Goal: Task Accomplishment & Management: Use online tool/utility

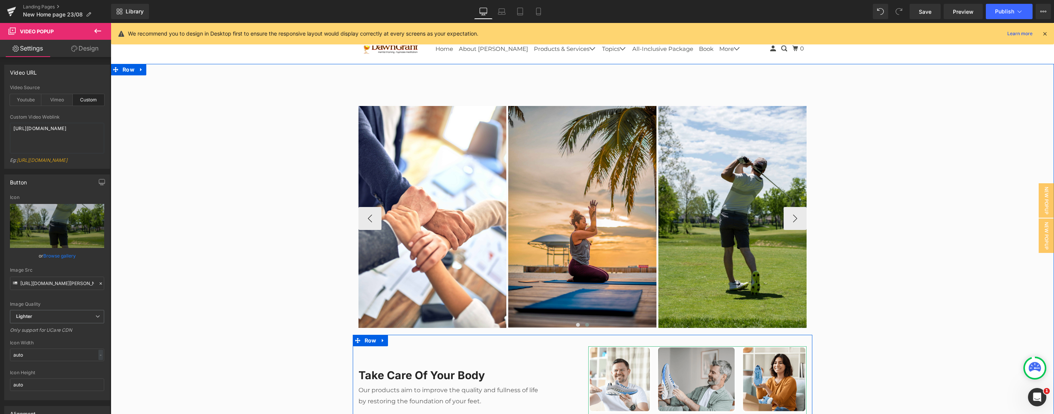
scroll to position [286, 0]
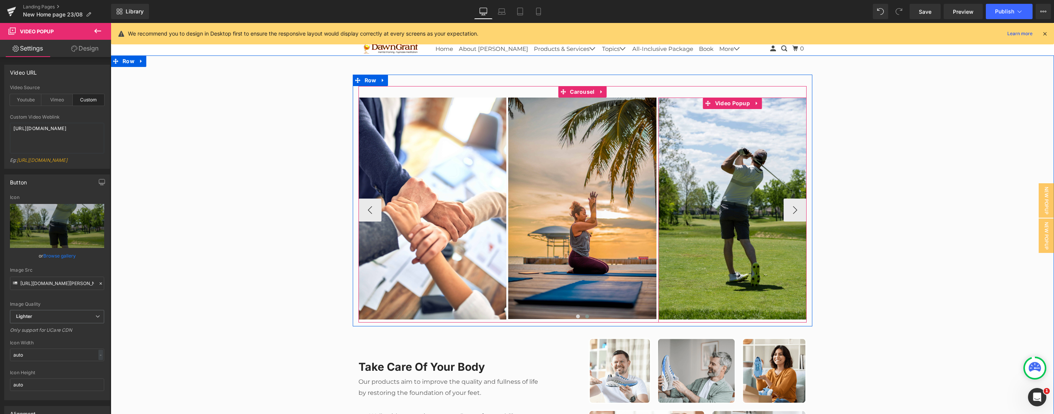
click at [786, 211] on img at bounding box center [732, 209] width 148 height 222
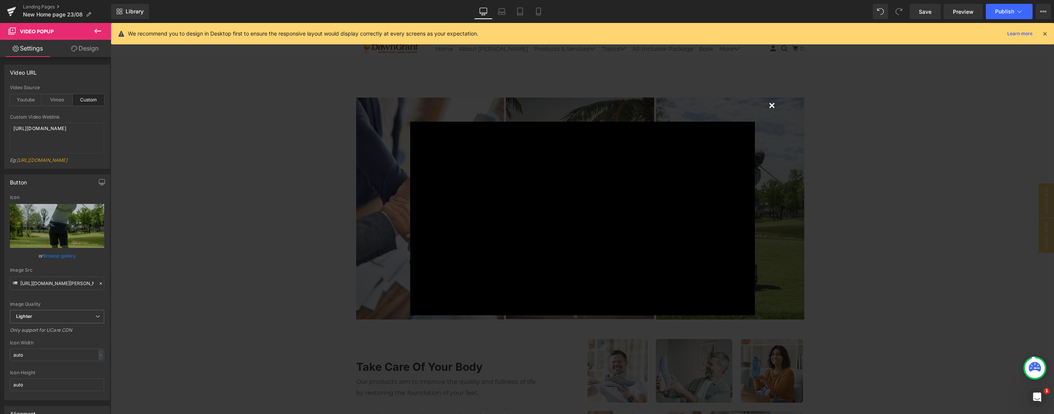
click at [767, 104] on button "×" at bounding box center [771, 104] width 15 height 15
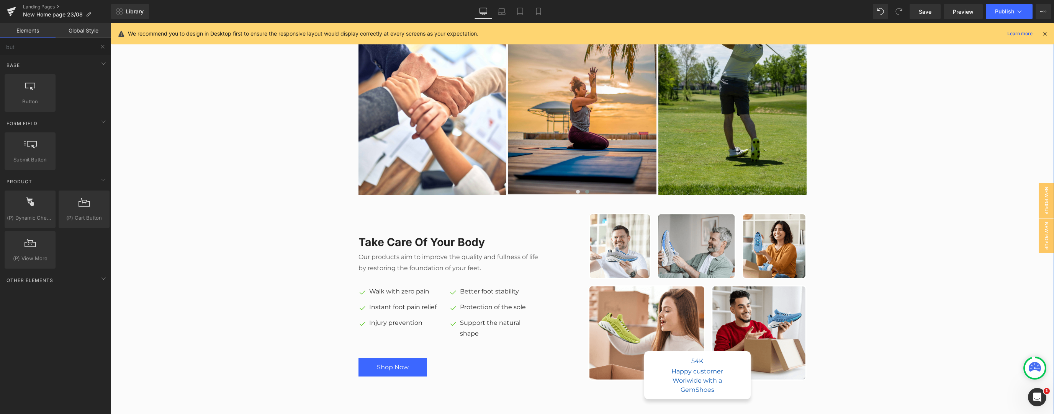
scroll to position [449, 0]
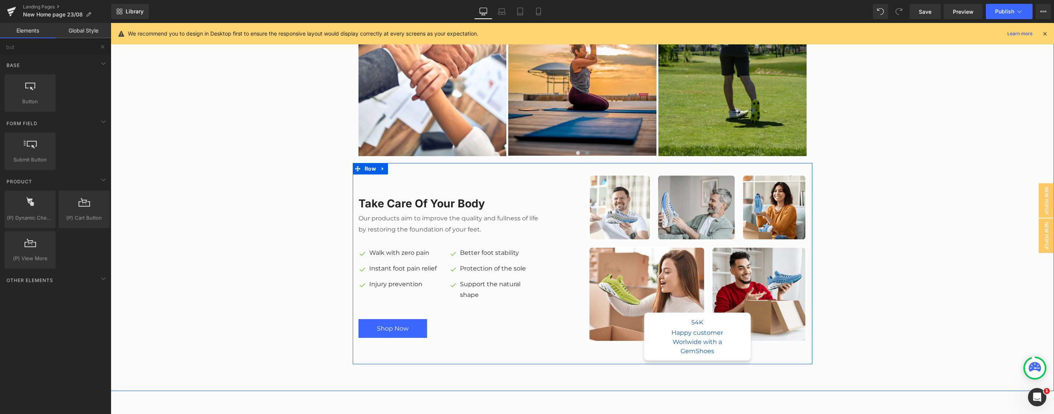
click at [583, 199] on div "Image 54K Text Block Happy customer Worlwide with a GemShoes Text Block Row" at bounding box center [698, 268] width 230 height 186
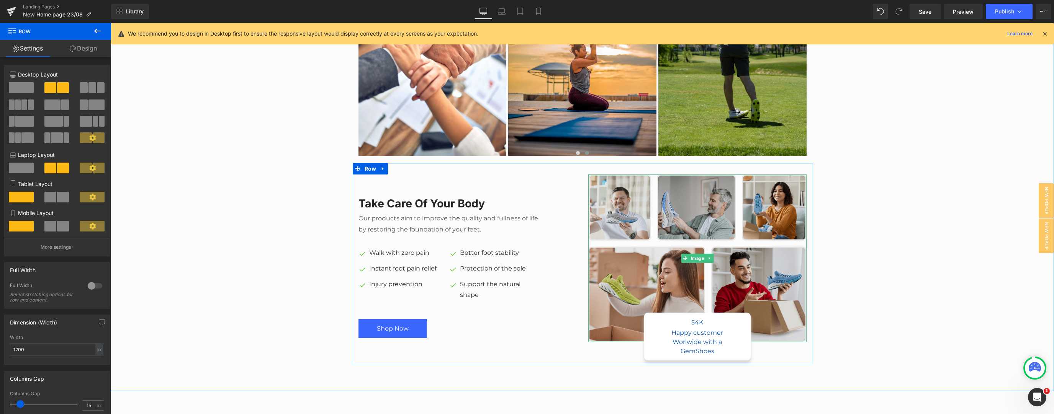
click at [691, 203] on img at bounding box center [697, 259] width 218 height 168
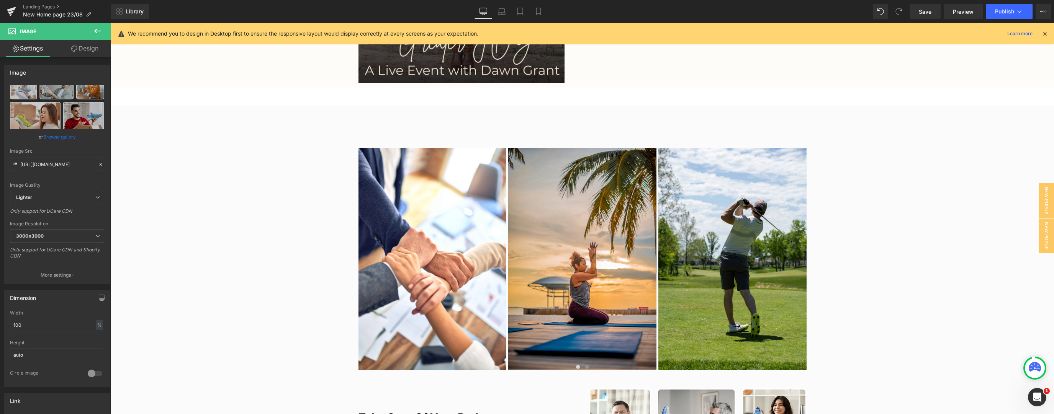
scroll to position [286, 0]
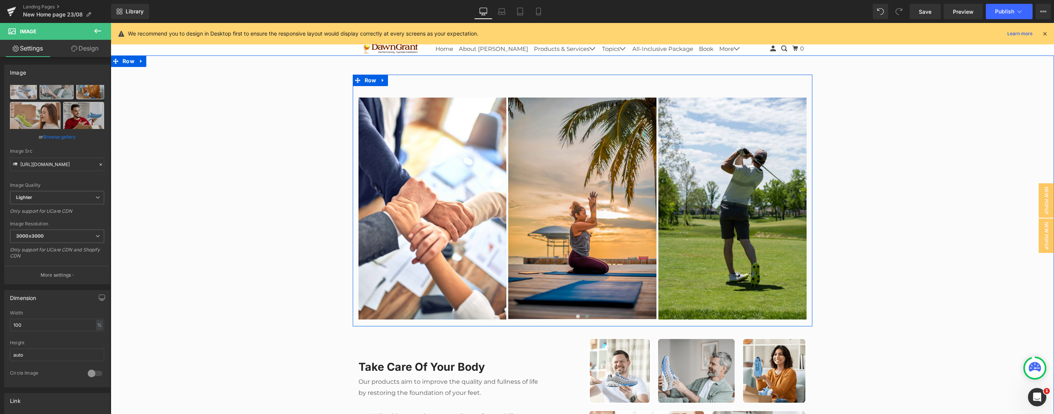
click at [807, 320] on div "Video Popup Video Popup Video Popup Video Popup Video Popup ‹ › [GEOGRAPHIC_DAT…" at bounding box center [583, 204] width 460 height 237
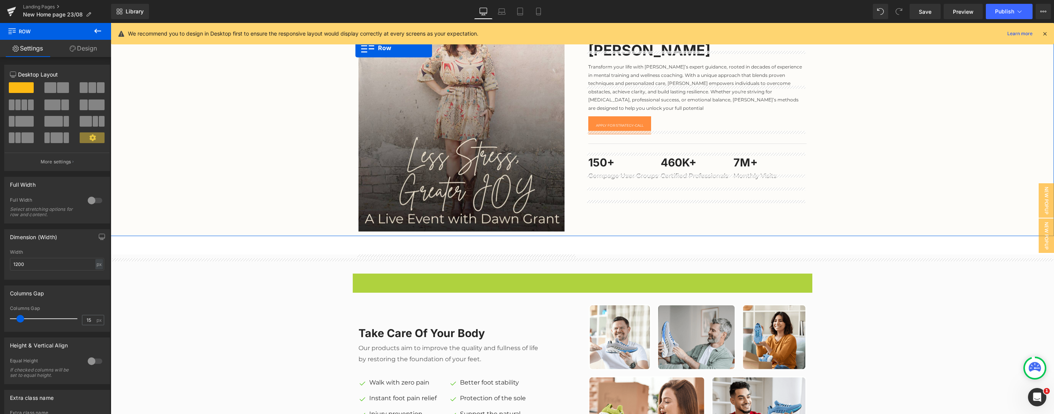
scroll to position [0, 0]
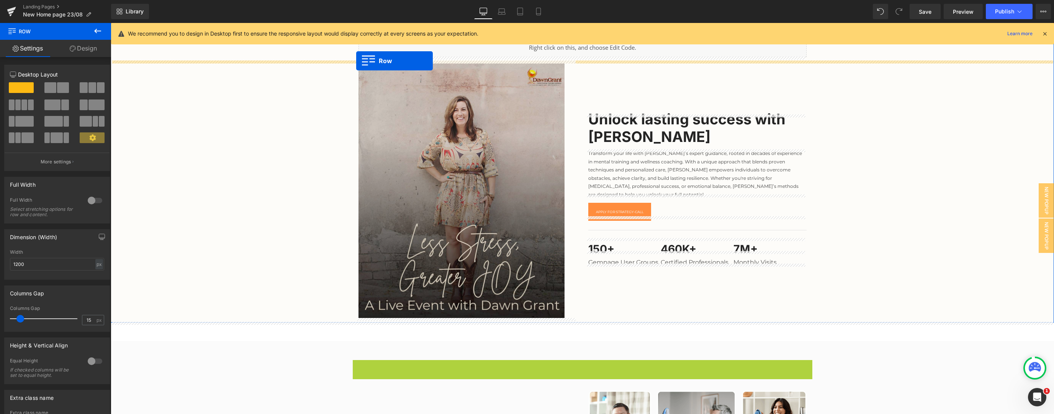
drag, startPoint x: 352, startPoint y: 80, endPoint x: 356, endPoint y: 61, distance: 19.2
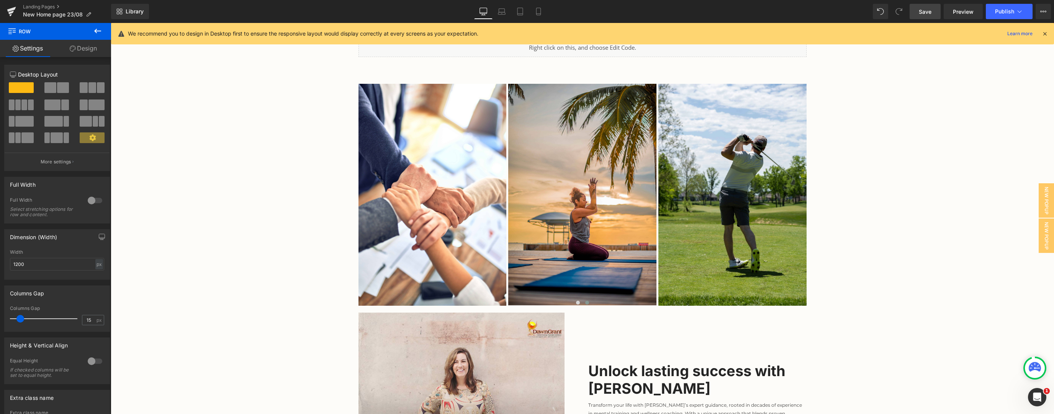
click at [922, 11] on span "Save" at bounding box center [925, 12] width 13 height 8
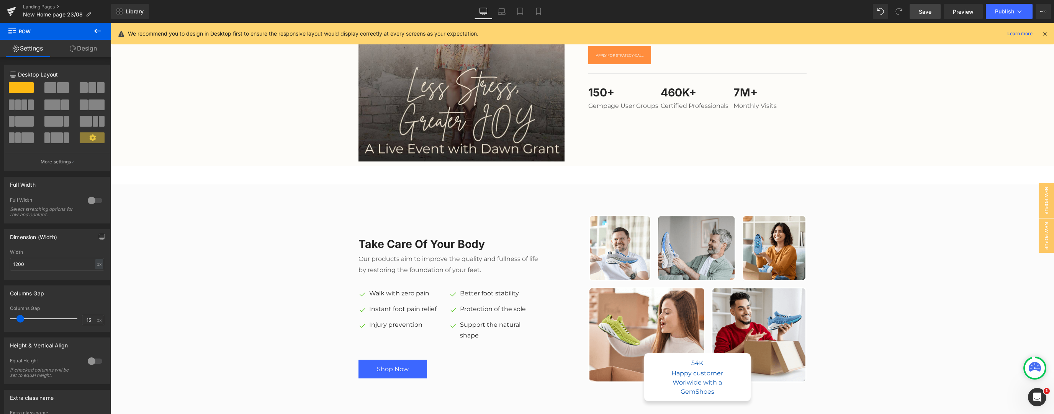
scroll to position [572, 0]
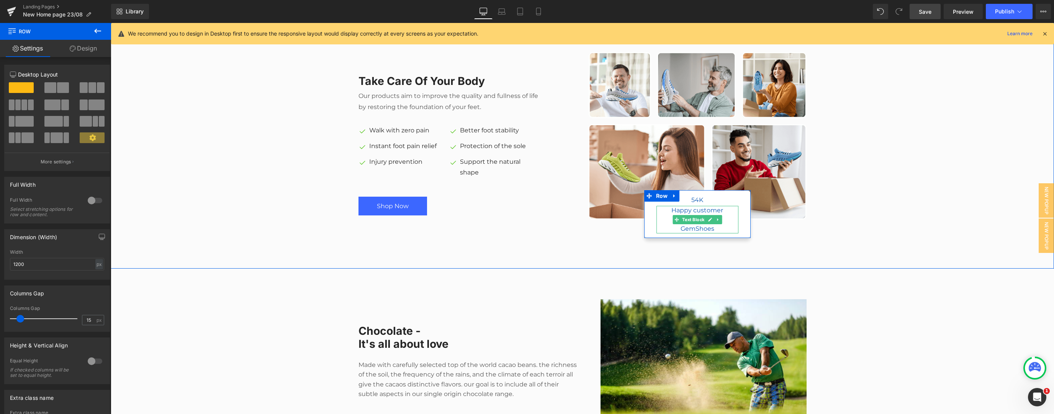
click at [657, 229] on div "Happy customer Worlwide with a GemShoes" at bounding box center [697, 220] width 82 height 28
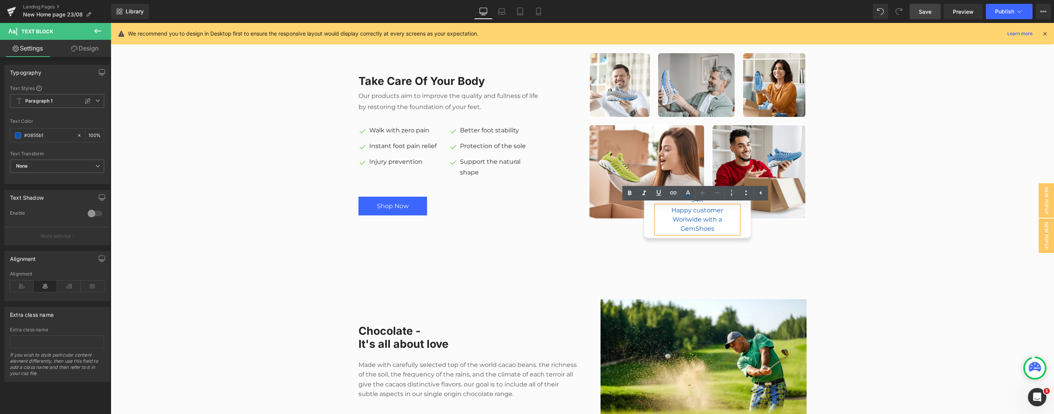
click at [880, 208] on div "Take Care Of Your Body Heading Our products aim to improve the quality and full…" at bounding box center [582, 141] width 943 height 201
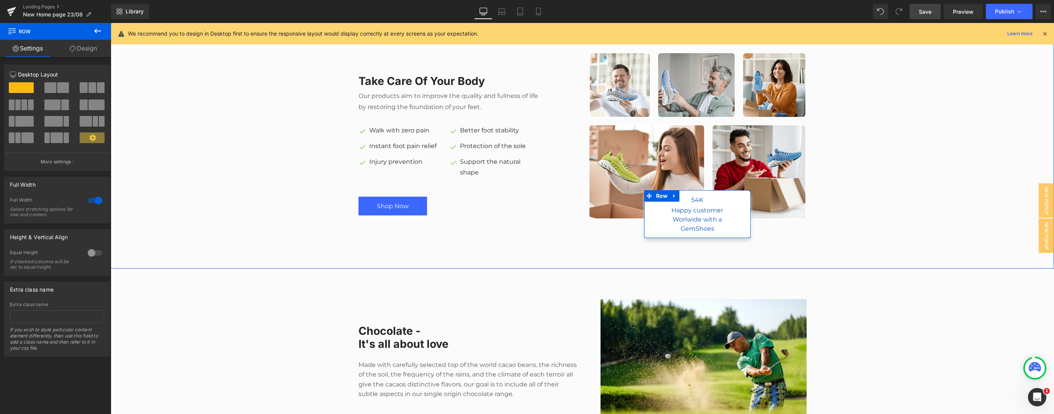
click at [730, 234] on div "54K Text Block Happy customer Worlwide with a GemShoes Text Block Row" at bounding box center [697, 214] width 106 height 48
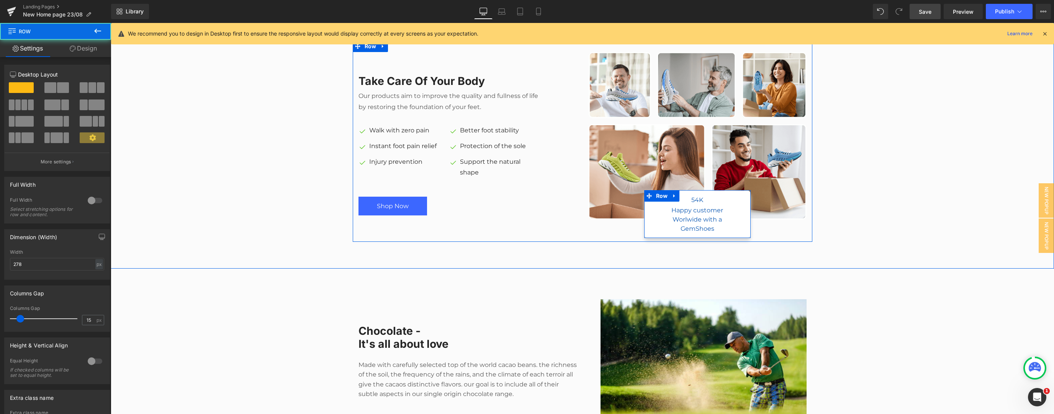
click at [722, 230] on div "Happy customer Worlwide with a GemShoes" at bounding box center [697, 220] width 82 height 28
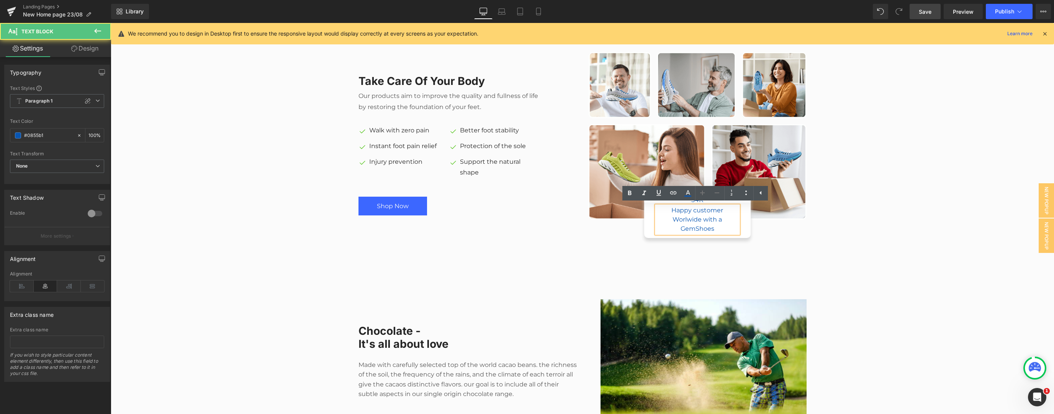
click at [699, 219] on div "Happy customer Worlwide with a GemShoes" at bounding box center [697, 220] width 82 height 28
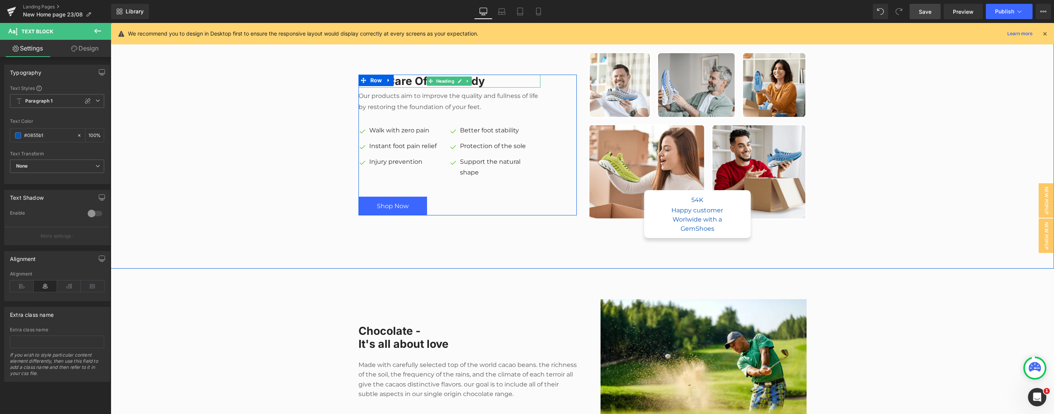
click at [484, 84] on h2 "Take Care Of Your Body" at bounding box center [449, 81] width 182 height 13
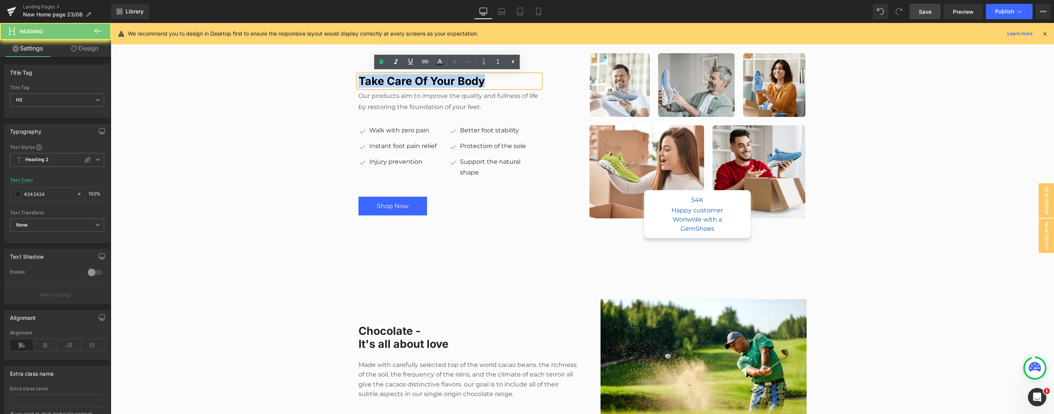
click at [484, 84] on h2 "Take Care Of Your Body" at bounding box center [449, 81] width 182 height 13
paste div
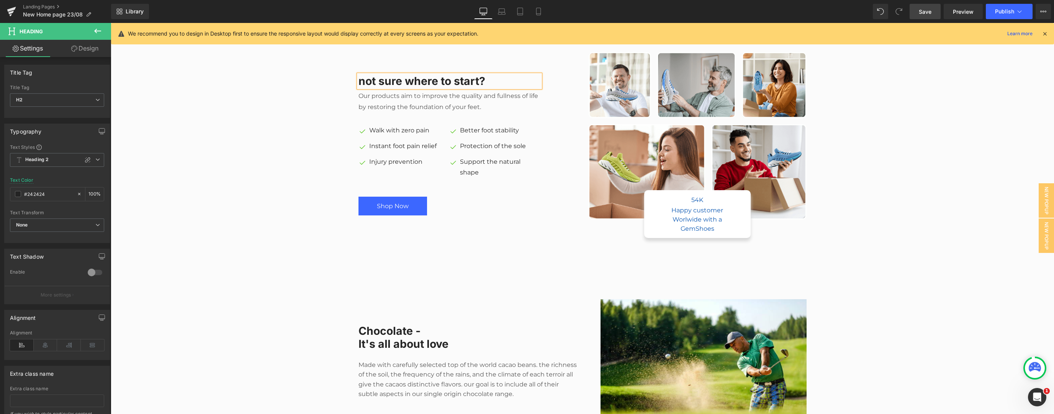
click at [362, 86] on h2 "not sure where to start?" at bounding box center [449, 81] width 182 height 13
click at [397, 80] on h2 "Not sure where to start?" at bounding box center [449, 81] width 182 height 13
click at [45, 219] on span "None" at bounding box center [57, 225] width 94 height 13
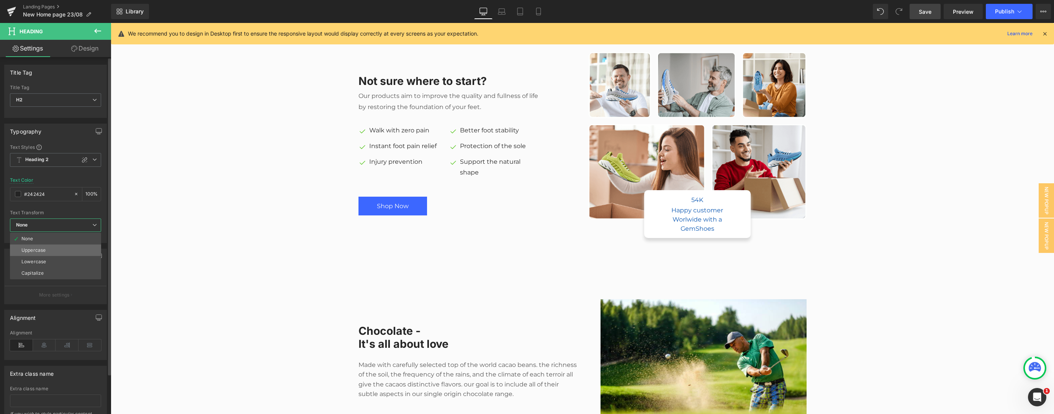
click at [42, 249] on div "Uppercase" at bounding box center [33, 250] width 24 height 5
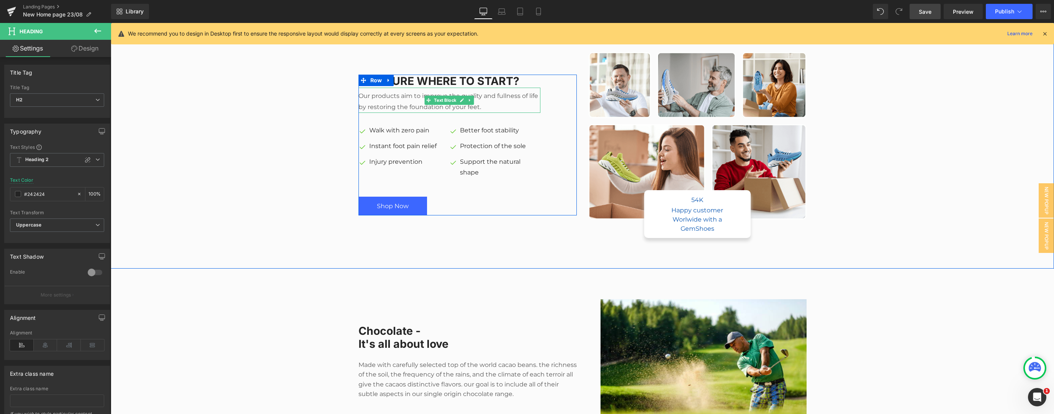
click at [391, 99] on p "Our products aim to improve the quality and fullness of life by restoring the f…" at bounding box center [449, 102] width 182 height 22
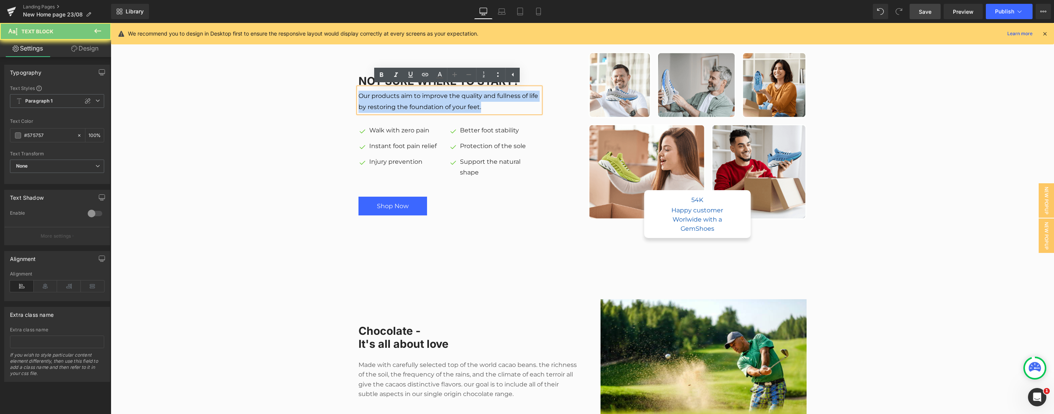
click at [391, 99] on p "Our products aim to improve the quality and fullness of life by restoring the f…" at bounding box center [449, 102] width 182 height 22
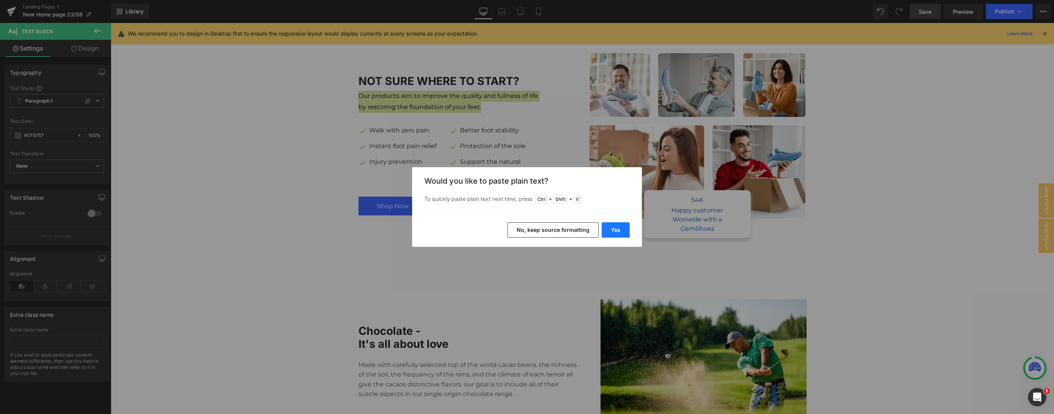
click at [0, 0] on button "Yes" at bounding box center [0, 0] width 0 height 0
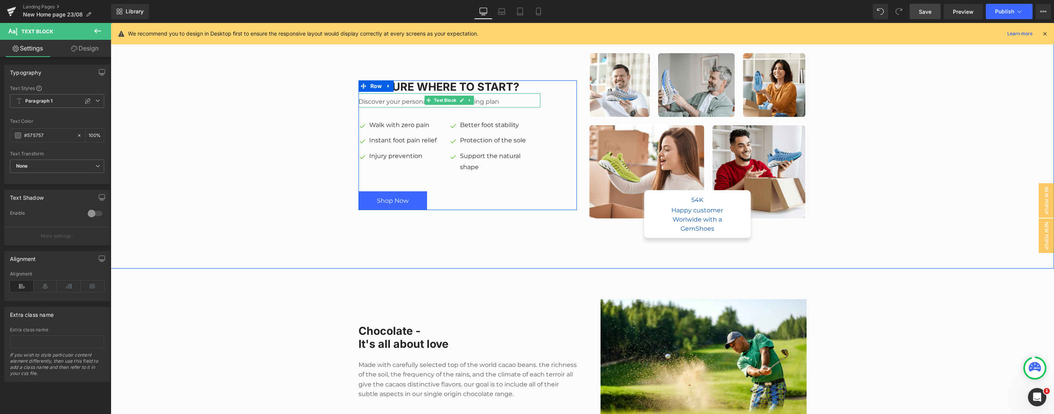
click at [496, 103] on p "Discover your personalized mind training plan" at bounding box center [449, 102] width 182 height 11
click at [68, 163] on span "None" at bounding box center [57, 166] width 94 height 13
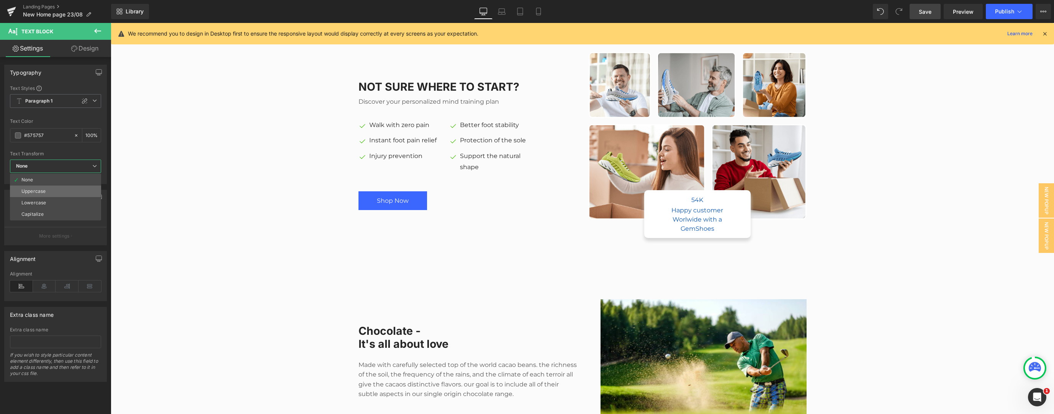
click at [64, 192] on li "Uppercase" at bounding box center [55, 191] width 91 height 11
click at [58, 170] on span "Uppercase" at bounding box center [57, 166] width 94 height 13
click at [55, 216] on li "Capitalize" at bounding box center [55, 214] width 91 height 11
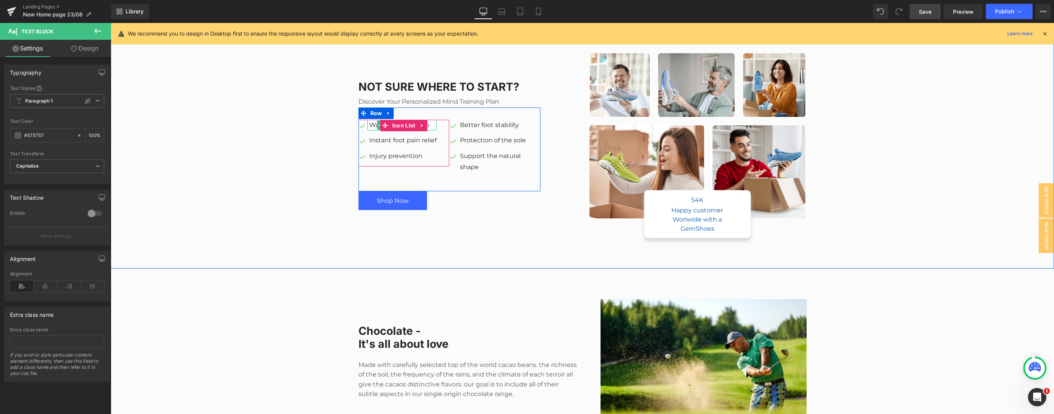
click at [430, 127] on p "Walk with zero pain" at bounding box center [402, 125] width 67 height 11
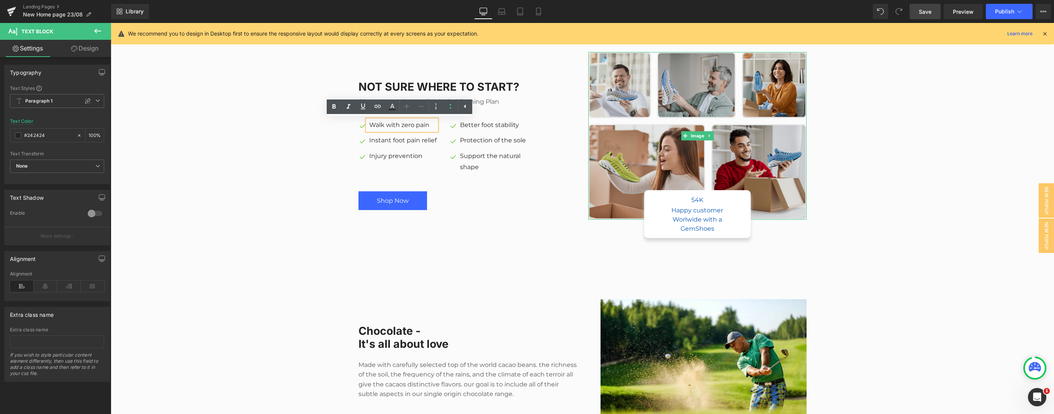
click at [643, 152] on img at bounding box center [697, 136] width 218 height 168
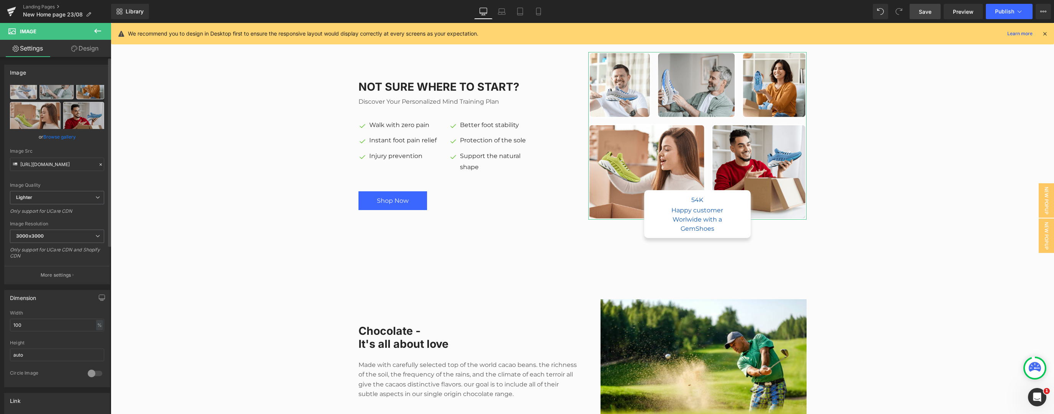
click at [54, 137] on link "Browse gallery" at bounding box center [59, 136] width 33 height 13
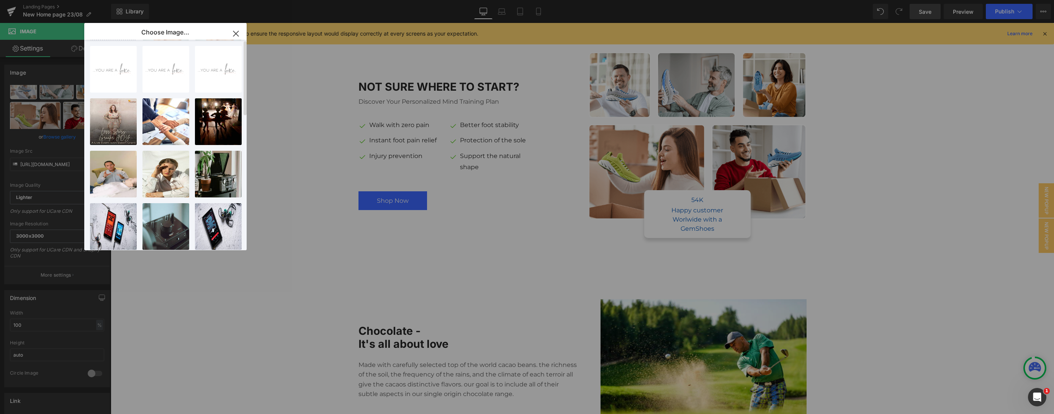
scroll to position [0, 0]
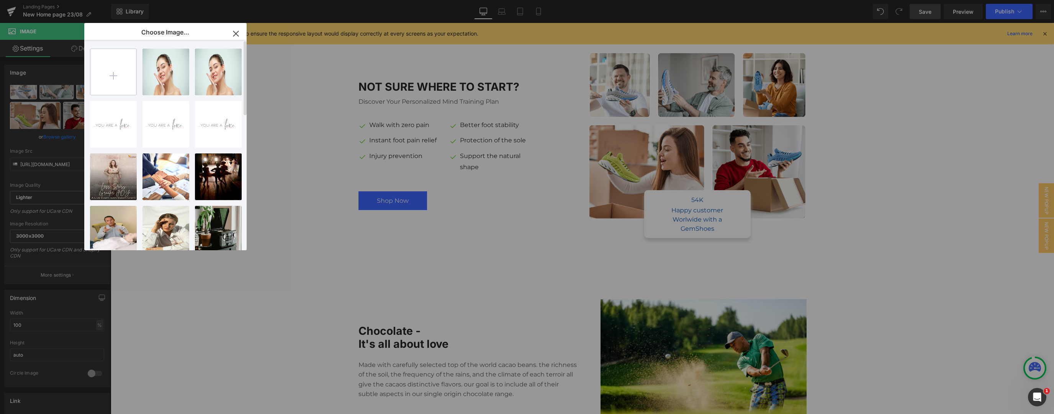
click at [0, 0] on input "file" at bounding box center [0, 0] width 0 height 0
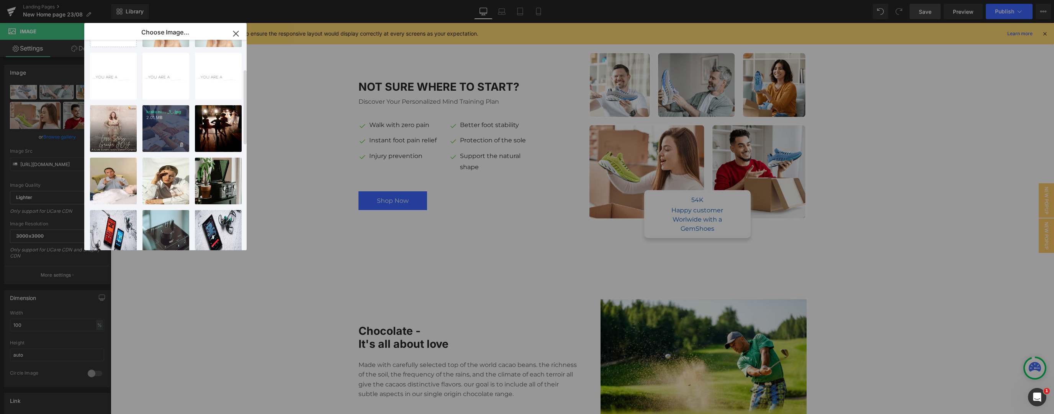
scroll to position [82, 0]
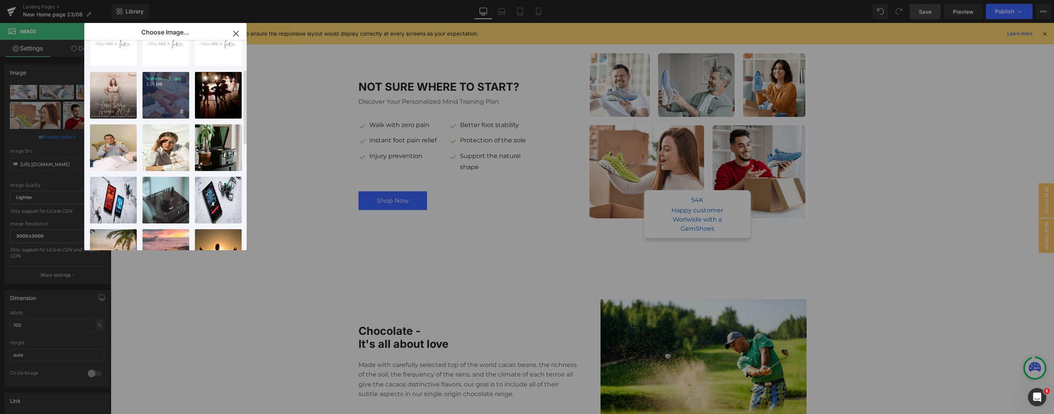
click at [0, 0] on div "krakeni... _1_.jpg 2.01 MB" at bounding box center [0, 0] width 0 height 0
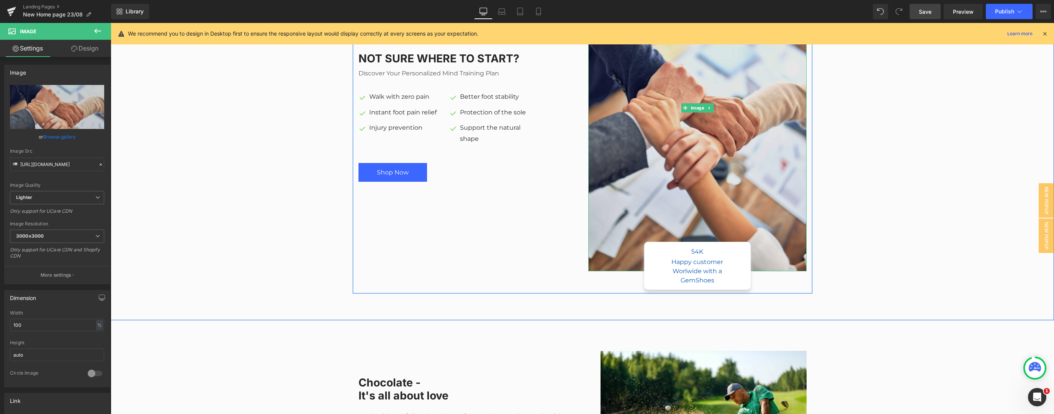
scroll to position [613, 0]
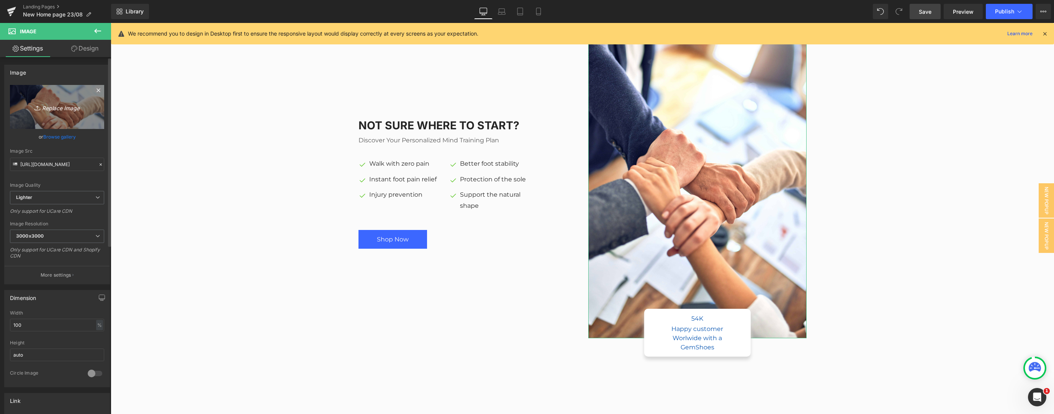
click at [58, 110] on icon "Replace Image" at bounding box center [56, 107] width 61 height 10
click at [60, 134] on link "Browse gallery" at bounding box center [59, 136] width 33 height 13
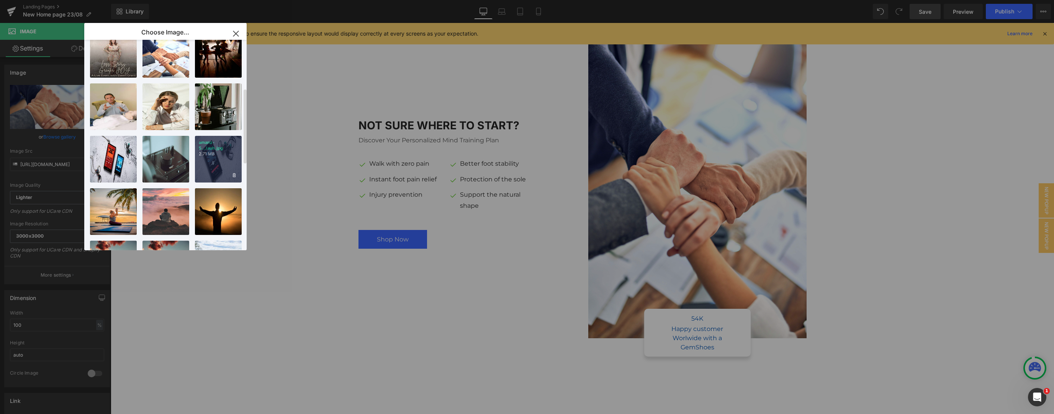
scroll to position [204, 0]
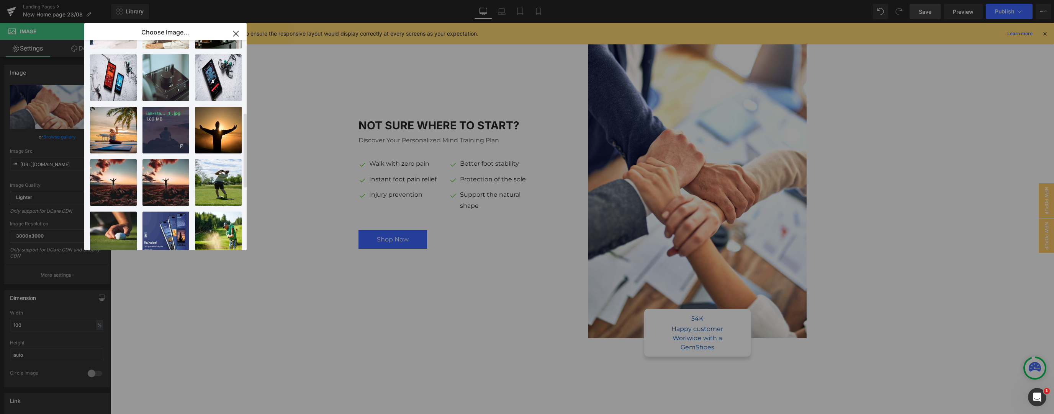
type input "[URL][DOMAIN_NAME][PERSON_NAME]"
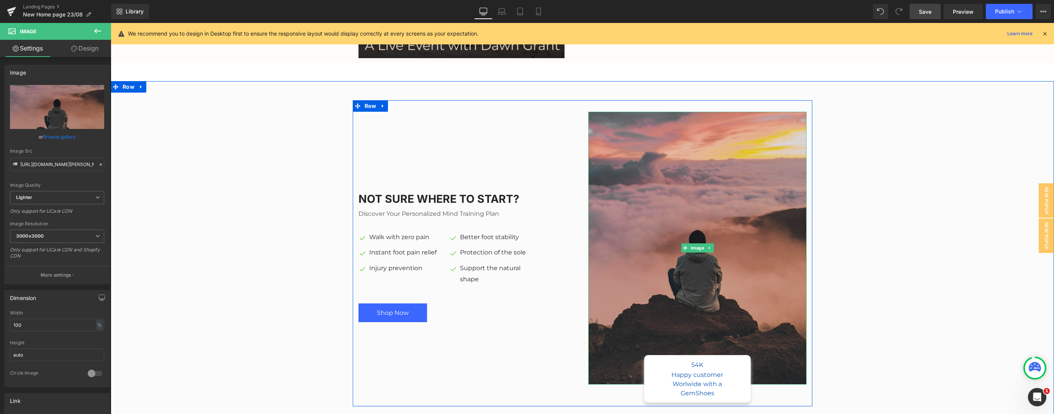
scroll to position [504, 0]
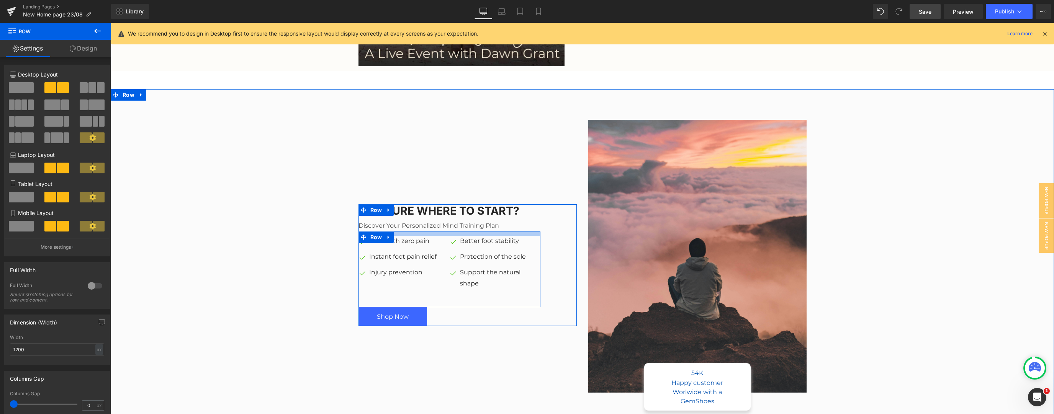
drag, startPoint x: 448, startPoint y: 237, endPoint x: 447, endPoint y: 229, distance: 8.1
click at [447, 229] on div "Not sure where to start? Heading Discover your personalized mind training plan …" at bounding box center [449, 266] width 182 height 122
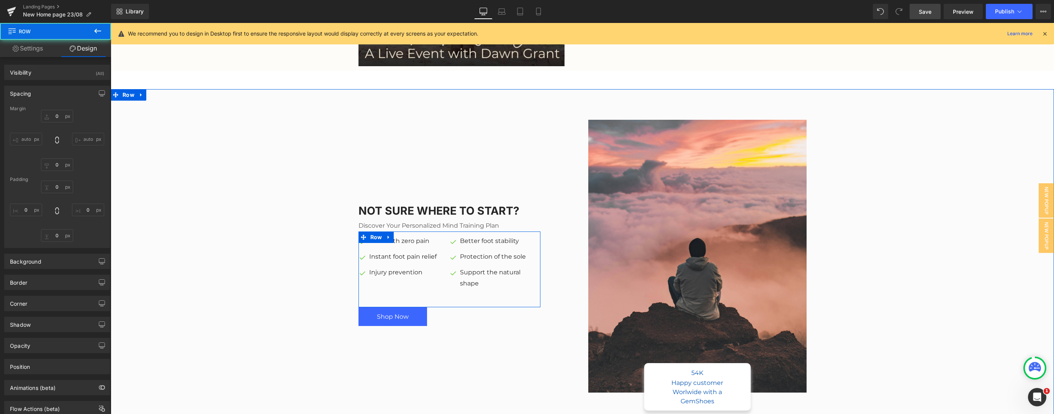
type input "0"
type input "11"
type input "0"
type input "36"
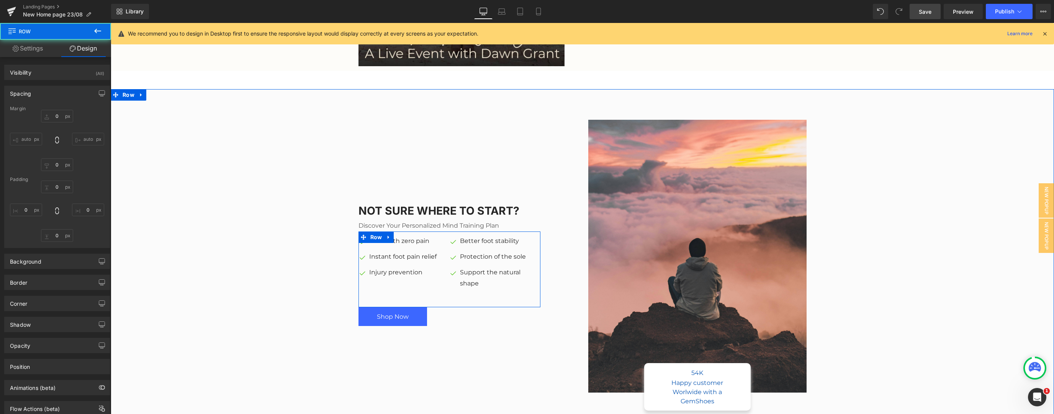
type input "0"
click at [300, 262] on div "Not sure where to start? Heading Discover your personalized mind training plan …" at bounding box center [582, 261] width 943 height 306
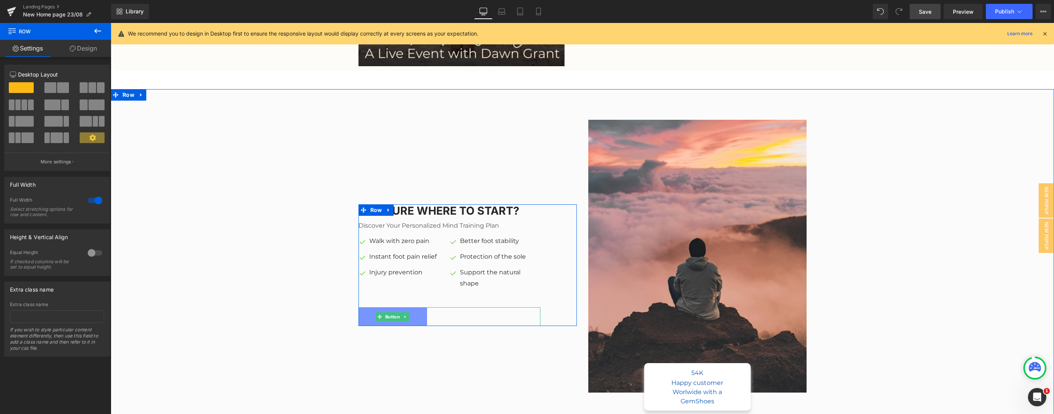
click at [421, 320] on link "Shop Now" at bounding box center [392, 317] width 69 height 19
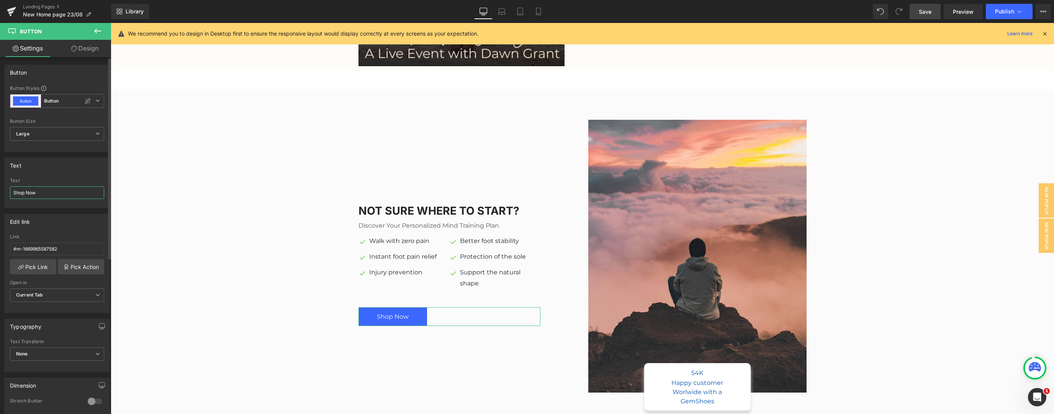
click at [69, 193] on input "Shop Now" at bounding box center [57, 193] width 94 height 13
paste input "strategy-call"
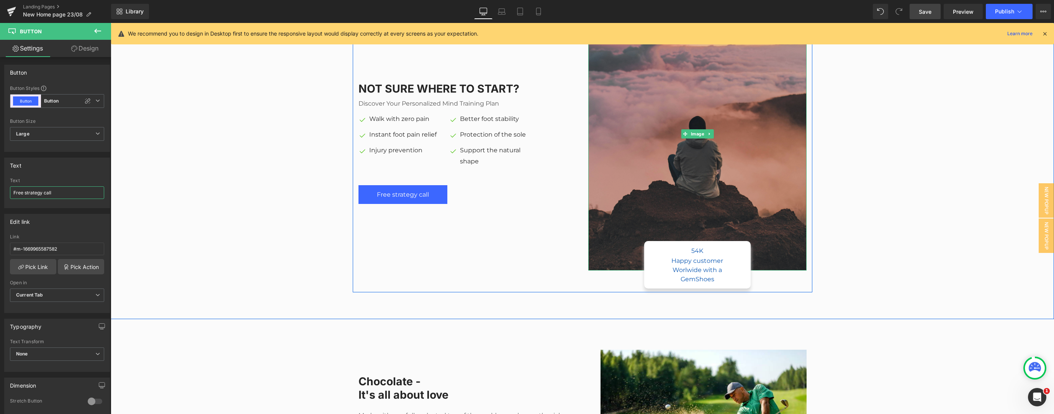
scroll to position [627, 0]
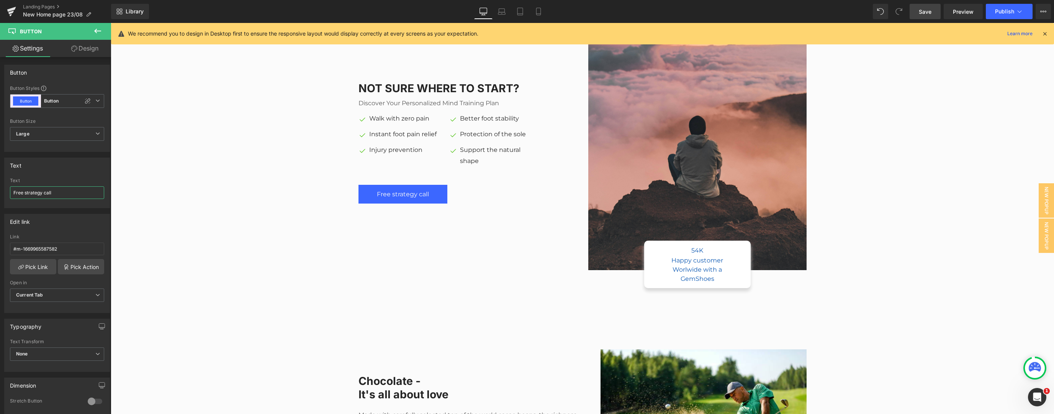
type input "Free strategy call"
click at [46, 246] on input "#m-1669965587582" at bounding box center [57, 249] width 94 height 13
paste input "[URL][DOMAIN_NAME]"
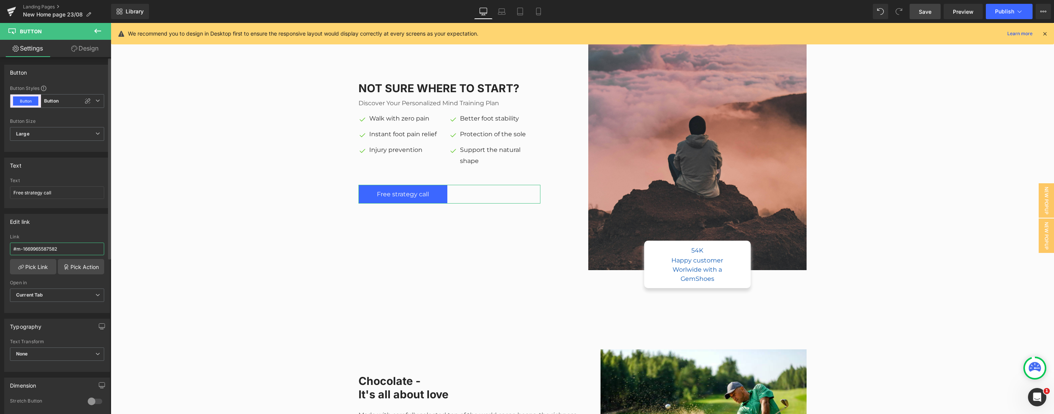
type input "[URL][DOMAIN_NAME]"
click at [153, 109] on div "Not sure where to start? Heading Discover your personalized mind training plan …" at bounding box center [582, 139] width 943 height 306
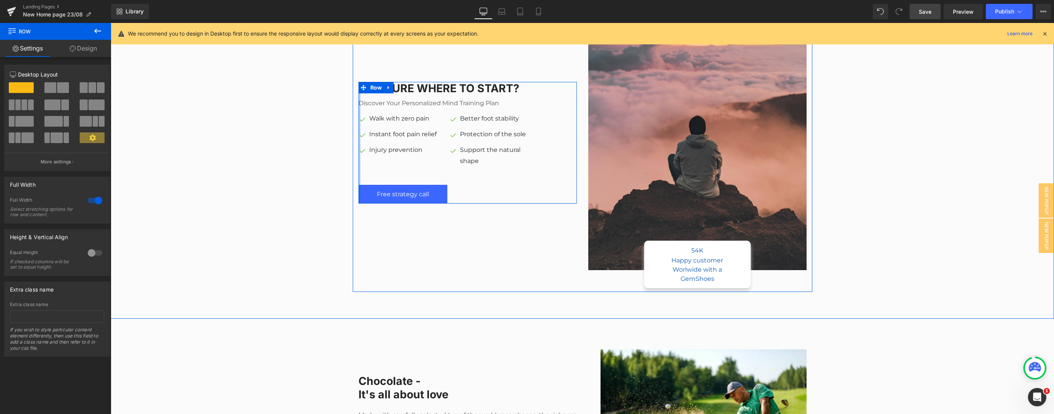
click at [358, 202] on div "Not sure where to start? Heading Discover your personalized mind training plan …" at bounding box center [467, 143] width 218 height 122
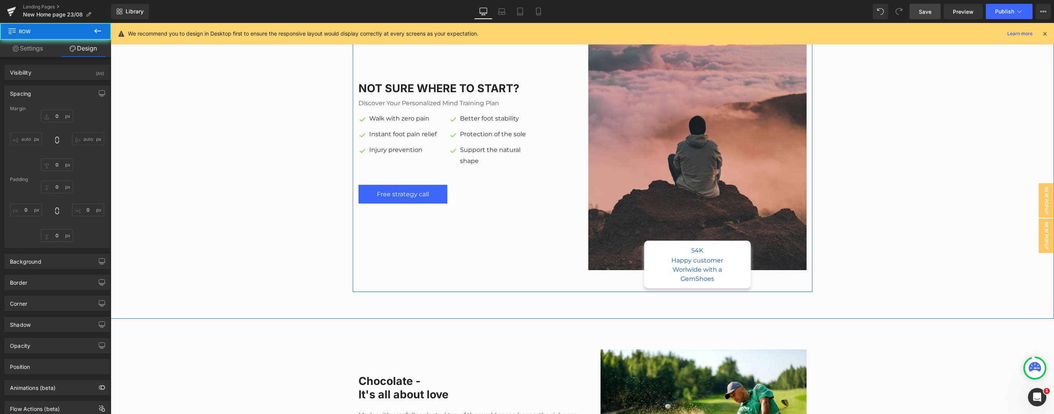
type input "0"
type input "95"
type input "0"
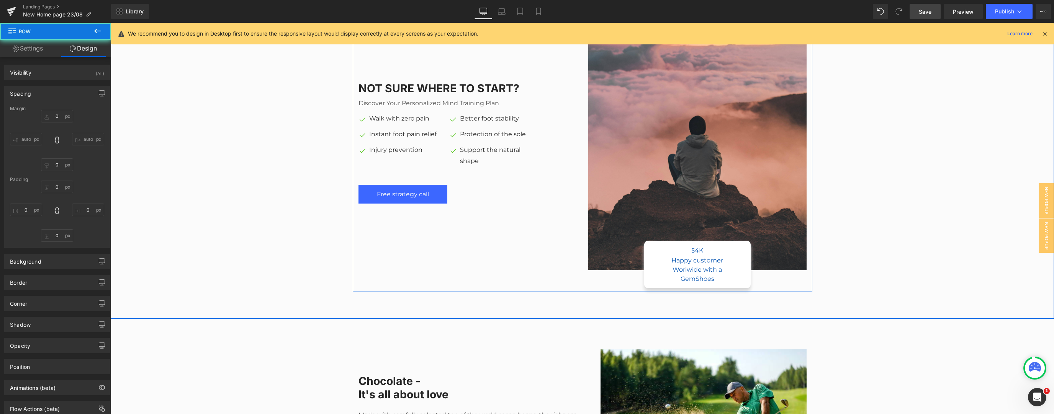
type input "0"
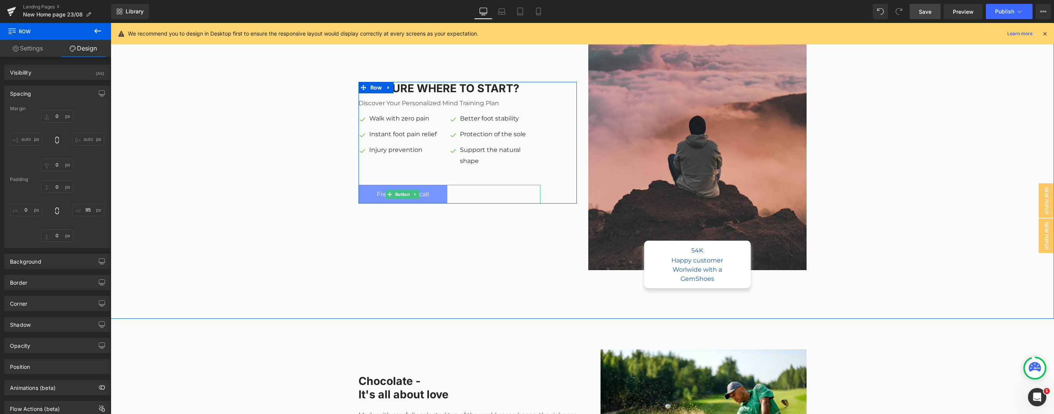
click at [425, 195] on span "Free strategy call" at bounding box center [403, 194] width 52 height 10
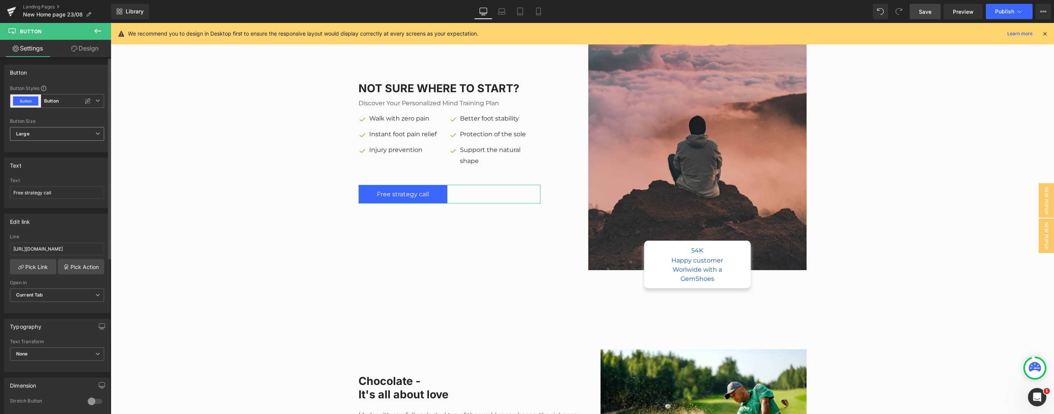
click at [59, 136] on span "Large" at bounding box center [57, 134] width 94 height 14
click at [59, 136] on span "Large" at bounding box center [55, 134] width 91 height 14
click at [47, 293] on span "Current Tab" at bounding box center [57, 295] width 94 height 13
click at [47, 293] on span "Current Tab" at bounding box center [55, 295] width 91 height 13
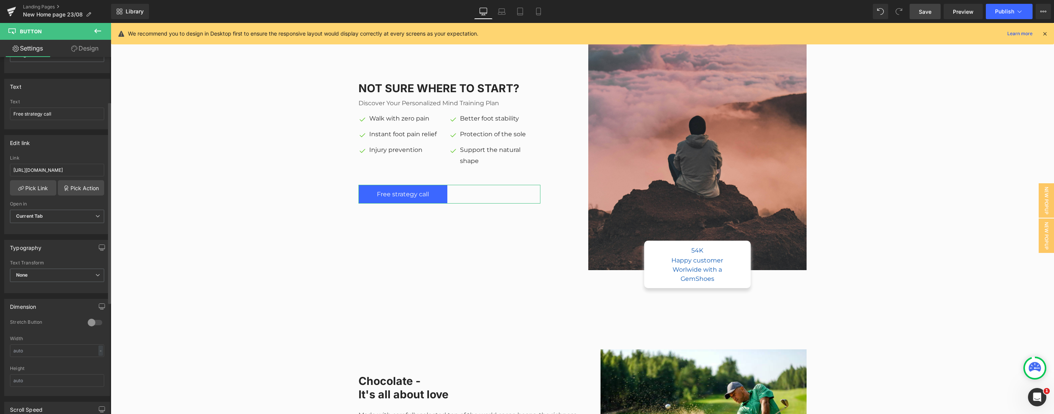
scroll to position [82, 0]
click at [57, 270] on span "None" at bounding box center [57, 272] width 94 height 13
click at [57, 270] on span "None" at bounding box center [55, 272] width 91 height 13
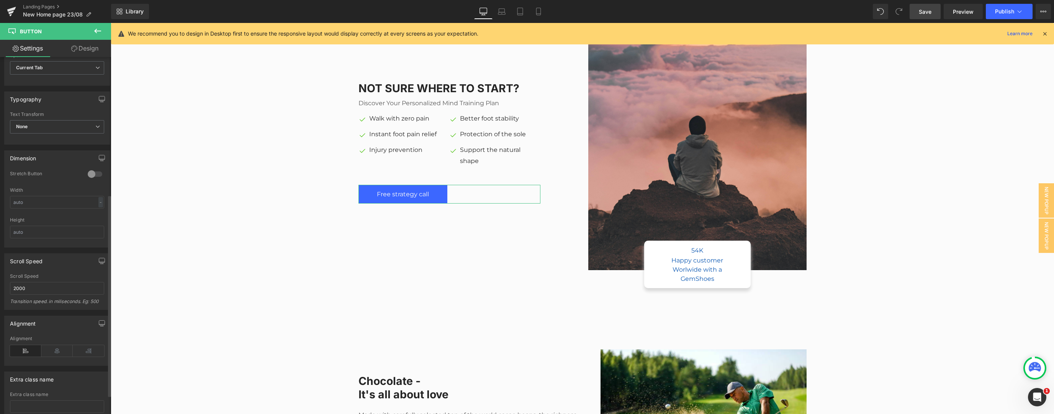
scroll to position [245, 0]
click at [46, 335] on icon at bounding box center [56, 333] width 31 height 11
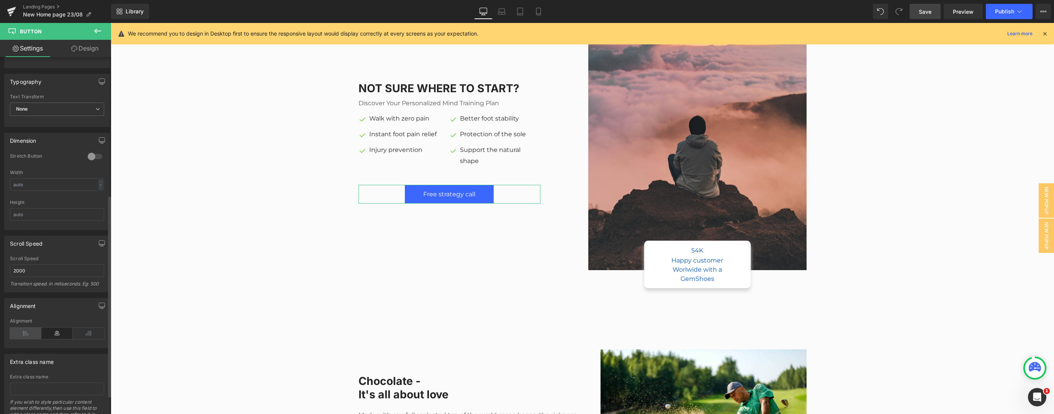
click at [33, 333] on icon at bounding box center [25, 333] width 31 height 11
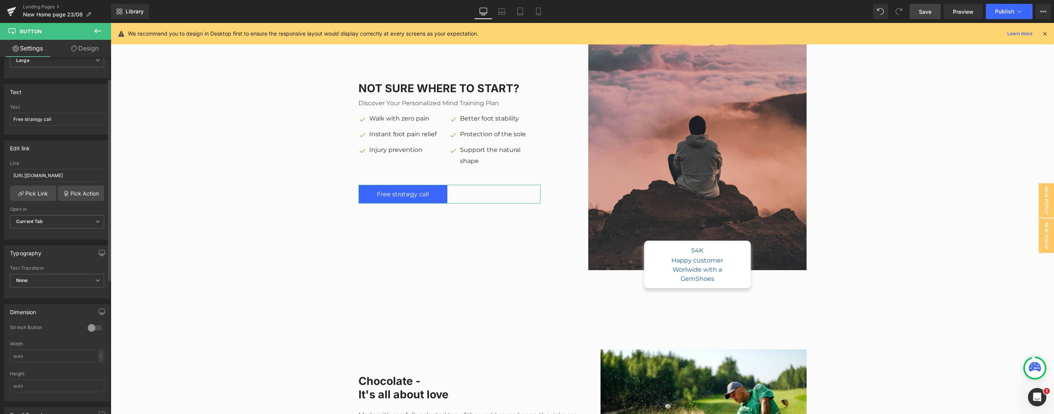
scroll to position [0, 0]
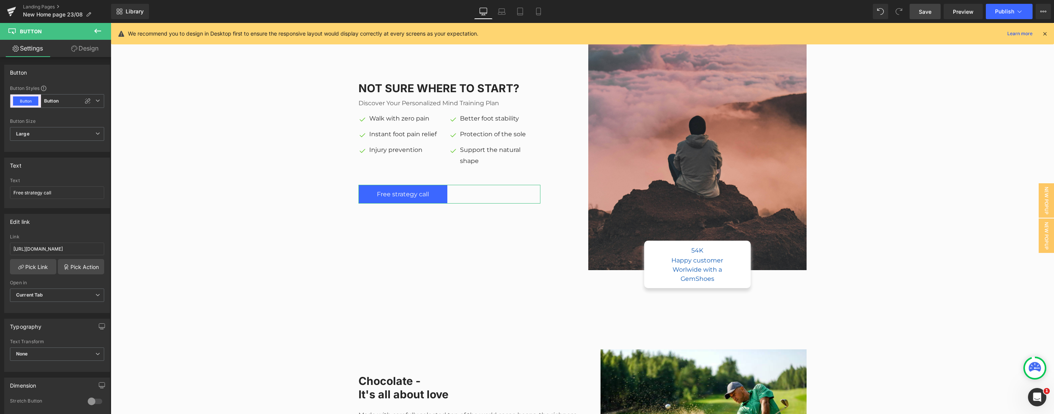
click at [79, 49] on link "Design" at bounding box center [85, 48] width 56 height 17
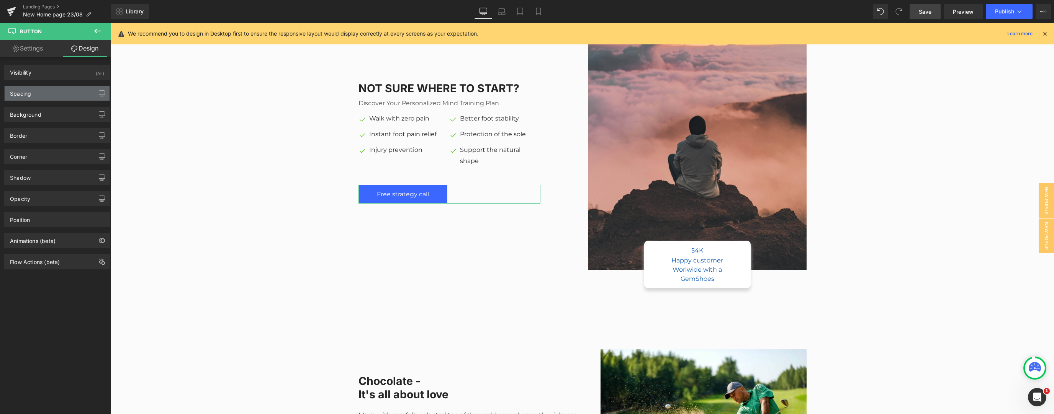
click at [70, 93] on div "Spacing" at bounding box center [57, 93] width 105 height 15
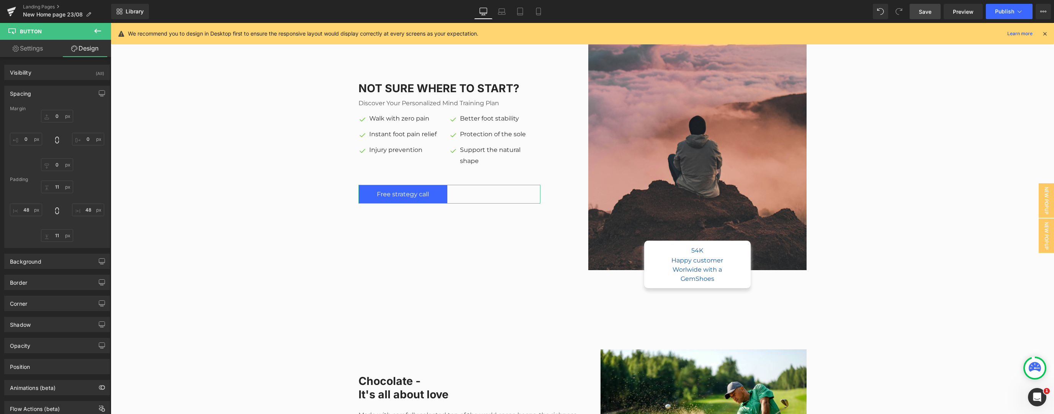
type input "0"
type input "11"
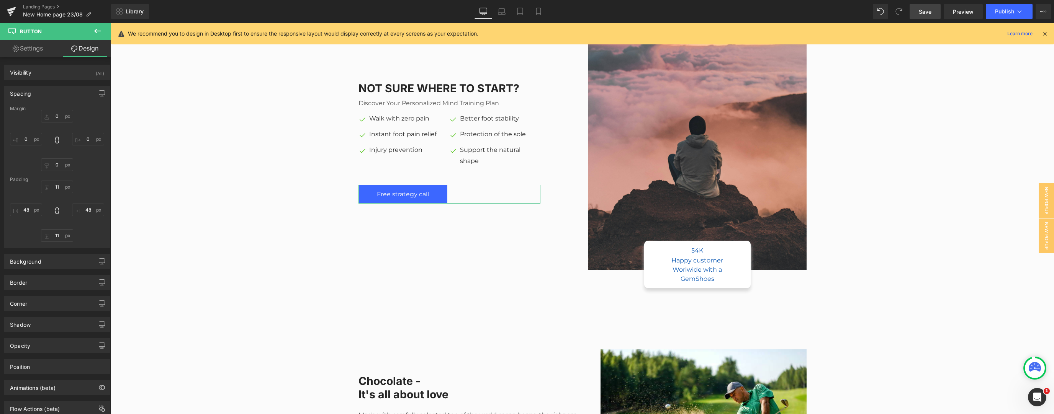
type input "48"
type input "11"
type input "48"
type input "#3c67ff"
type input "100"
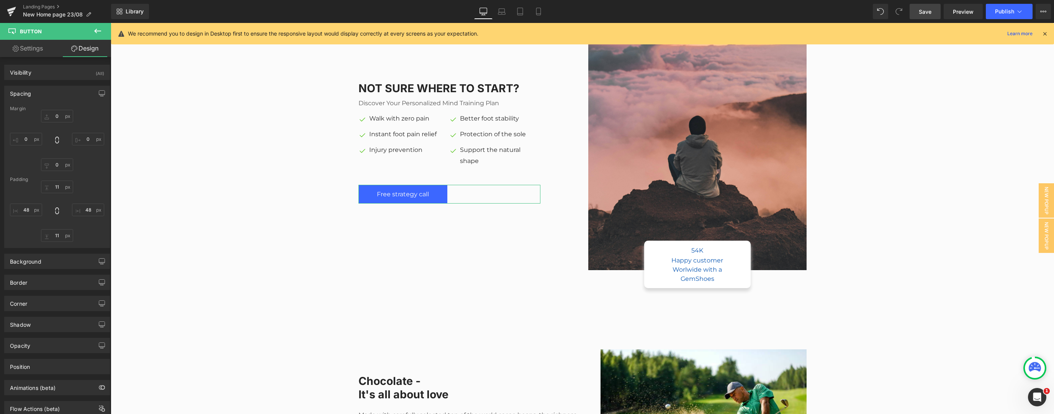
click at [70, 93] on div "Spacing" at bounding box center [57, 93] width 105 height 15
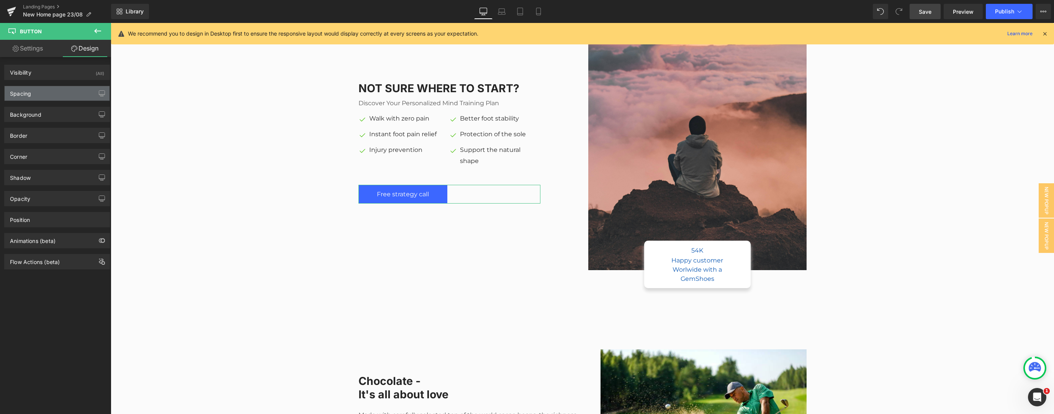
click at [70, 93] on div "Spacing" at bounding box center [57, 93] width 105 height 15
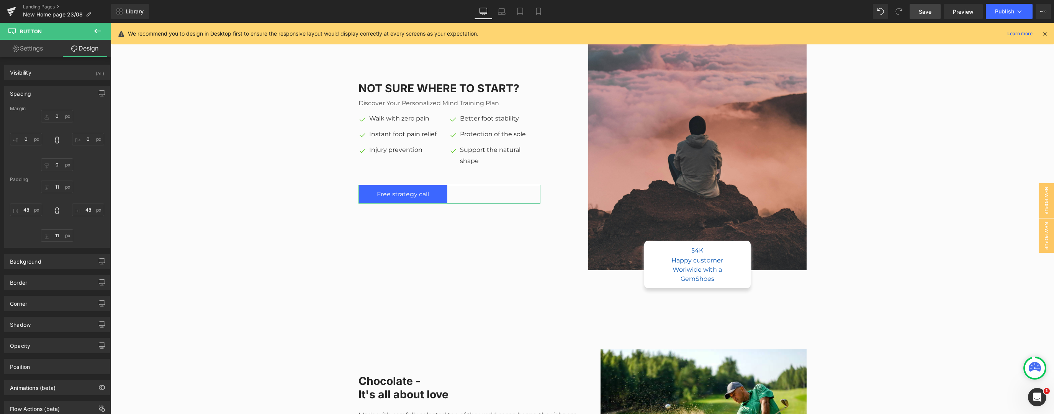
click at [70, 93] on div "Spacing" at bounding box center [57, 93] width 105 height 15
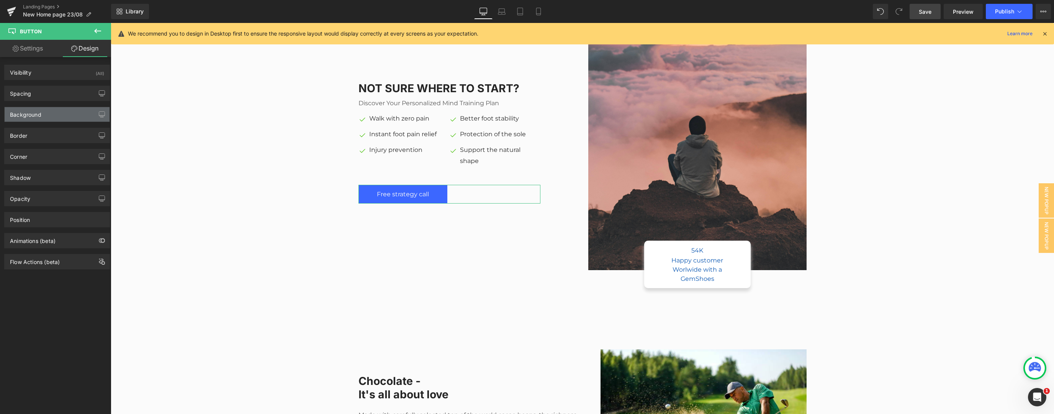
click at [69, 110] on div "Background" at bounding box center [57, 114] width 105 height 15
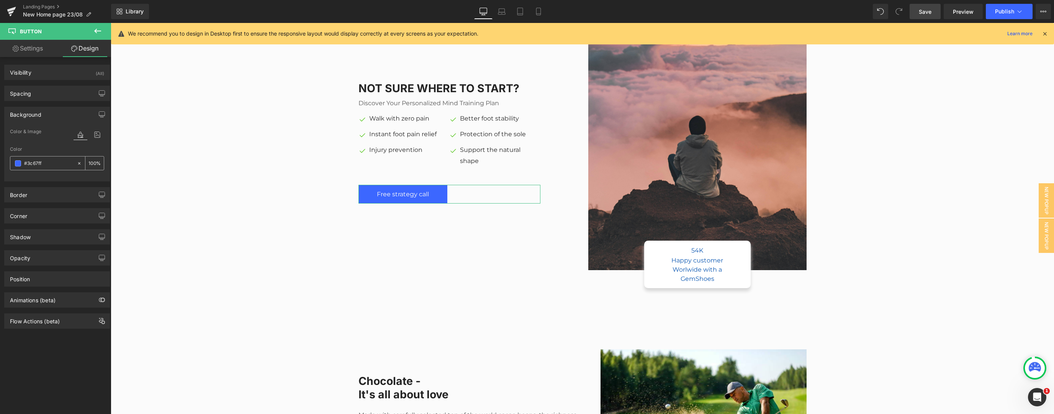
click at [36, 166] on input "#3c67ff" at bounding box center [48, 163] width 49 height 8
click at [20, 163] on span at bounding box center [18, 163] width 6 height 6
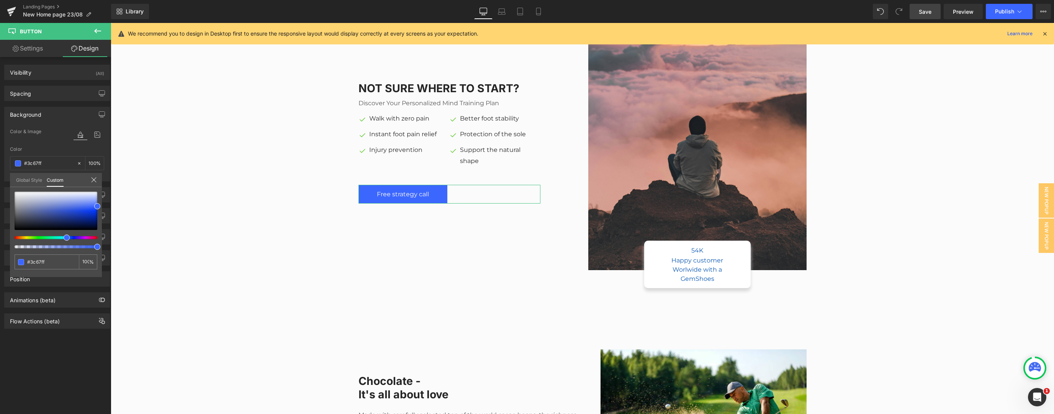
drag, startPoint x: 62, startPoint y: 236, endPoint x: 39, endPoint y: 233, distance: 22.8
click at [39, 233] on div at bounding box center [56, 220] width 83 height 57
type input "#3d46ff"
type input "#3d6dff"
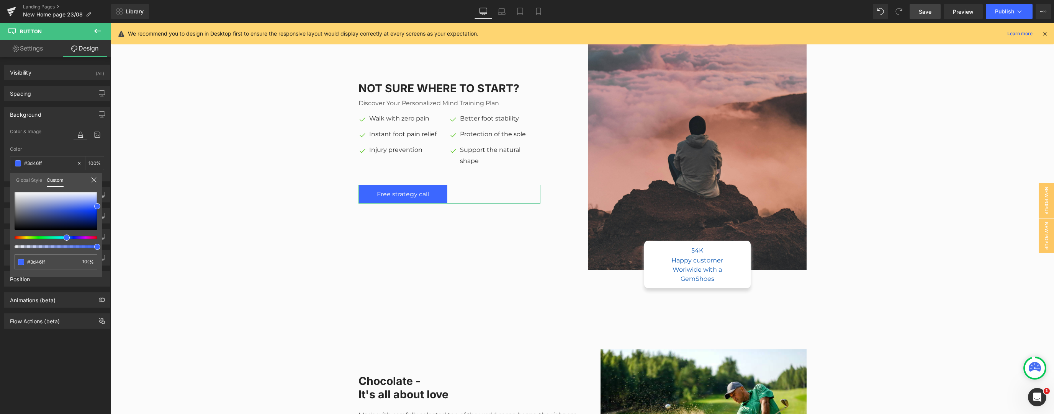
type input "#3d6dff"
type input "#3d97ff"
type input "#3d9eff"
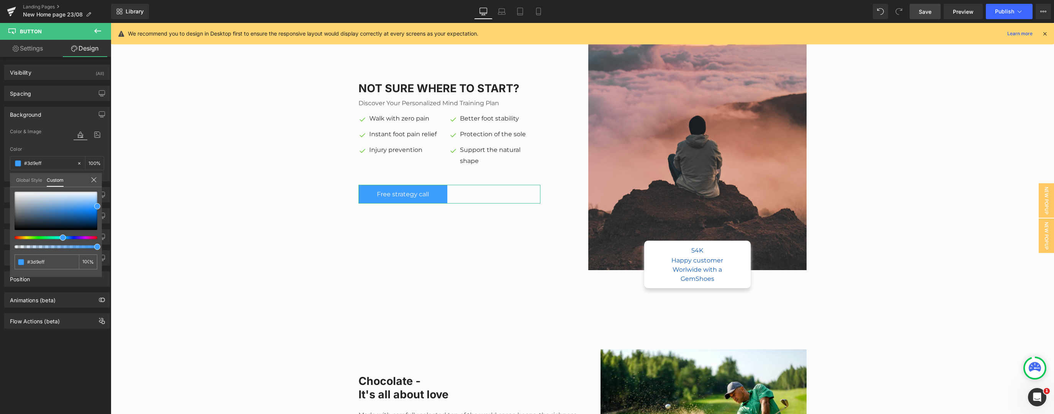
type input "#3da1ff"
type input "#3dd8ff"
type input "#3dfffb"
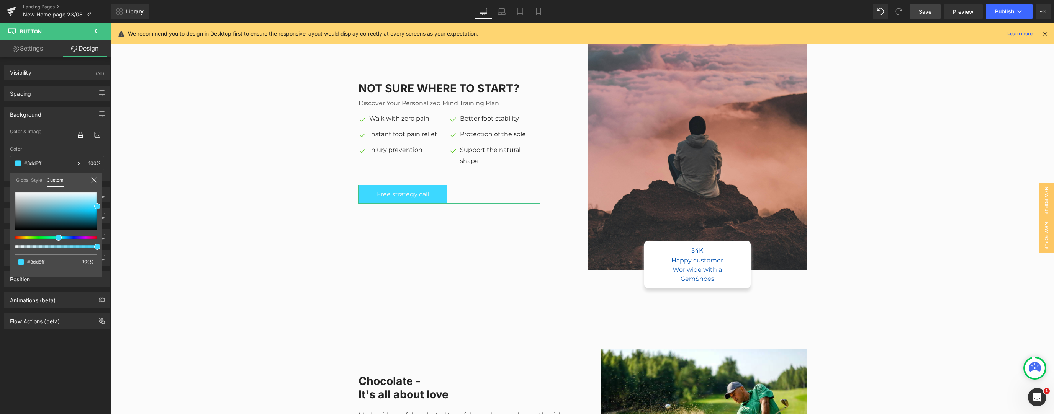
type input "#3dfffb"
type input "#3dffc4"
type input "#3dff94"
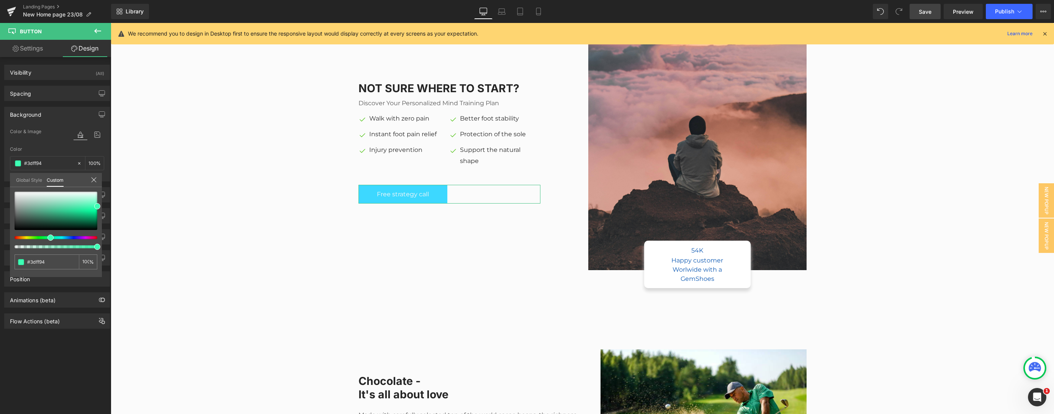
type input "#3dff8a"
type input "#3dff7a"
type input "#3dff43"
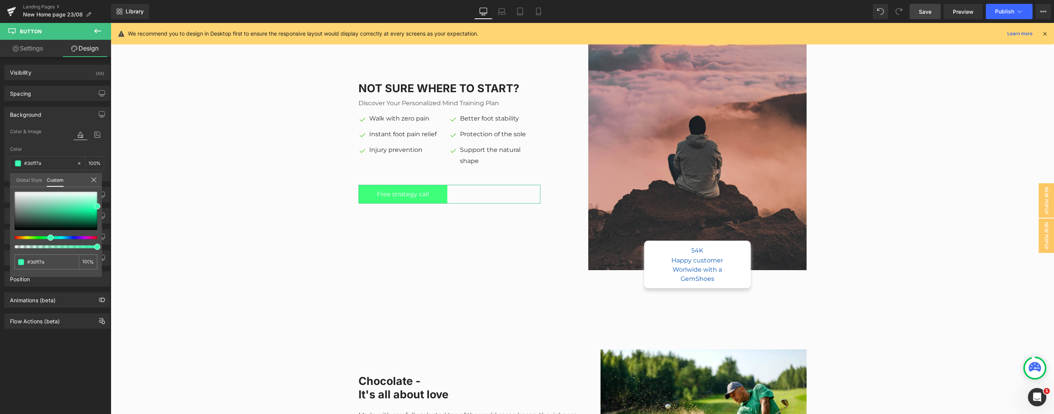
type input "#3dff43"
type input "#50ff3d"
type input "#57ff3d"
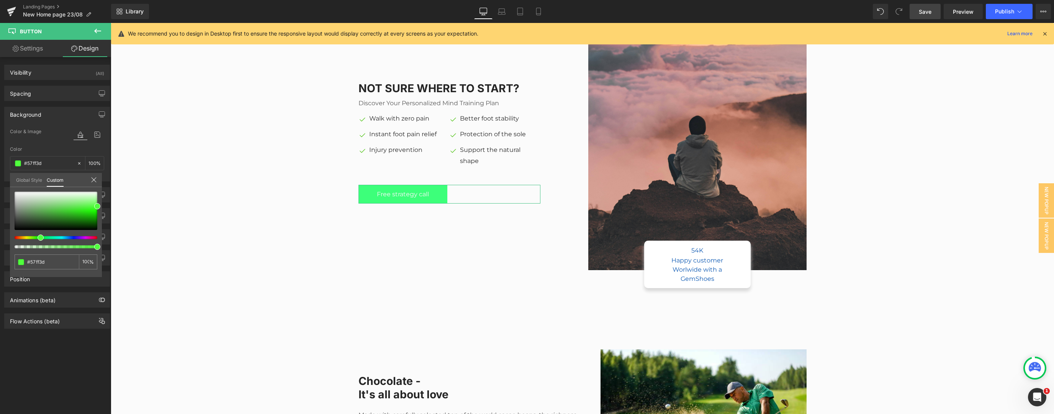
type input "#6dff3d"
type input "#aeff3d"
type input "#c1ff3d"
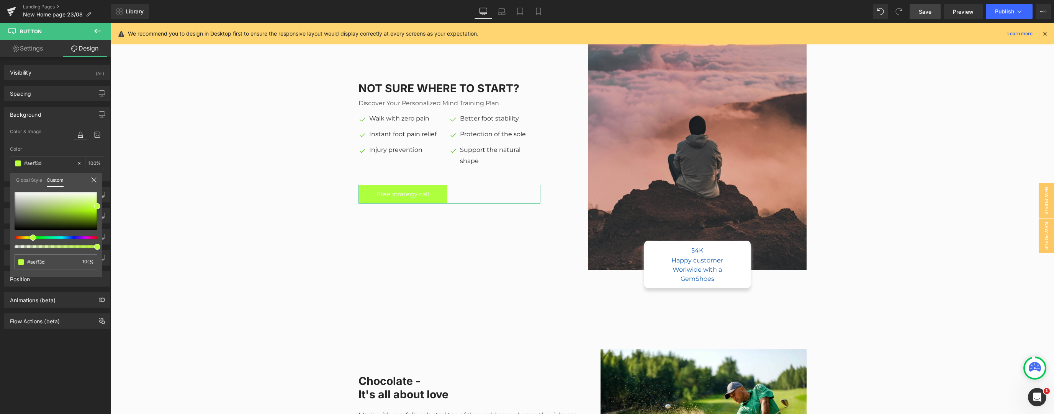
type input "#c1ff3d"
type input "#ceff3d"
type input "#d8ff3d"
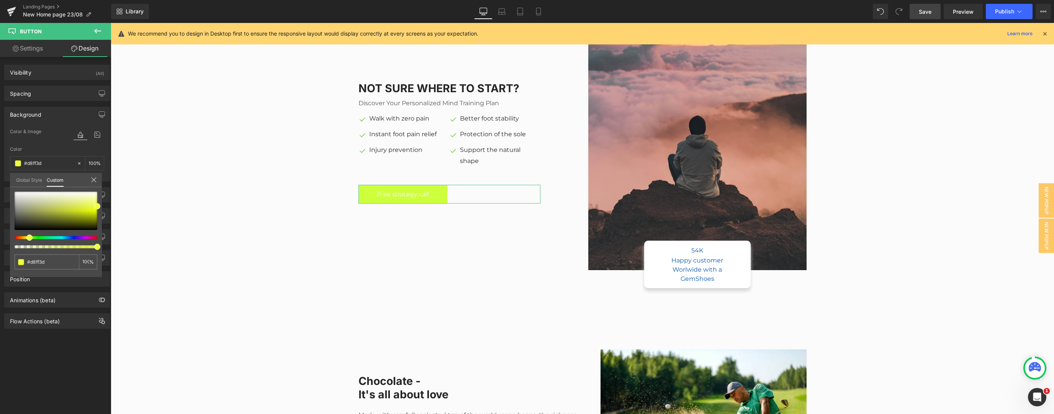
type input "#e8ff3d"
type input "#f2ff3d"
type input "#f8ff3d"
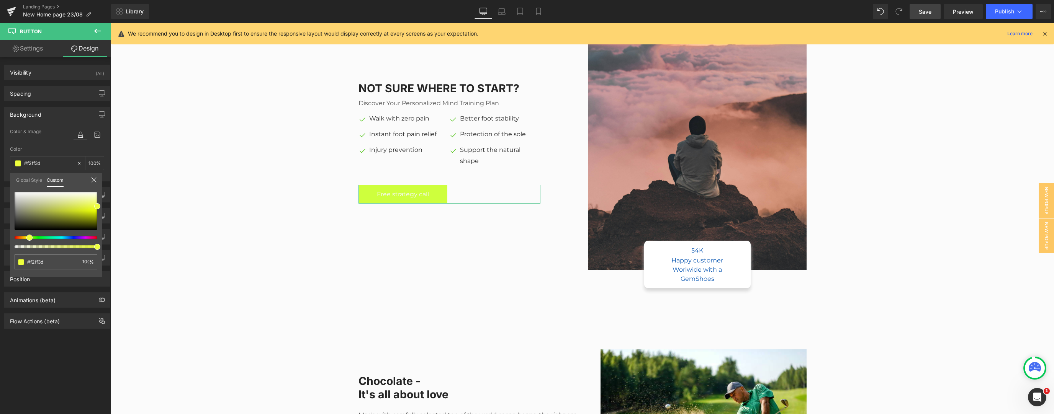
type input "#f8ff3d"
type input "#feff3d"
type input "#ffee3d"
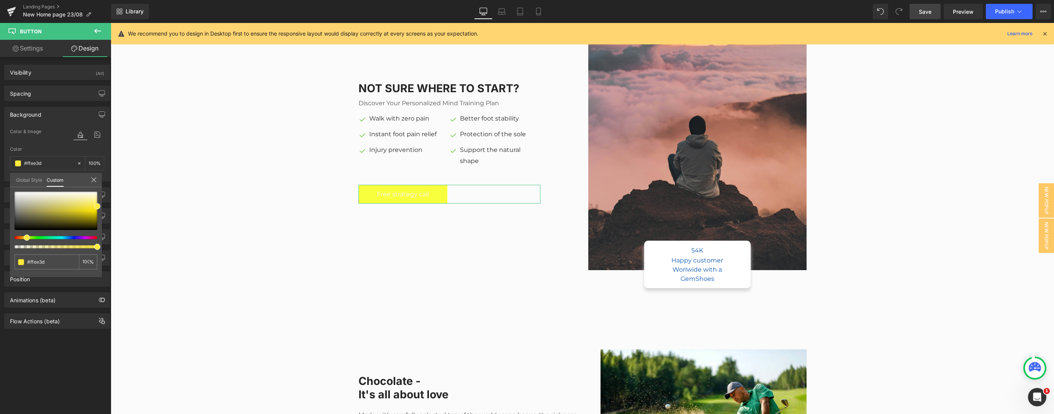
type input "#ffe53d"
type input "#ffde3d"
type input "#ffdb3d"
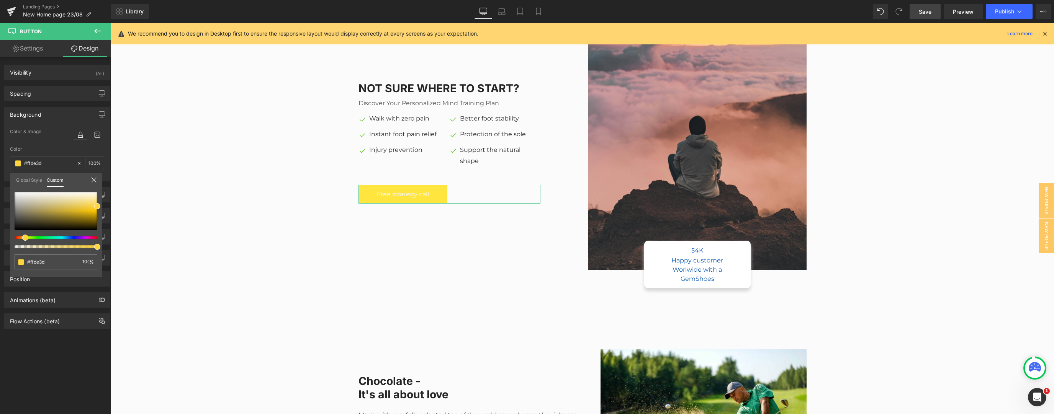
type input "#ffdb3d"
type input "#ffce3d"
type input "#ffcb3d"
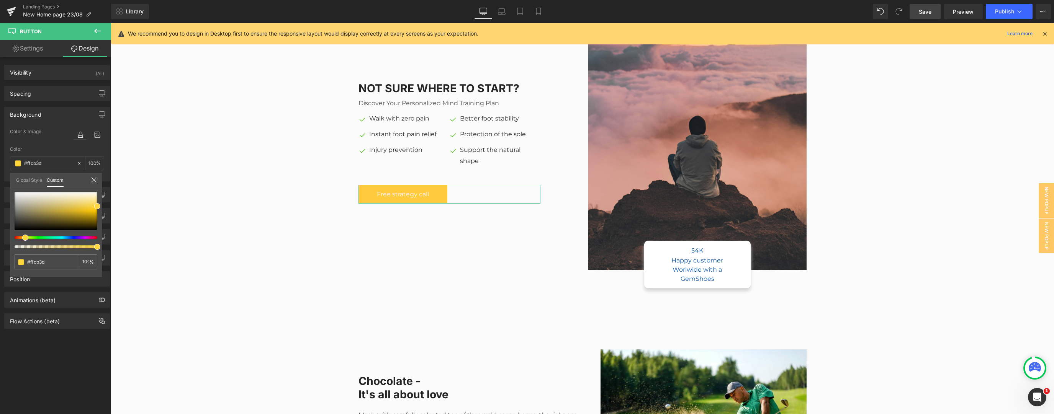
type input "#ffbe3d"
type input "#ffbb3d"
type input "#ffb43d"
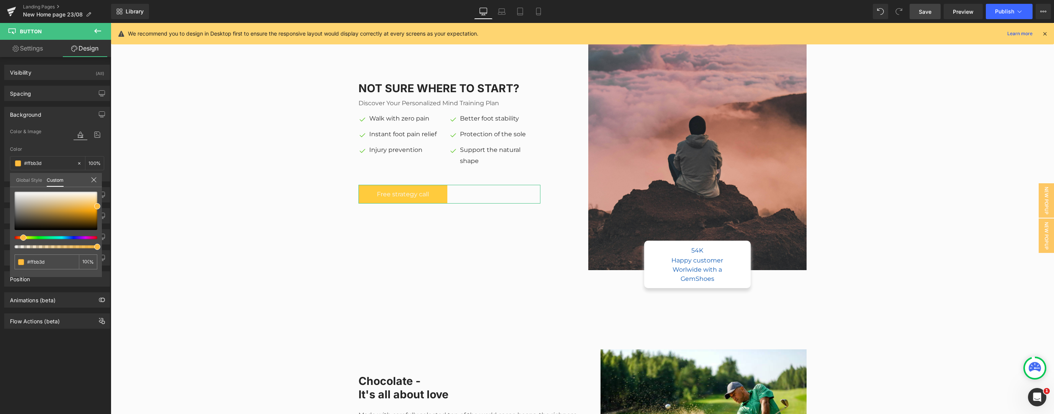
type input "#ffb43d"
type input "#ffae3d"
type input "#ffab3d"
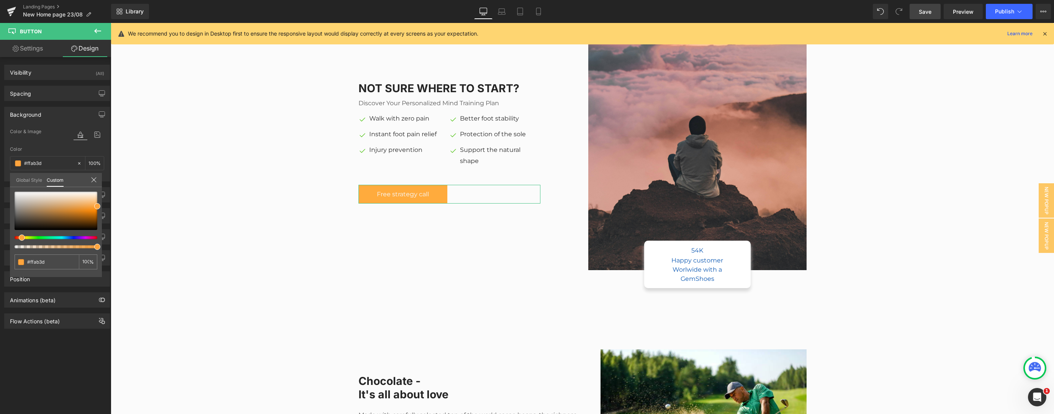
type input "#ffa43d"
type input "#ff9e3d"
type input "#ff9a3d"
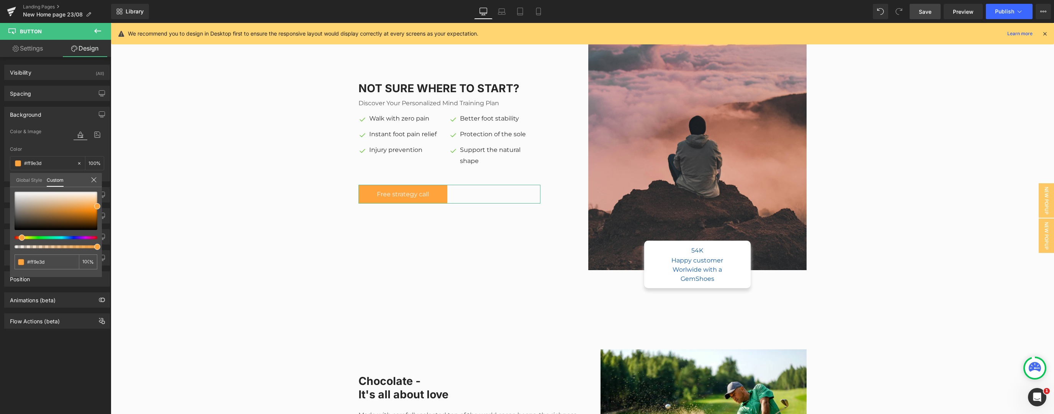
type input "#ff9a3d"
type input "#ff943d"
type input "#ff8d3d"
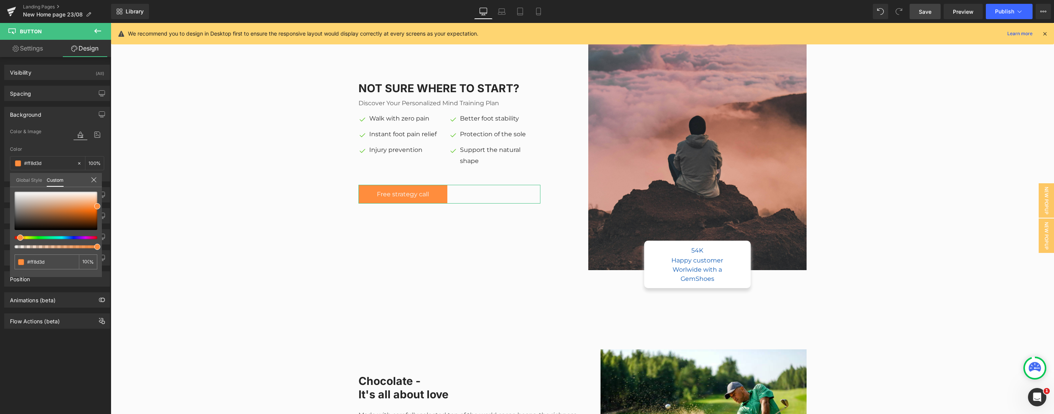
type input "#ff8a3d"
type input "#ff843d"
type input "#ff7d3d"
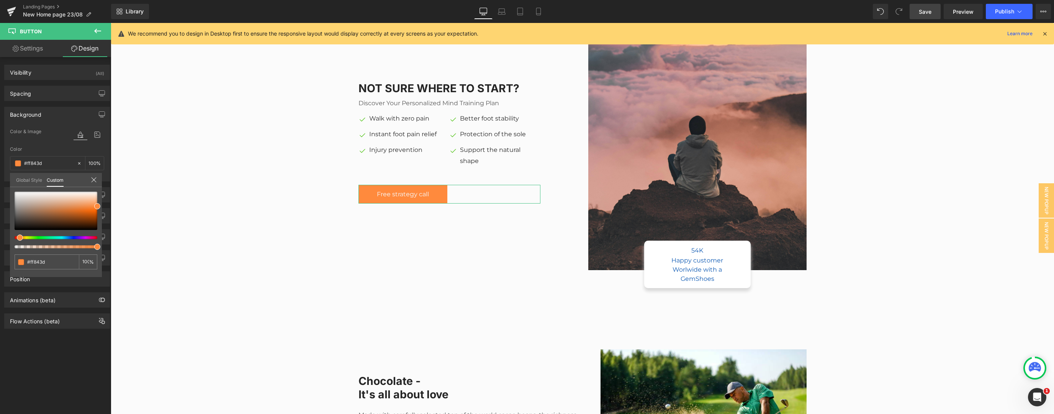
type input "#ff7d3d"
drag, startPoint x: 67, startPoint y: 237, endPoint x: 17, endPoint y: 236, distance: 50.2
click at [17, 236] on span at bounding box center [19, 238] width 6 height 6
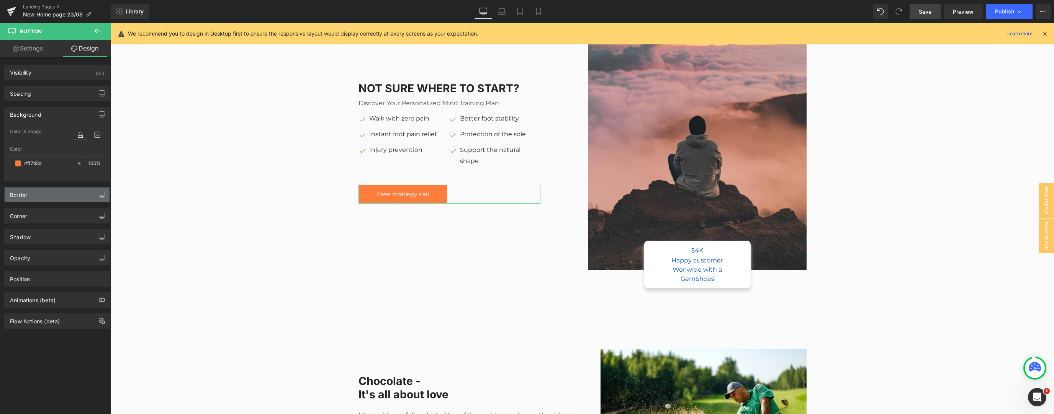
click at [25, 191] on div "Border" at bounding box center [18, 193] width 17 height 11
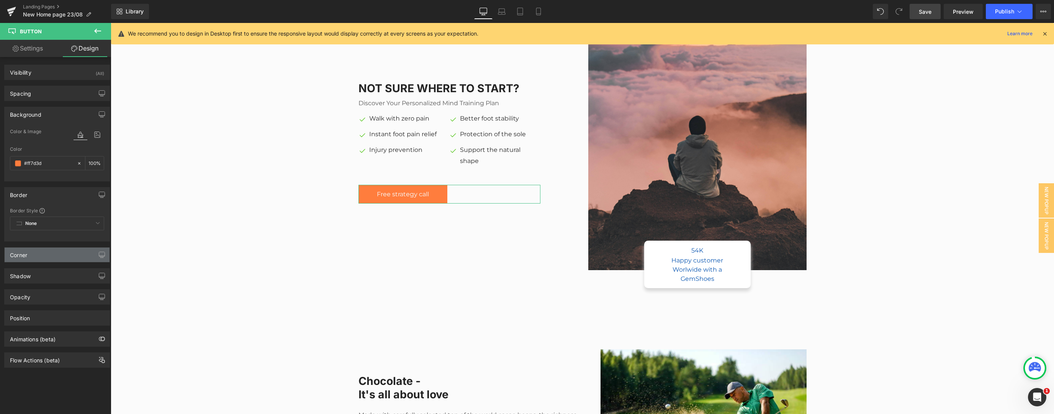
click at [41, 253] on div "Corner" at bounding box center [57, 255] width 105 height 15
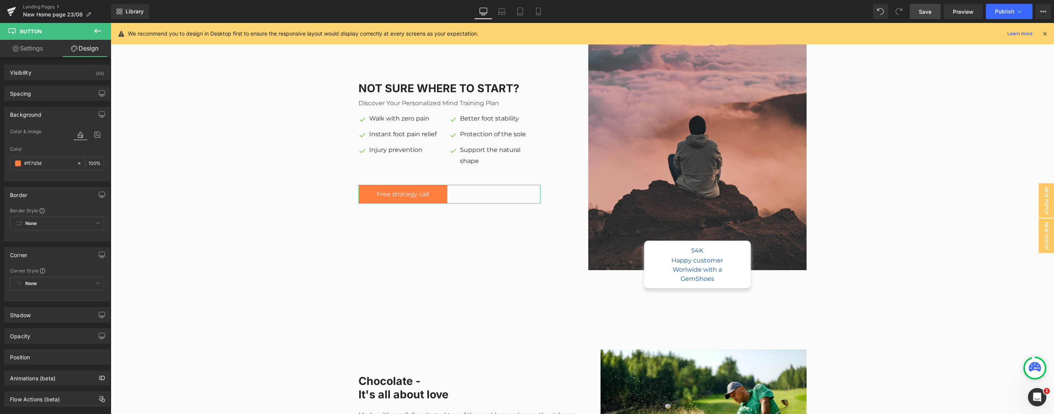
click at [91, 287] on div "None Custom Default Corner" at bounding box center [57, 286] width 94 height 18
click at [101, 253] on icon "button" at bounding box center [102, 255] width 6 height 6
click at [47, 273] on button "Laptop" at bounding box center [43, 271] width 24 height 13
click at [58, 272] on button "Tablet" at bounding box center [66, 271] width 22 height 13
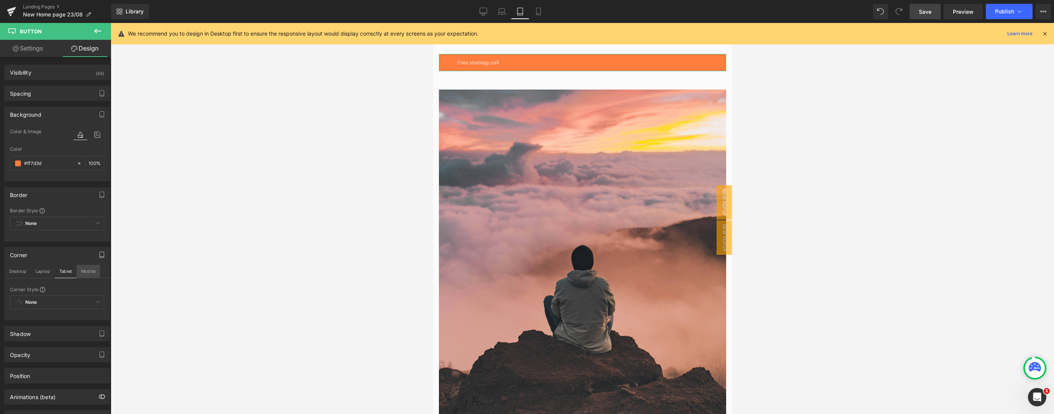
scroll to position [495, 0]
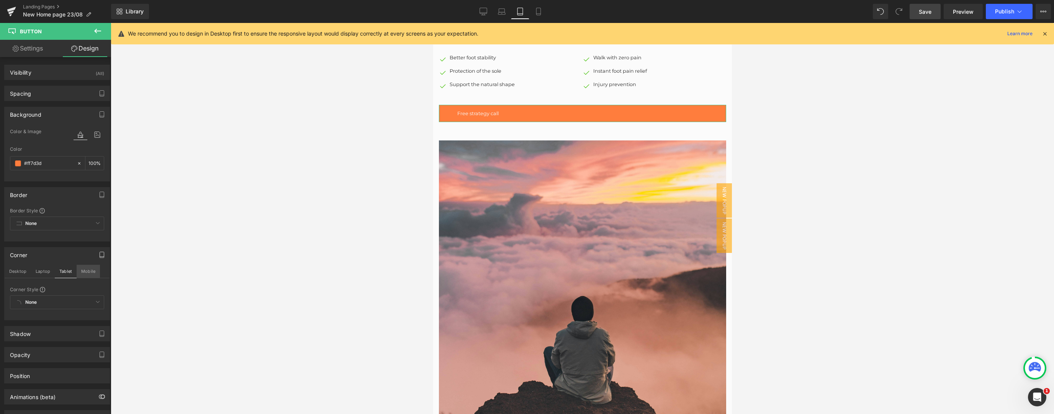
click at [82, 272] on button "Mobile" at bounding box center [88, 271] width 23 height 13
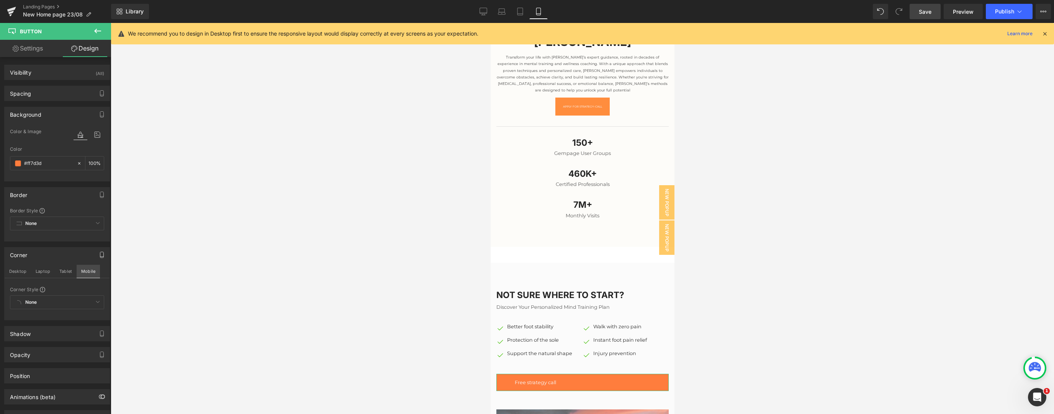
type input "100"
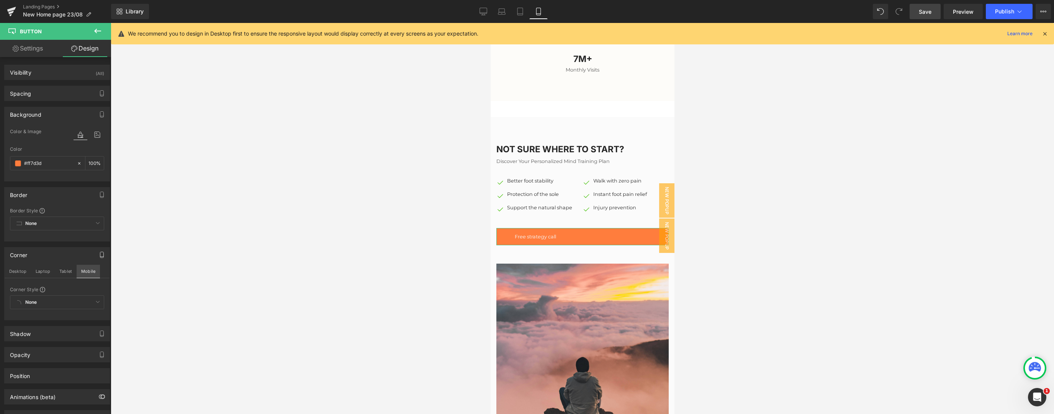
scroll to position [874, 0]
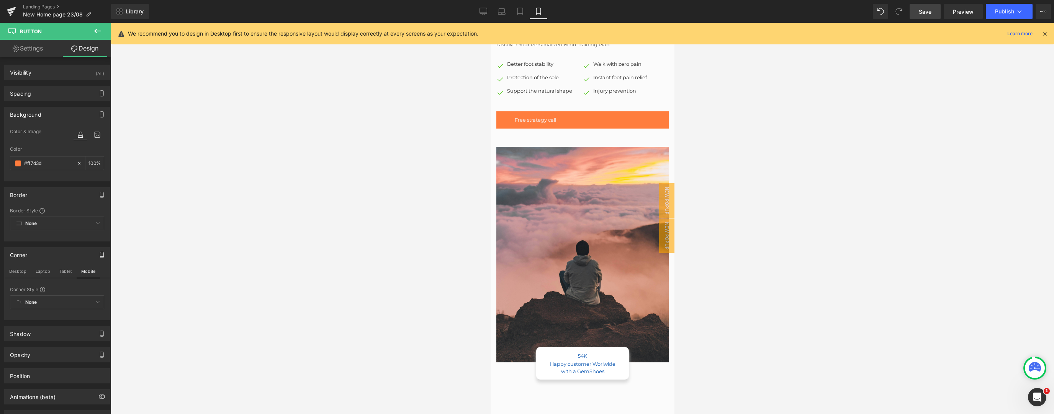
click at [45, 94] on div "Spacing" at bounding box center [57, 93] width 105 height 15
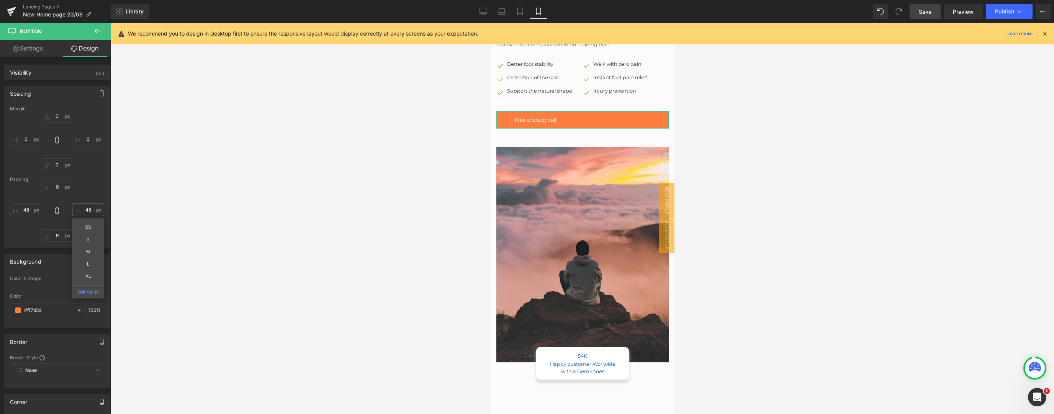
click at [89, 213] on input "48" at bounding box center [88, 210] width 32 height 13
type input "10"
click at [28, 213] on input "48" at bounding box center [26, 210] width 32 height 13
type input "10"
click at [57, 234] on input "9" at bounding box center [57, 235] width 32 height 13
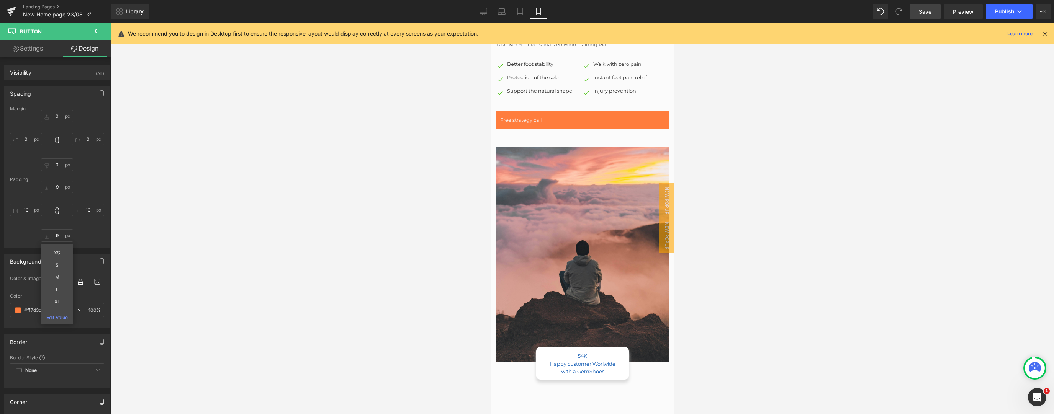
click at [562, 111] on link "Free strategy call" at bounding box center [582, 119] width 172 height 17
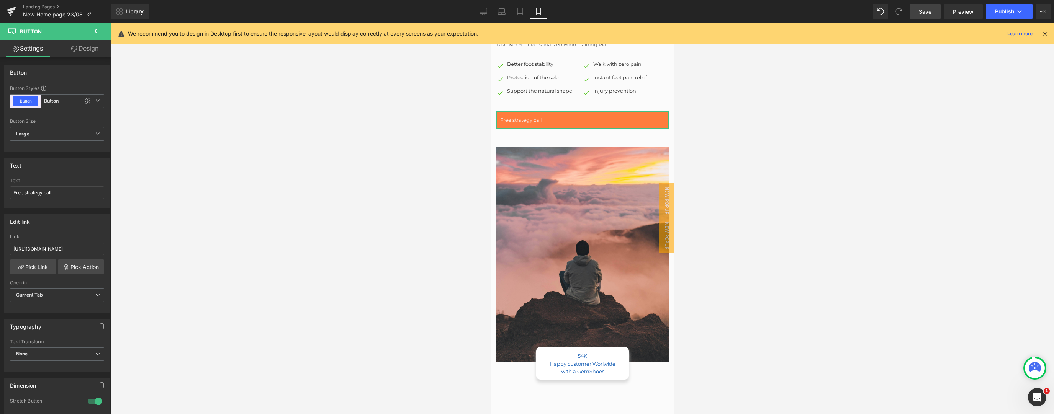
click at [90, 47] on link "Design" at bounding box center [85, 48] width 56 height 17
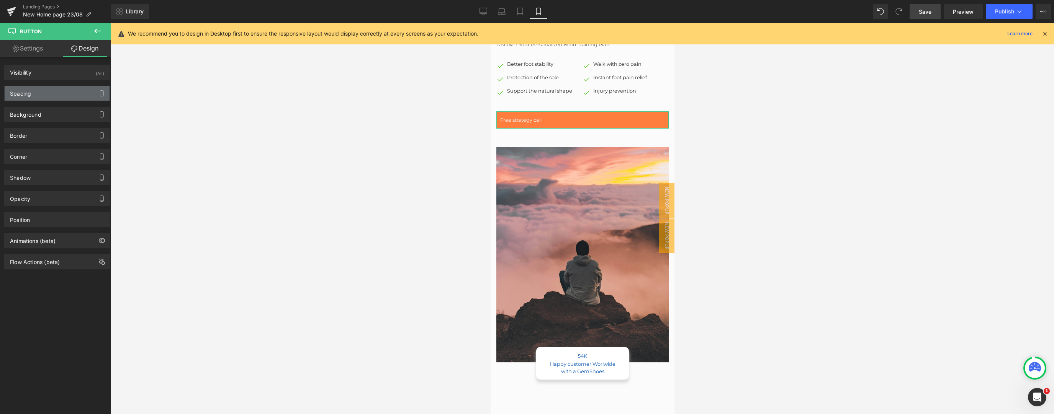
click at [52, 92] on div "Spacing" at bounding box center [57, 93] width 105 height 15
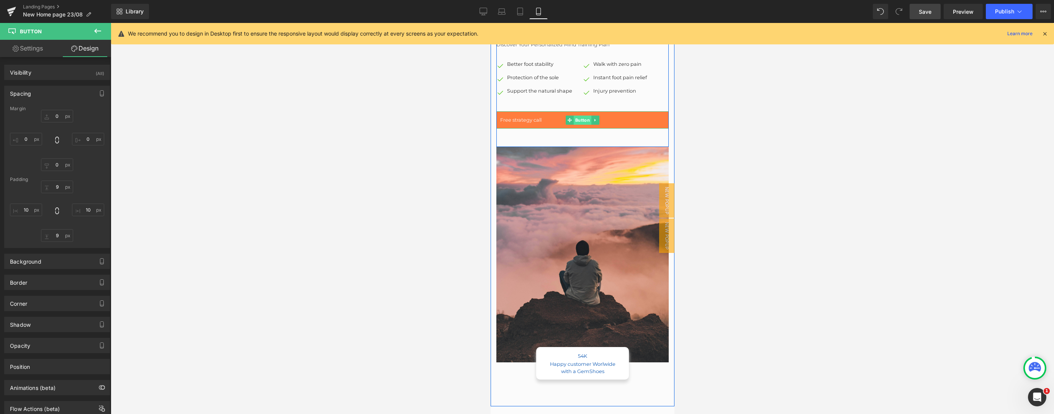
click at [582, 116] on span "Button" at bounding box center [582, 120] width 18 height 9
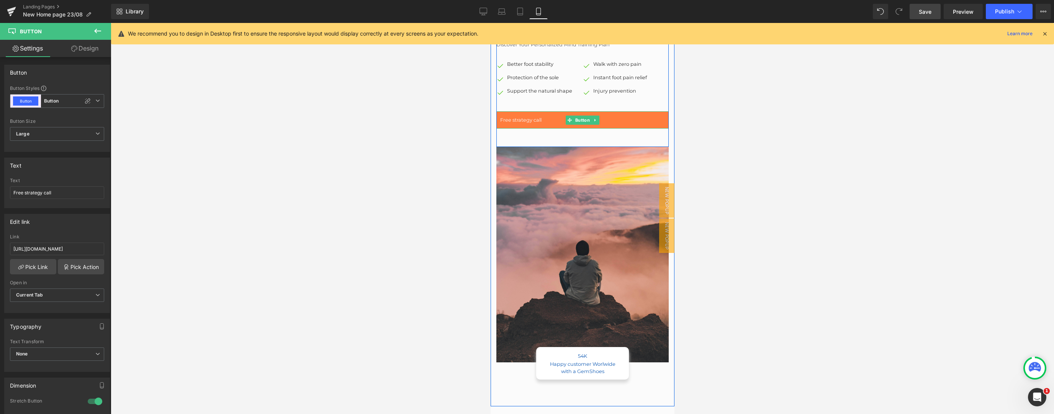
click at [622, 116] on link "Free strategy call" at bounding box center [582, 119] width 172 height 17
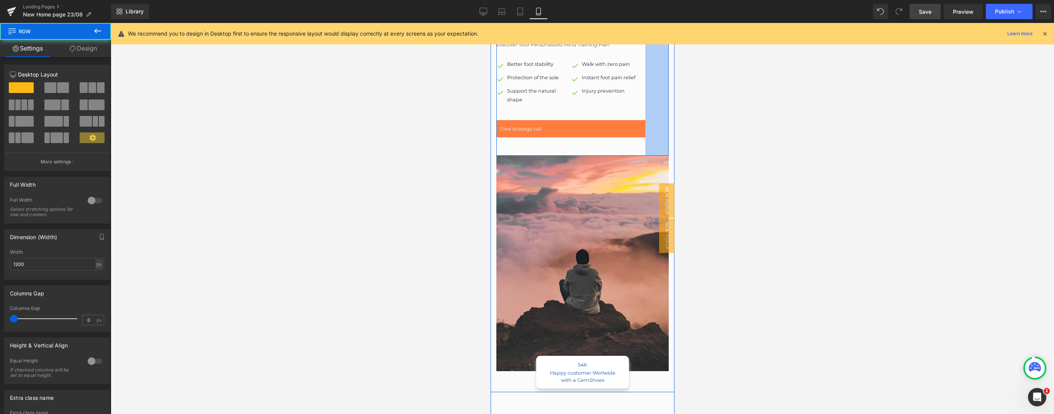
drag, startPoint x: 664, startPoint y: 111, endPoint x: 640, endPoint y: 113, distance: 24.9
click at [640, 113] on div "Not sure where to start? Heading Discover your personalized mind training plan …" at bounding box center [582, 91] width 172 height 129
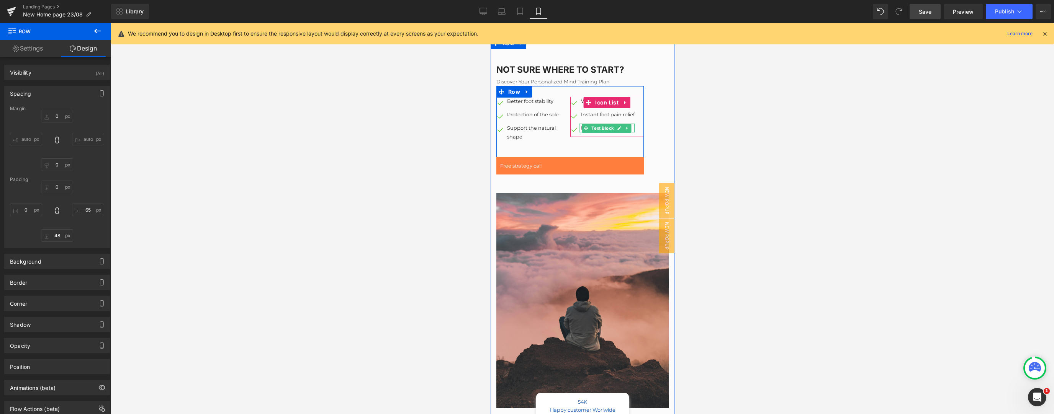
scroll to position [792, 0]
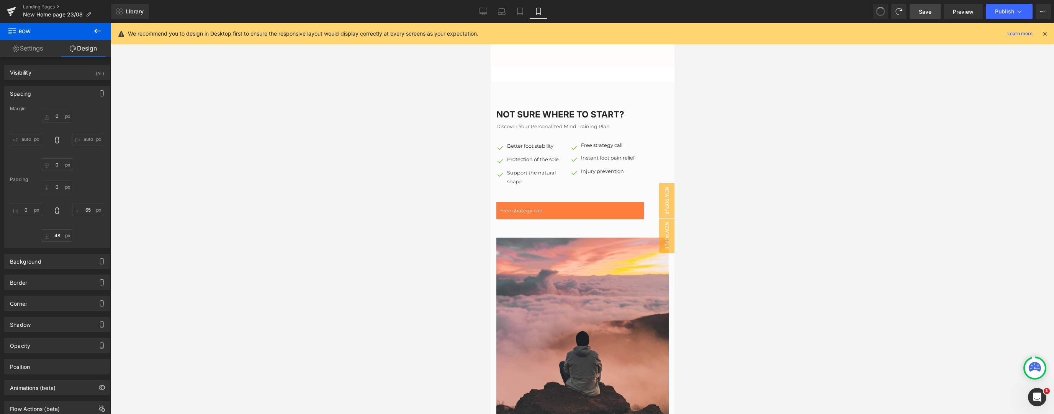
type input "0"
type input "65"
type input "48"
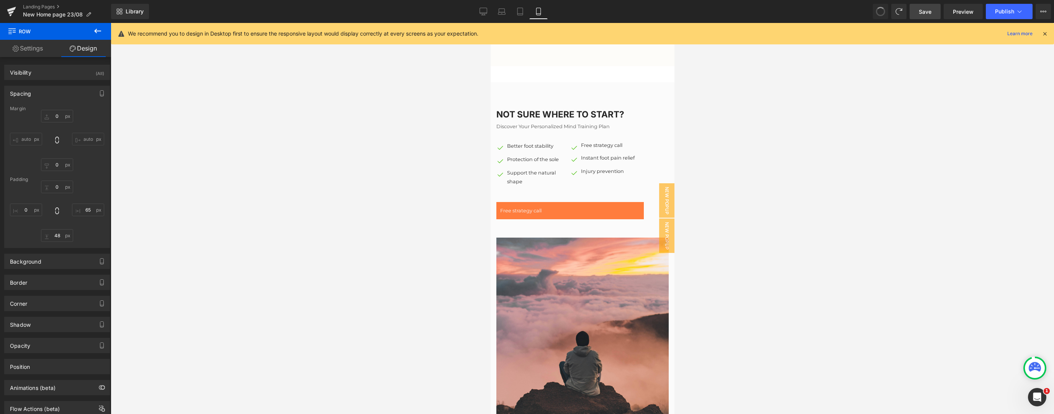
type input "0"
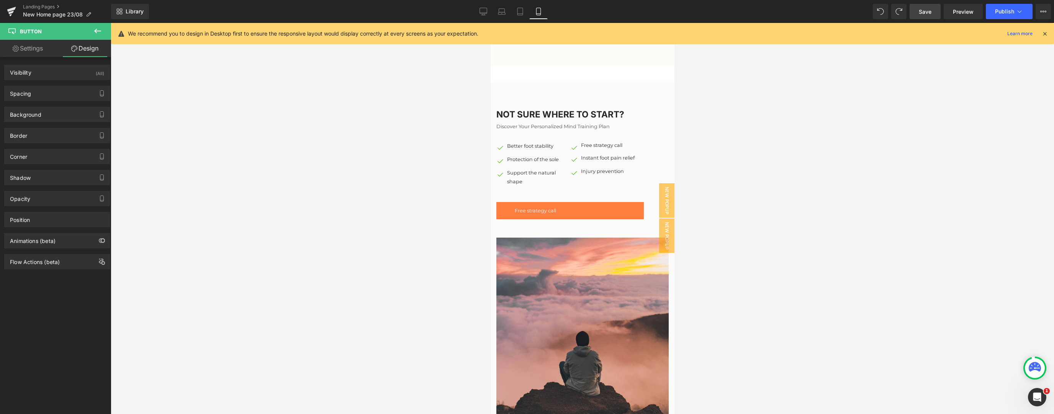
click at [846, 58] on div at bounding box center [582, 218] width 943 height 391
click at [918, 15] on link "Save" at bounding box center [925, 11] width 31 height 15
click at [1045, 32] on icon at bounding box center [1044, 33] width 7 height 7
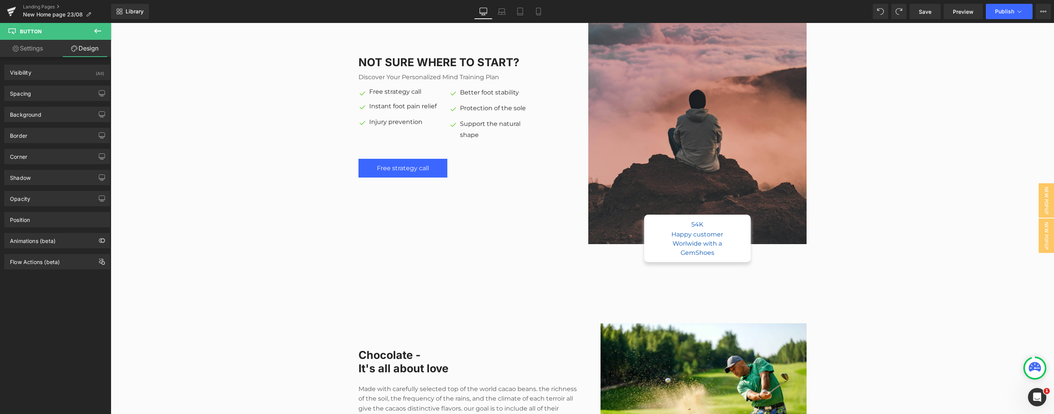
scroll to position [616, 0]
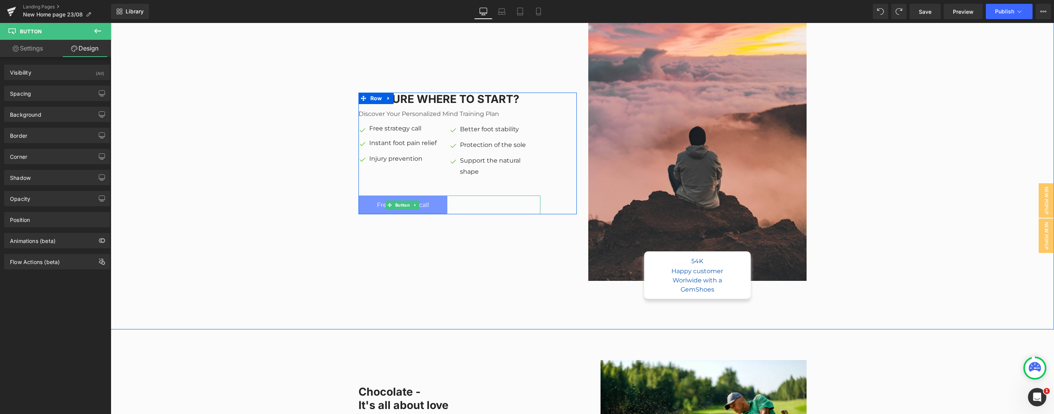
click at [438, 207] on link "Free strategy call" at bounding box center [402, 205] width 89 height 19
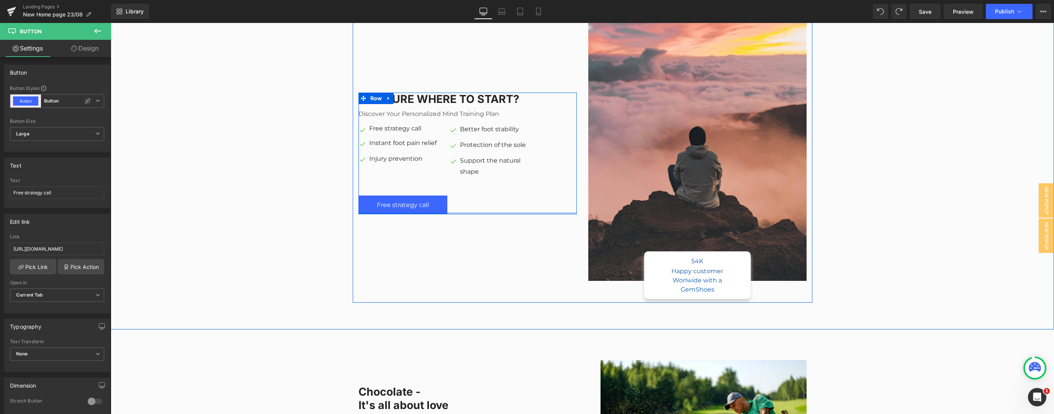
click at [361, 213] on div at bounding box center [467, 214] width 218 height 2
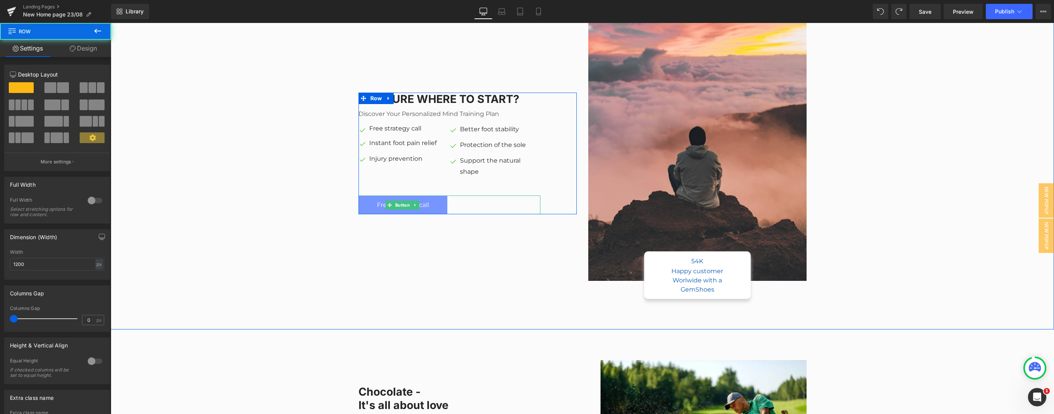
click at [360, 209] on link "Free strategy call" at bounding box center [402, 205] width 89 height 19
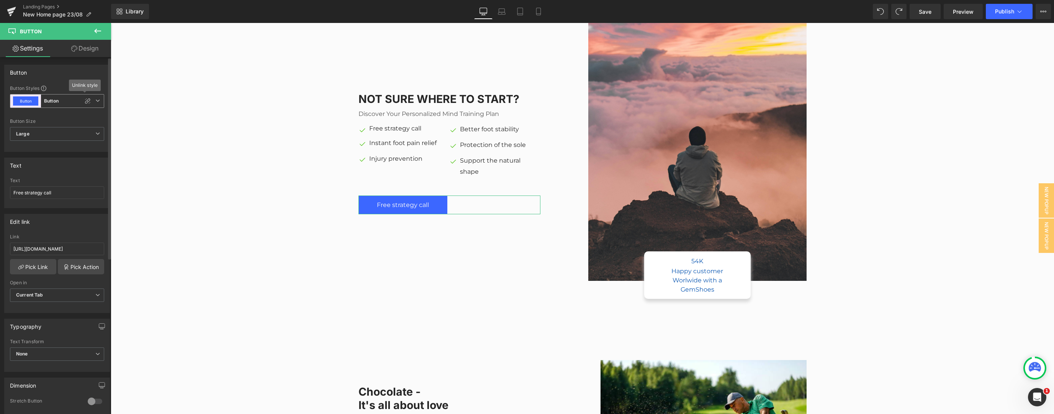
click at [95, 100] on icon at bounding box center [97, 100] width 5 height 5
click at [93, 100] on icon at bounding box center [94, 100] width 5 height 5
click at [95, 100] on icon at bounding box center [97, 100] width 5 height 5
click at [75, 76] on div "Button" at bounding box center [57, 72] width 105 height 15
click at [93, 46] on link "Design" at bounding box center [85, 48] width 56 height 17
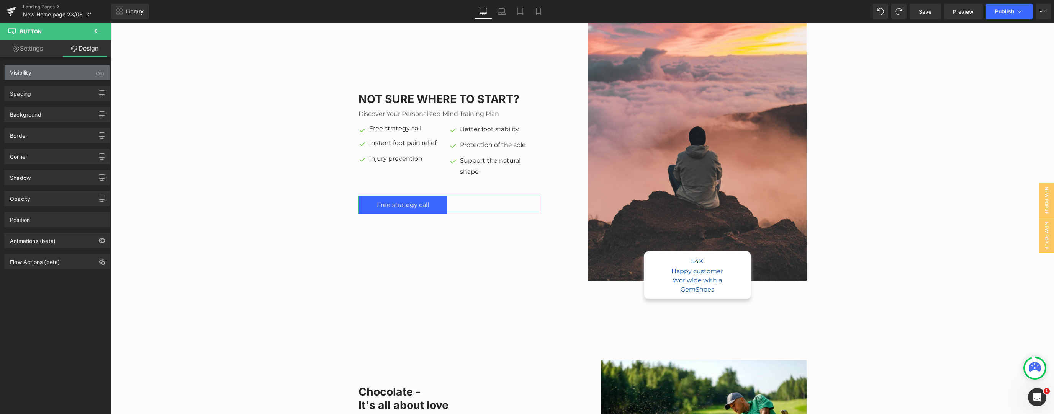
type input "0"
type input "11"
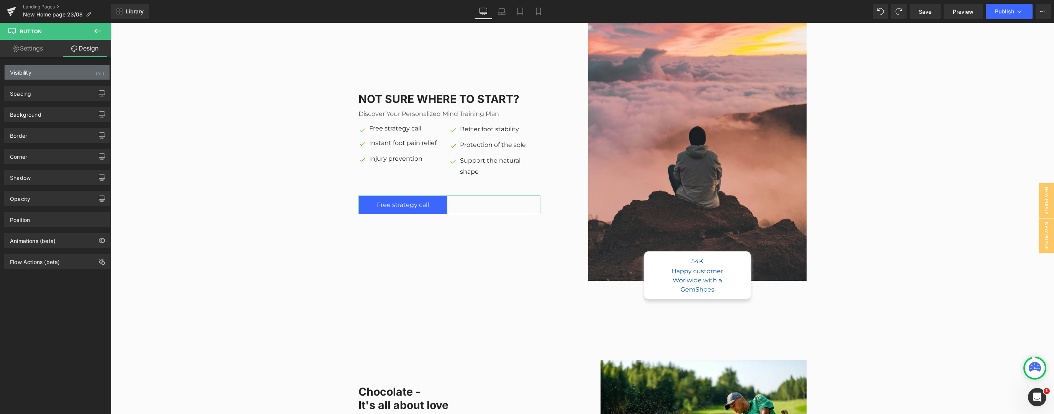
type input "48"
type input "11"
type input "48"
click at [64, 86] on div "Spacing [GEOGRAPHIC_DATA] 0px 0 0px 0 0px 0 0px 0 [GEOGRAPHIC_DATA] 11px 11 48p…" at bounding box center [57, 93] width 106 height 15
click at [64, 92] on div "Spacing" at bounding box center [57, 93] width 105 height 15
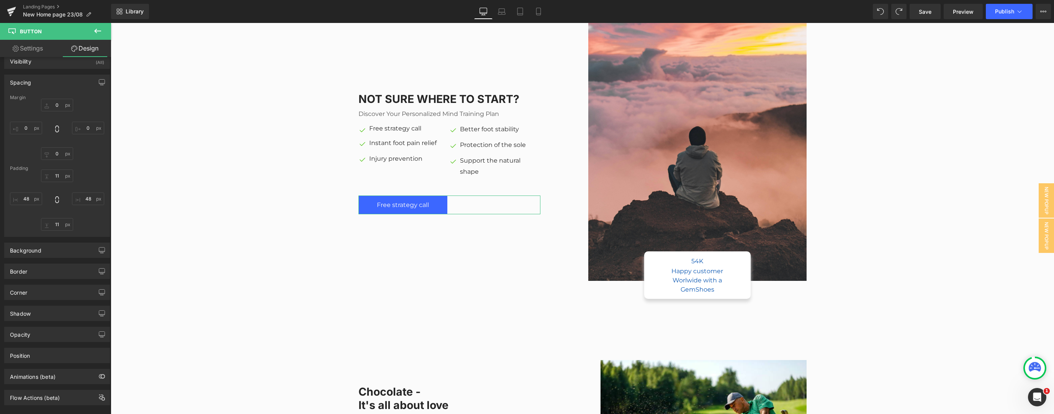
scroll to position [21, 0]
click at [62, 237] on div "Background" at bounding box center [57, 243] width 105 height 15
click at [18, 290] on span at bounding box center [18, 290] width 6 height 6
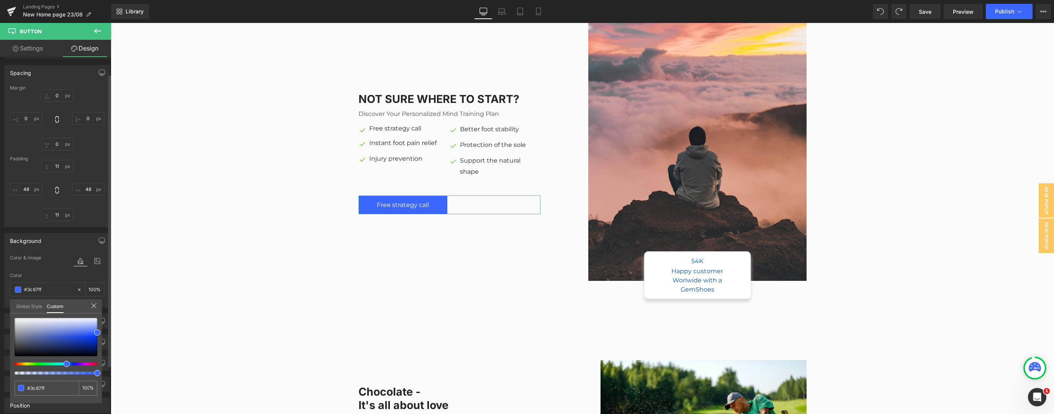
type input "#3d50ff"
type input "#3d77ff"
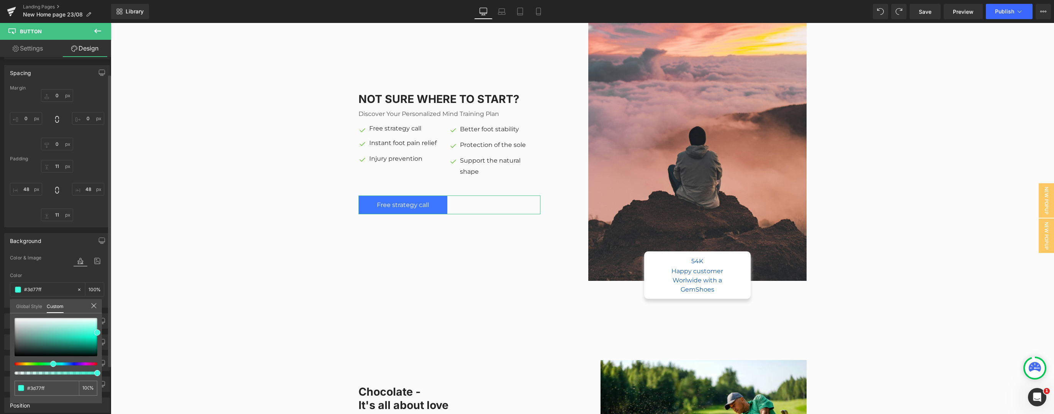
type input "#3dfffb"
type input "#3dffa4"
type input "#3dff84"
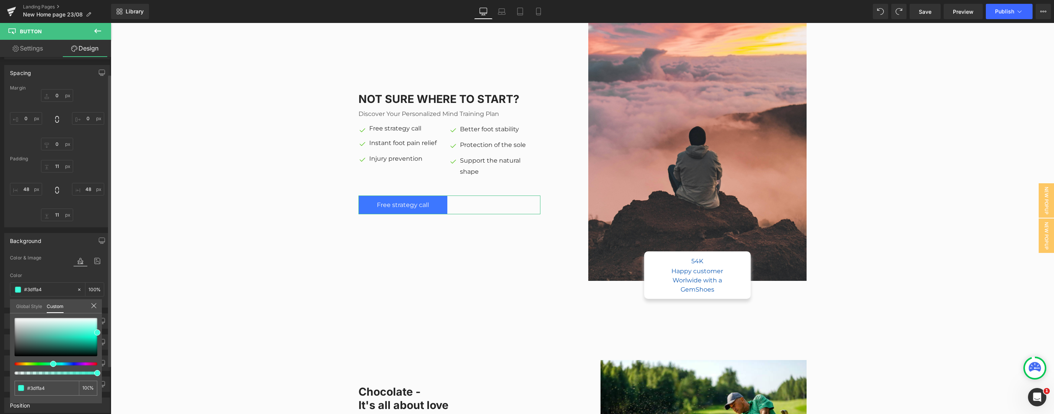
type input "#3dff84"
type input "#3dff5a"
type input "#40ff3d"
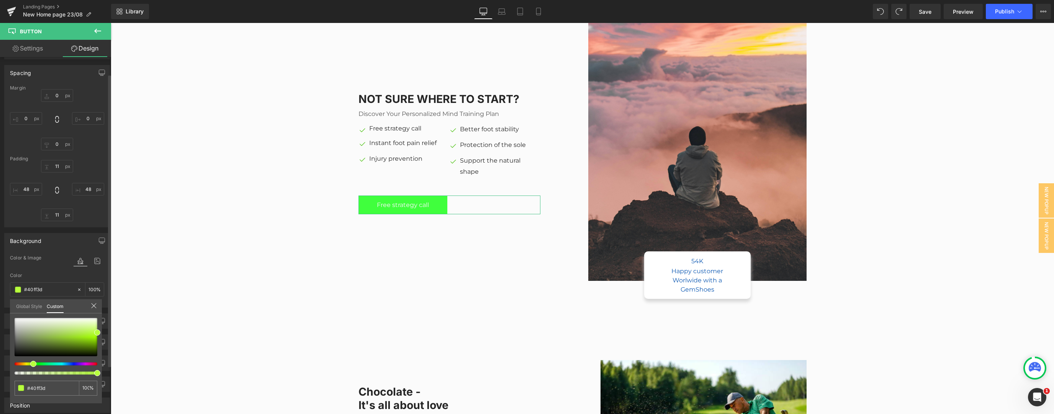
type input "#7dff3d"
type input "#b1ff3d"
type input "#c1ff3d"
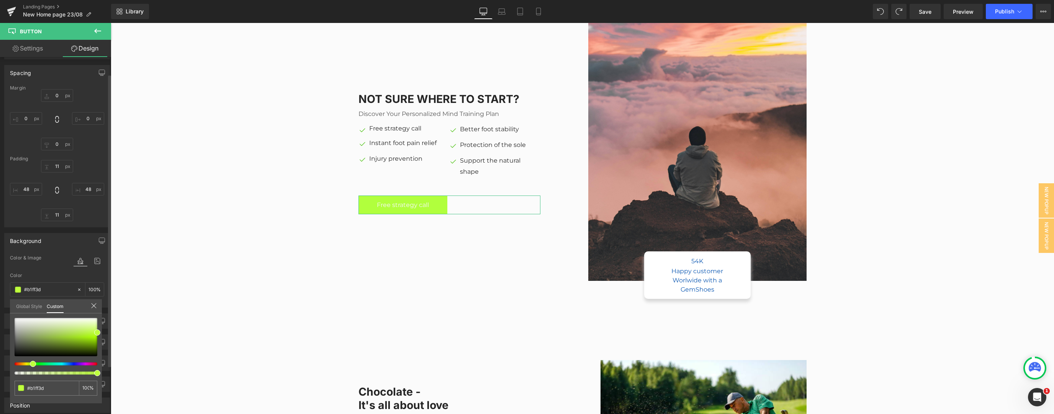
type input "#c1ff3d"
type input "#c8ff3d"
type input "#d8ff3d"
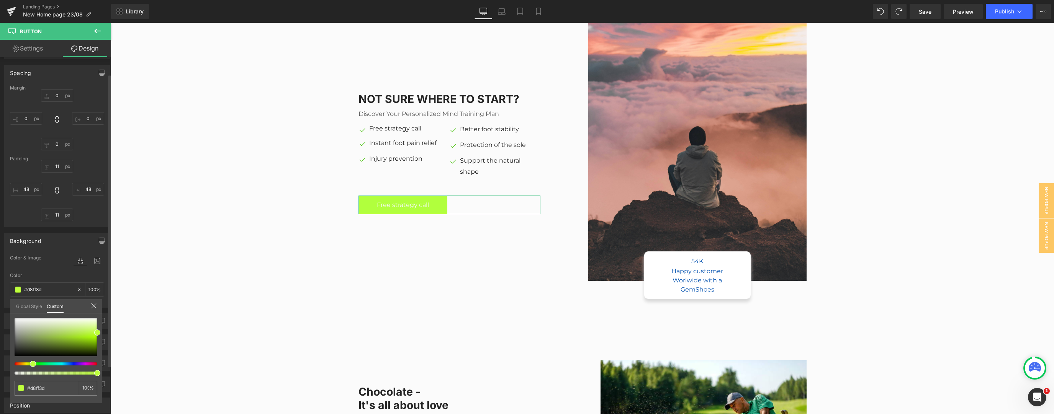
type input "#eeff3d"
type input "#f8ff3d"
type input "#fffb3d"
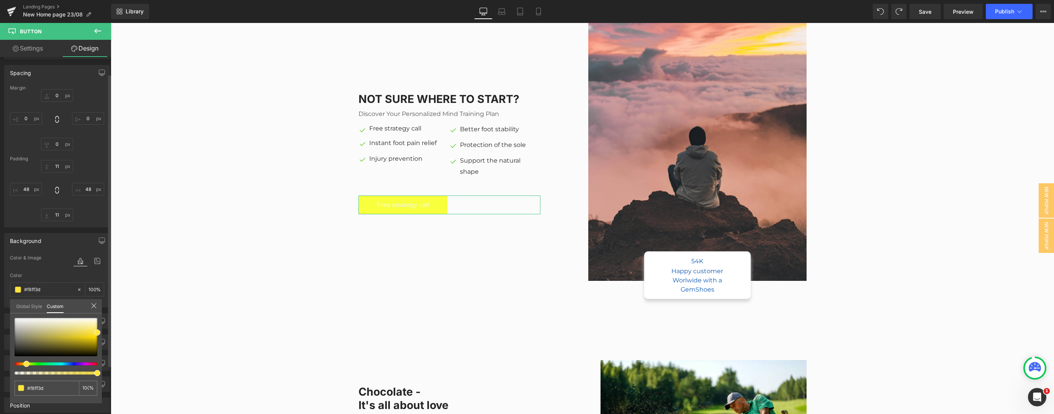
type input "#fffb3d"
type input "#ffdb3d"
type input "#ffce3d"
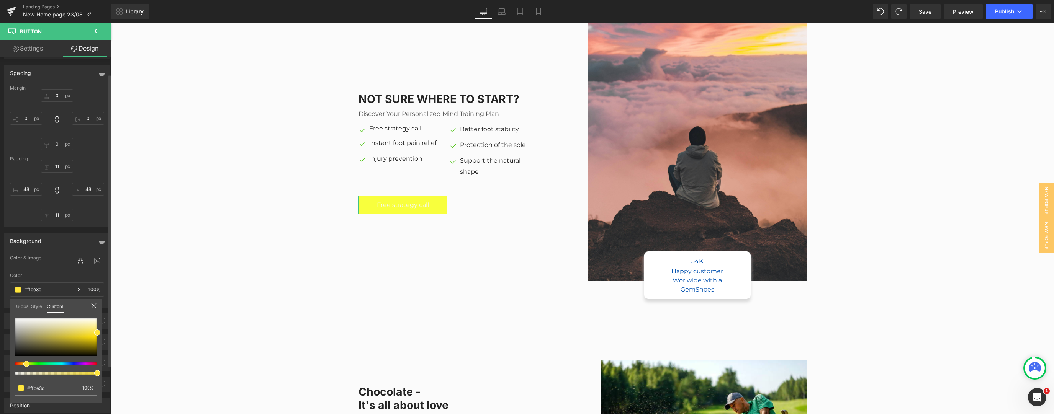
type input "#ffb43d"
type input "#ff8d3d"
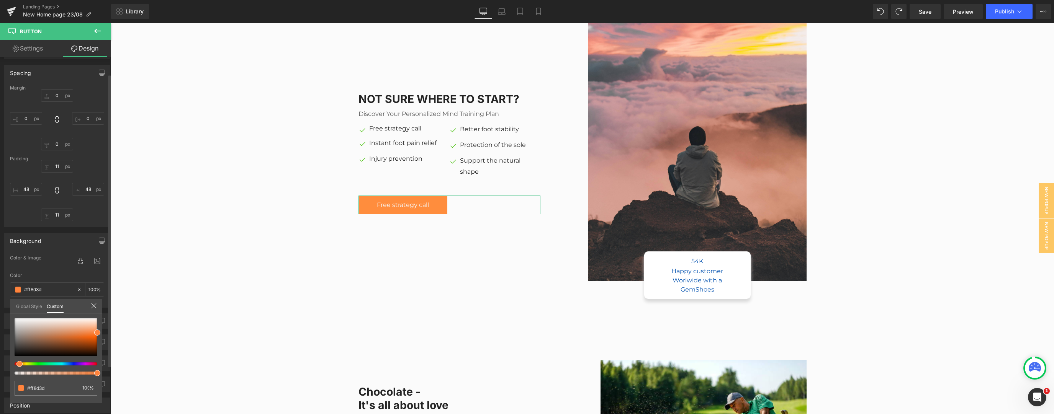
type input "#ff8a3d"
type input "#ff8d3d"
type input "#ff9a3d"
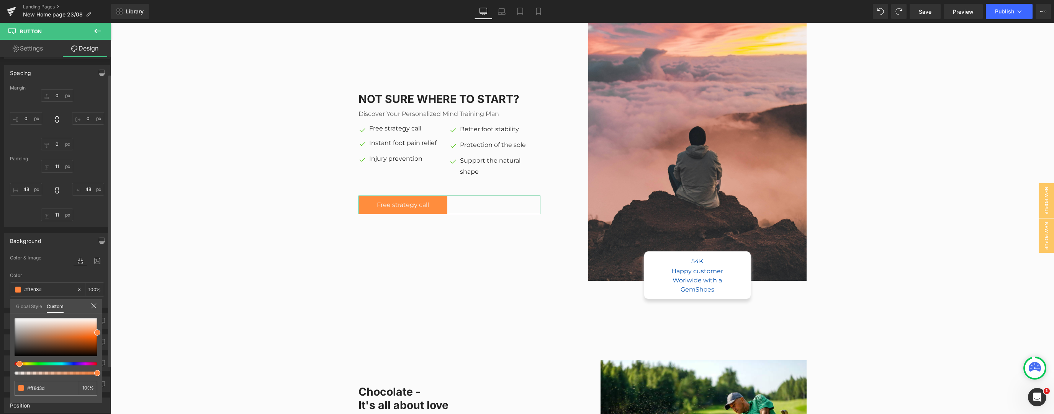
type input "#ff9a3d"
type input "#ff9e3d"
type input "#ffa43d"
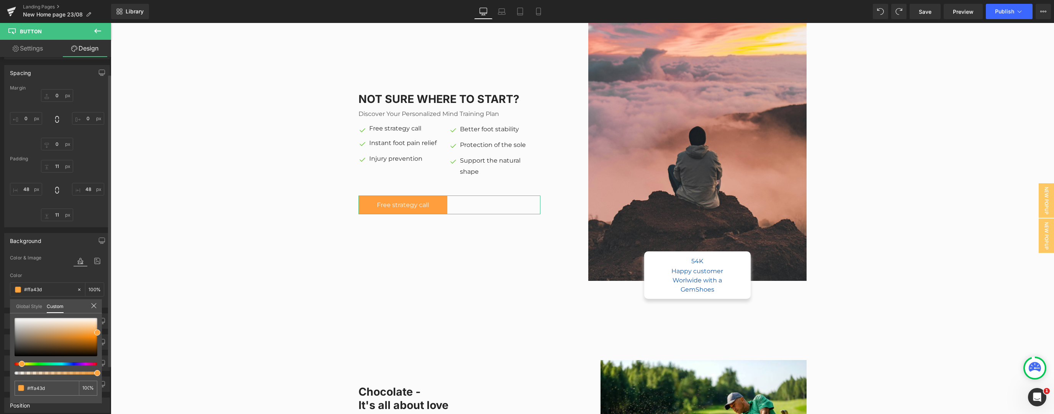
type input "#ffab3d"
type input "#ffae3d"
type input "#ffab3d"
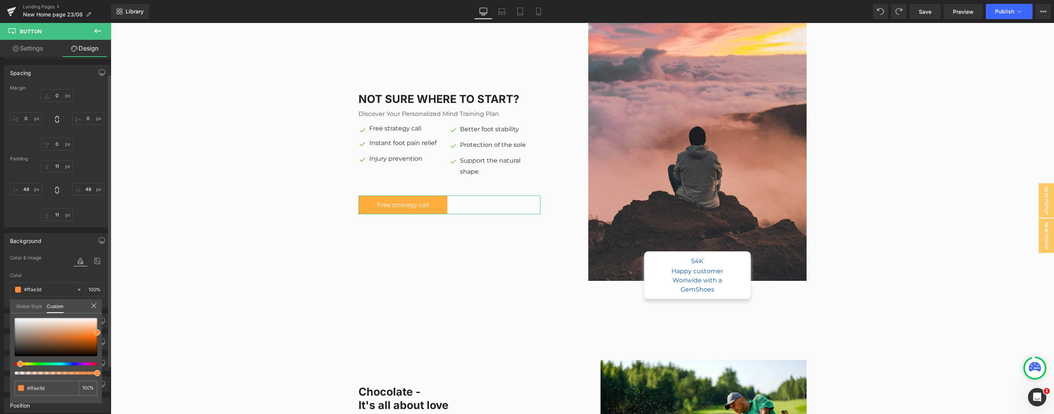
type input "#ffab3d"
type input "#ff8d3d"
drag, startPoint x: 64, startPoint y: 362, endPoint x: 15, endPoint y: 355, distance: 49.6
click at [15, 355] on div at bounding box center [56, 346] width 83 height 57
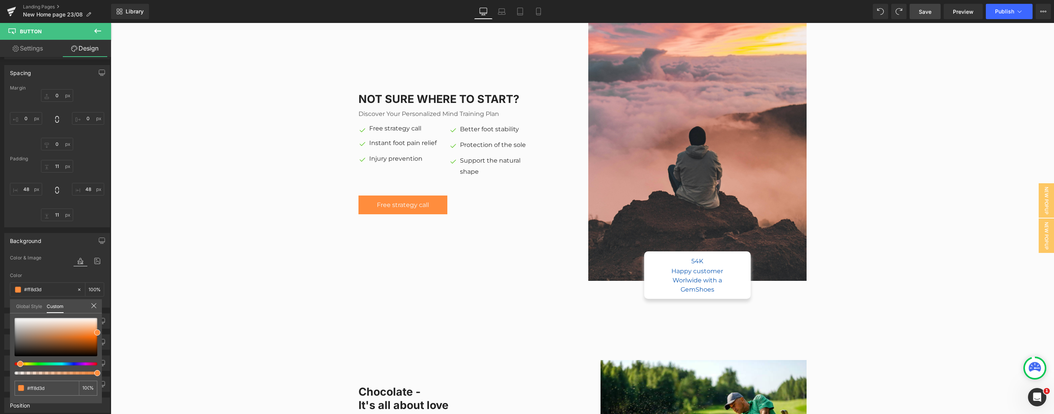
click at [919, 12] on link "Save" at bounding box center [925, 11] width 31 height 15
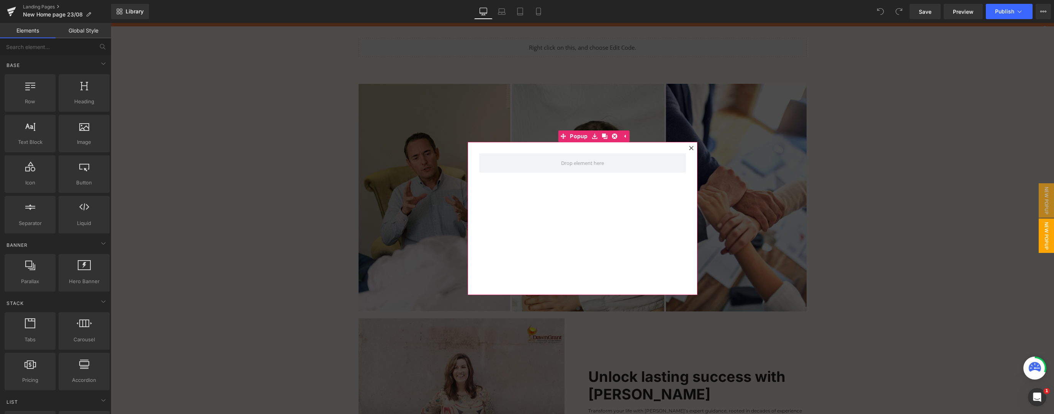
click at [689, 149] on icon at bounding box center [691, 148] width 5 height 5
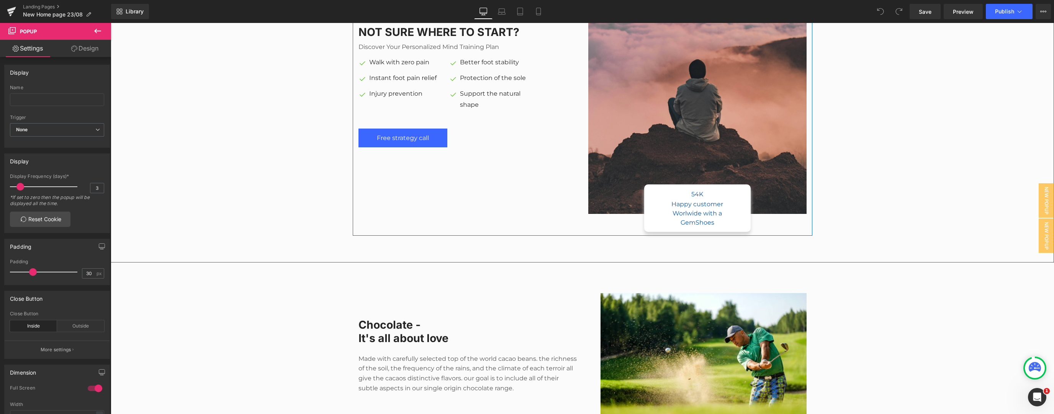
scroll to position [735, 0]
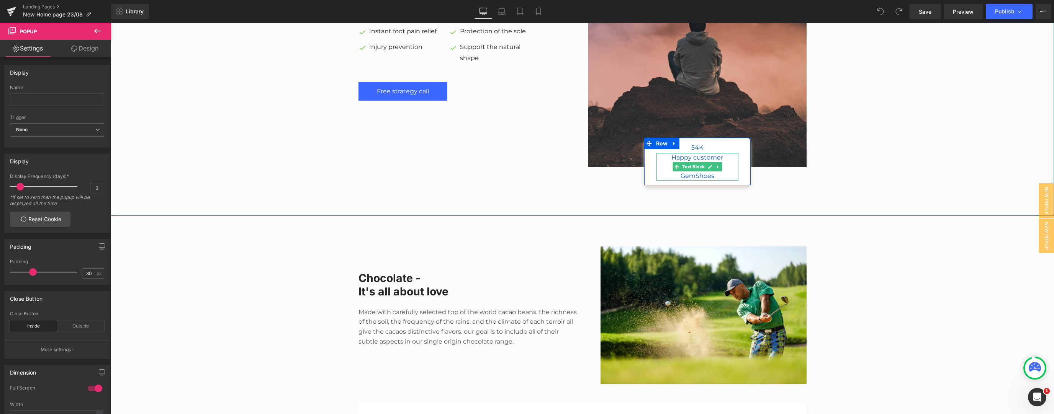
click at [723, 173] on div "Happy customer Worlwide with a GemShoes" at bounding box center [697, 167] width 82 height 28
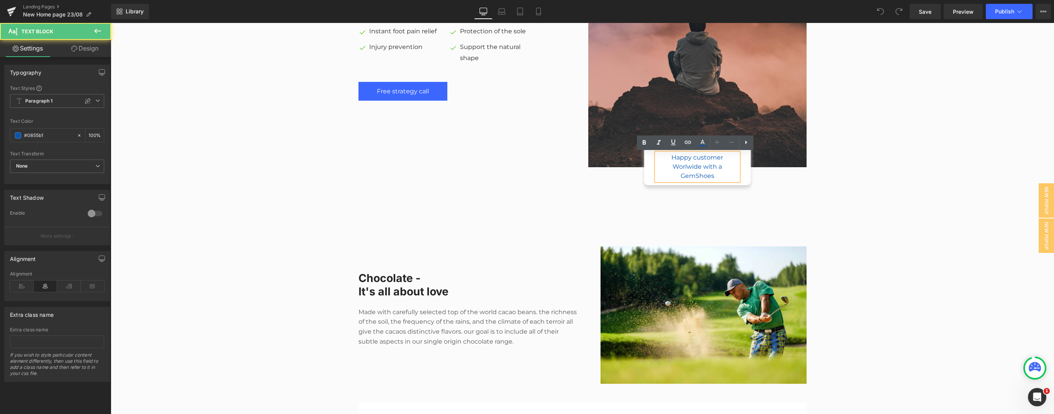
click at [715, 177] on div "Happy customer Worlwide with a GemShoes" at bounding box center [697, 167] width 82 height 28
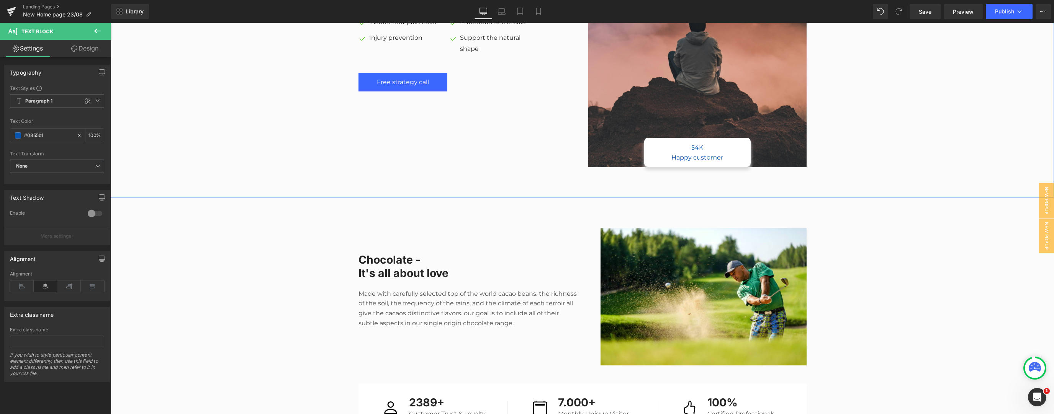
click at [849, 137] on div "Not sure where to start? Heading Discover your personalized mind training plan …" at bounding box center [582, 27] width 943 height 288
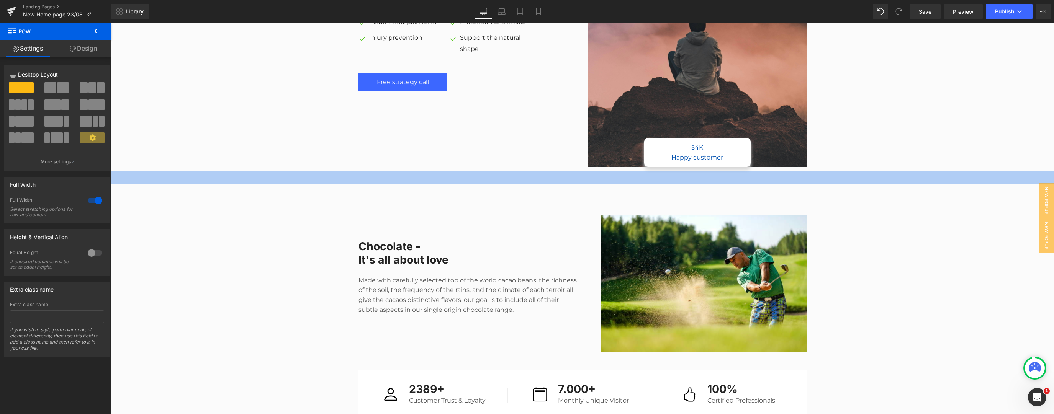
drag, startPoint x: 428, startPoint y: 171, endPoint x: 431, endPoint y: 157, distance: 13.8
click at [431, 157] on div "Not sure where to start? Heading Discover your personalized mind training plan …" at bounding box center [582, 24] width 943 height 321
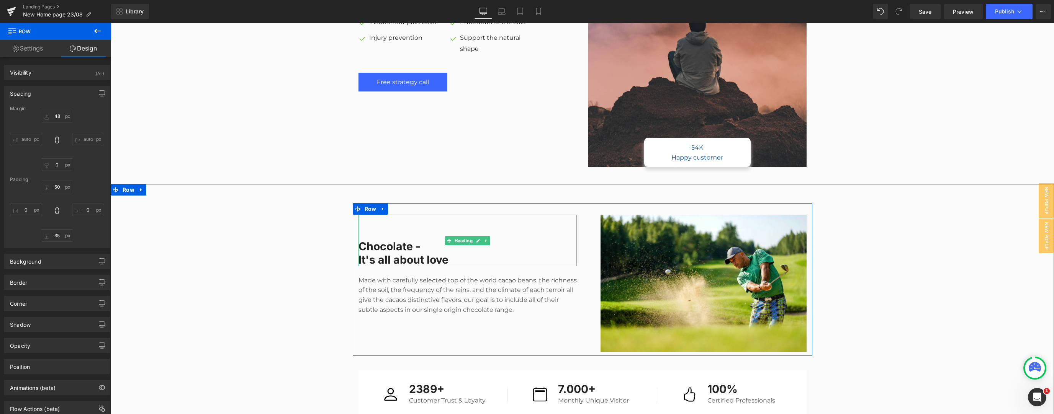
click at [472, 259] on h2 "It's all about love" at bounding box center [467, 260] width 218 height 13
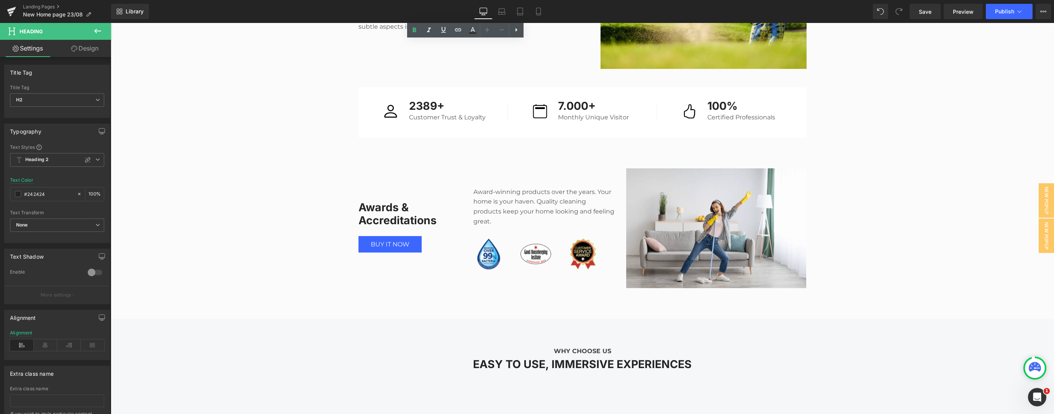
scroll to position [1021, 0]
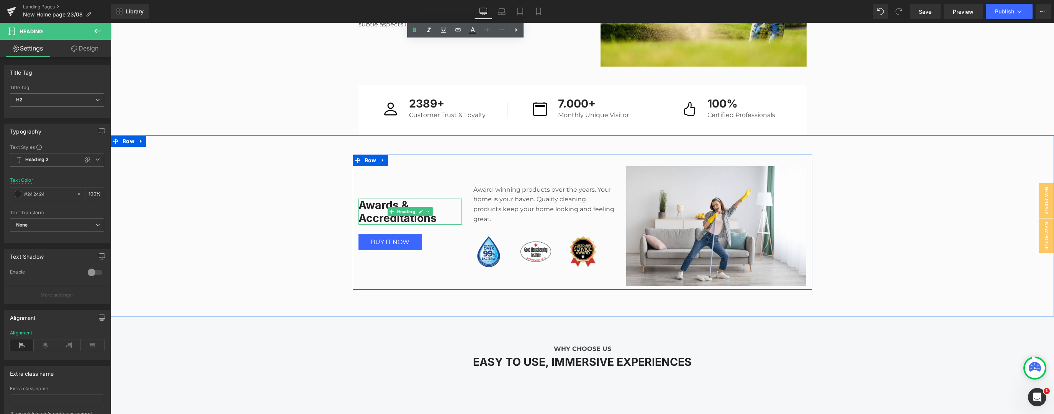
click at [446, 208] on h2 "Awards & Accreditations" at bounding box center [409, 212] width 103 height 26
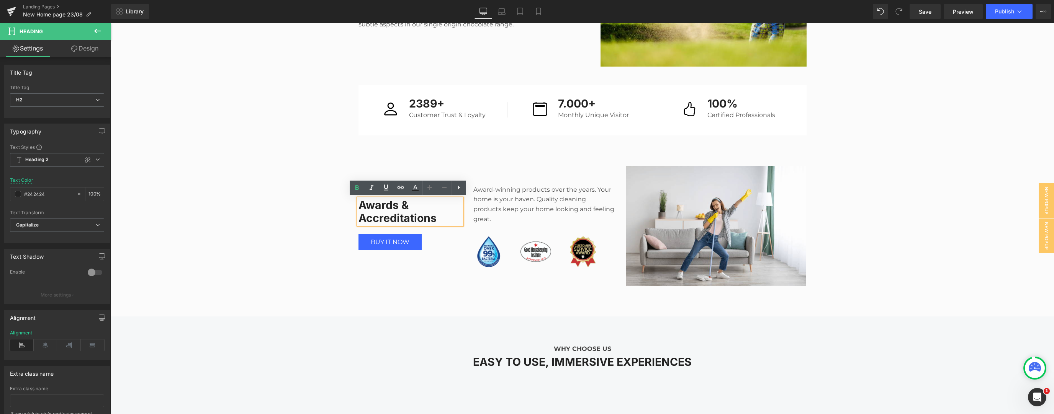
click at [416, 209] on h2 "Awards & Accreditations" at bounding box center [409, 212] width 103 height 26
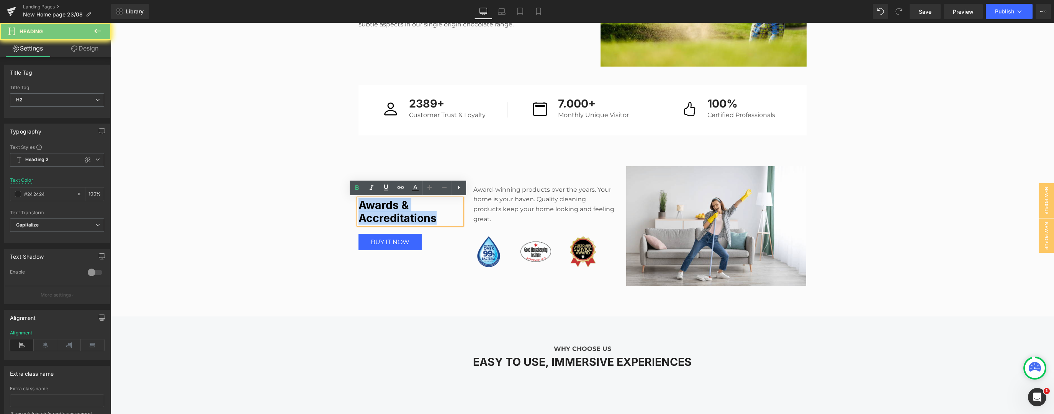
click at [416, 209] on h2 "Awards & Accreditations" at bounding box center [409, 212] width 103 height 26
paste div
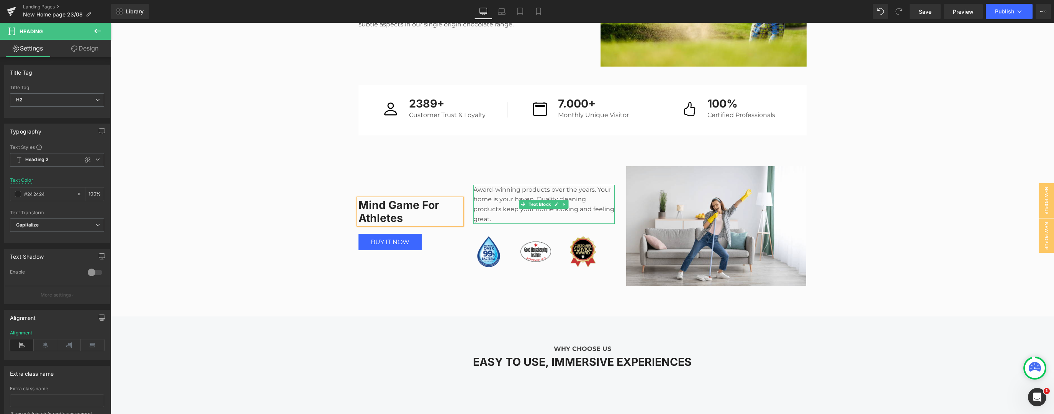
click at [487, 211] on p "​​​​​​​Award-winning products over the years. Your home is your haven. Quality …" at bounding box center [544, 204] width 142 height 39
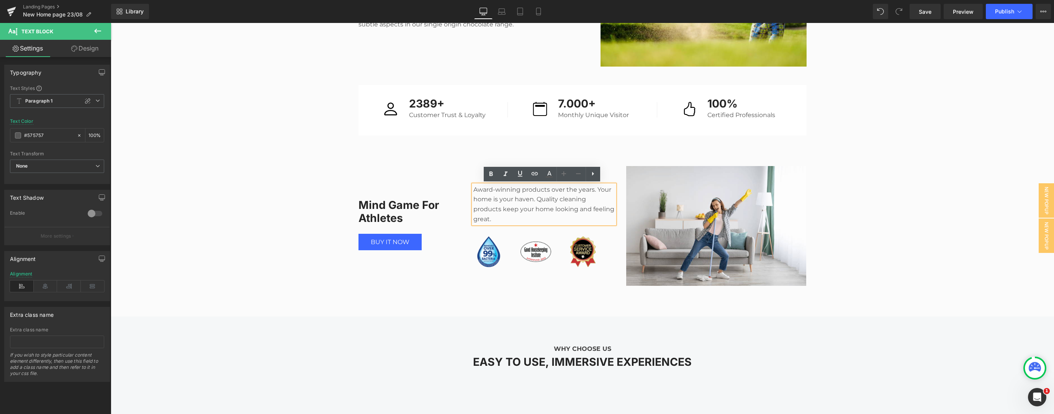
click at [495, 201] on p "​​​​​​​Award-winning products over the years. Your home is your haven. Quality …" at bounding box center [544, 204] width 142 height 39
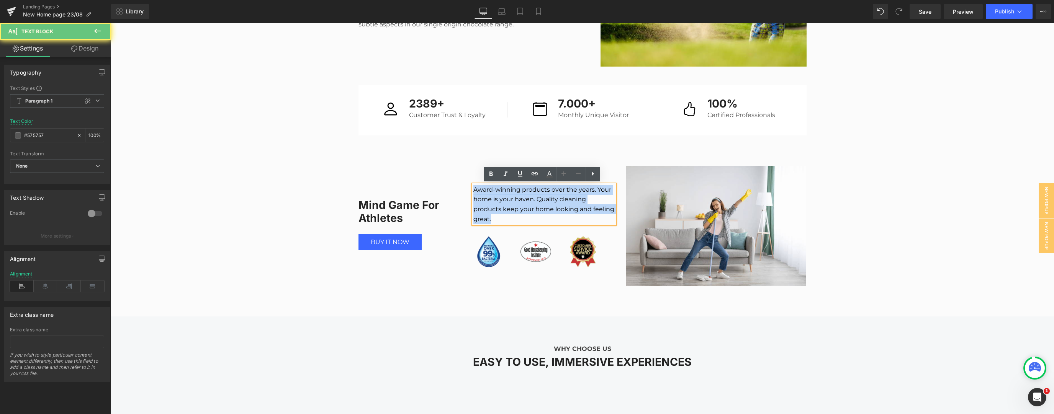
click at [495, 201] on p "​​​​​​​Award-winning products over the years. Your home is your haven. Quality …" at bounding box center [544, 204] width 142 height 39
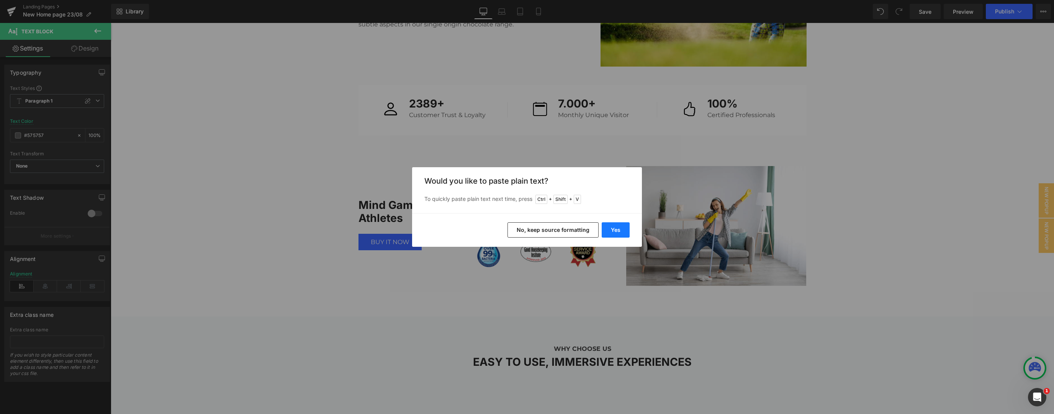
click at [610, 227] on button "Yes" at bounding box center [616, 230] width 28 height 15
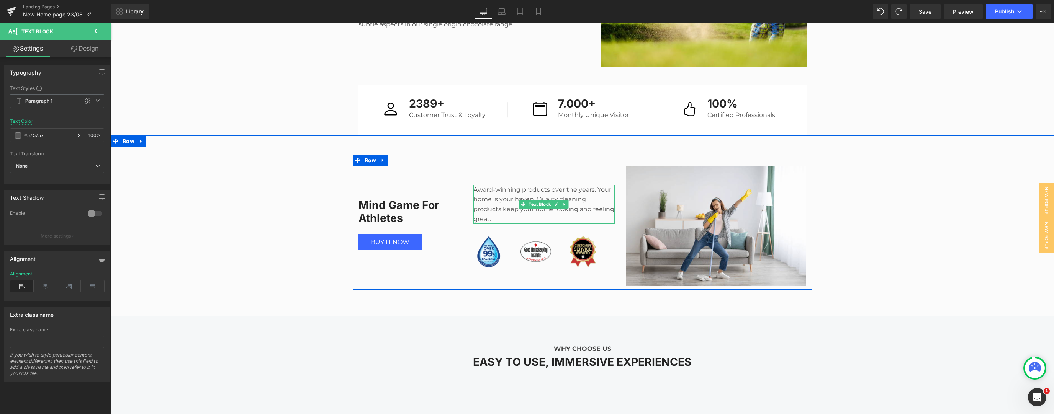
click at [590, 195] on p "​​​​​​​Award-winning products over the years. Your home is your haven. Quality …" at bounding box center [544, 204] width 142 height 39
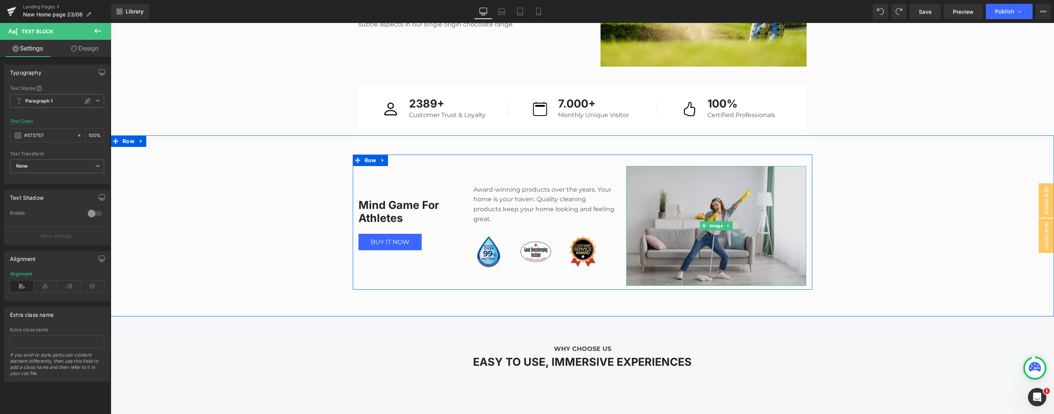
click at [674, 250] on img at bounding box center [716, 226] width 180 height 120
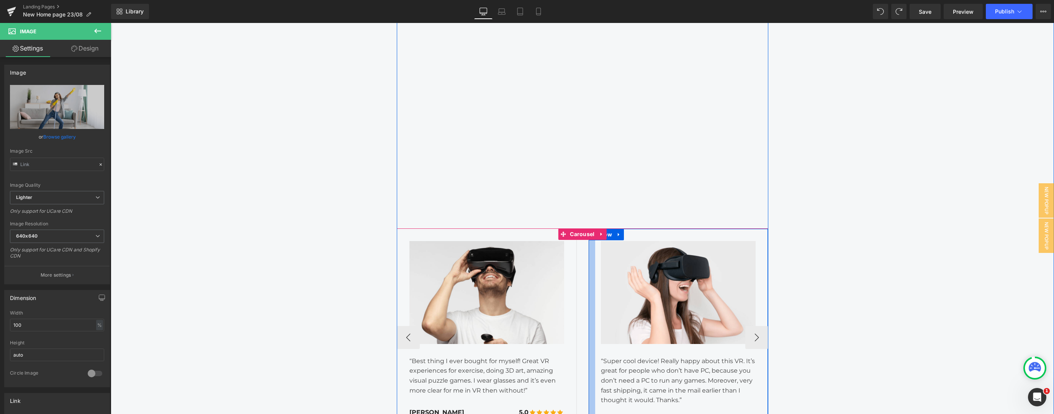
scroll to position [1389, 0]
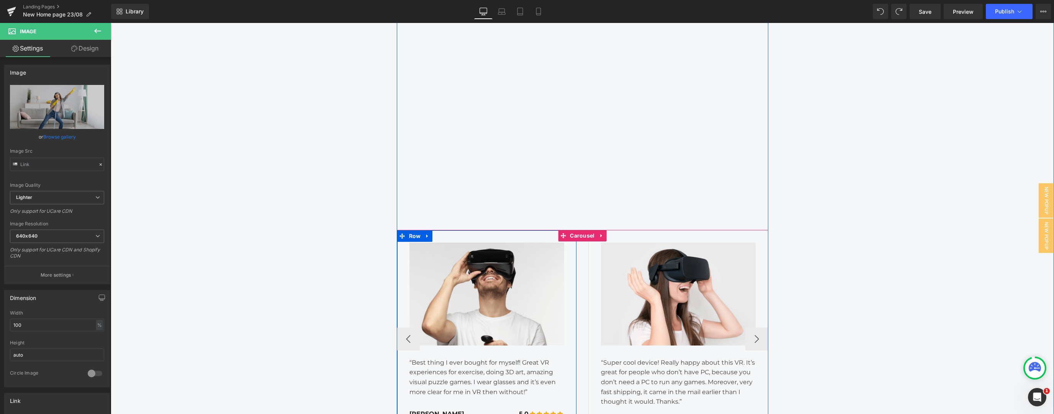
click at [565, 265] on div "Image “Best thing I ever bought for myself! Great VR experiences for exercise, …" at bounding box center [487, 336] width 166 height 187
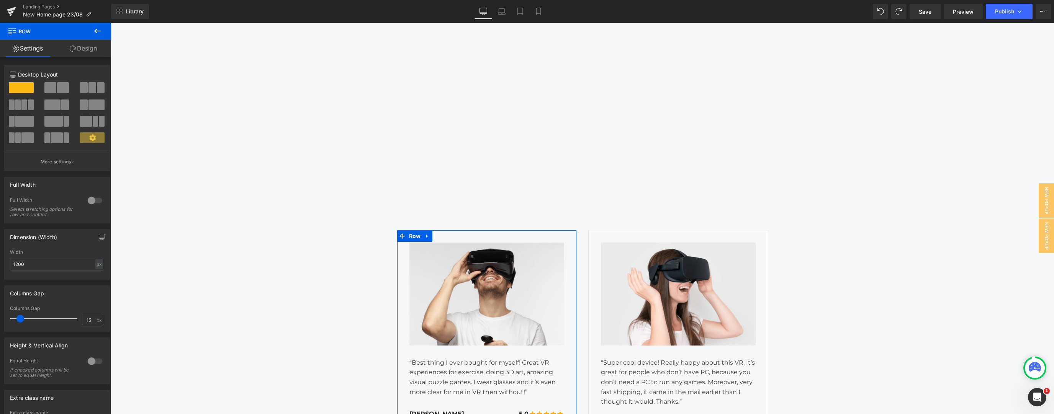
click at [78, 44] on link "Design" at bounding box center [84, 48] width 56 height 17
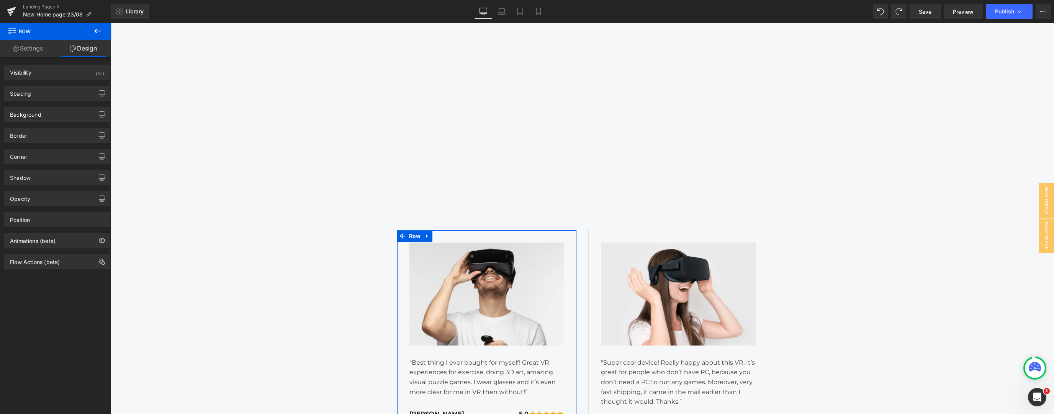
click at [36, 49] on link "Settings" at bounding box center [28, 48] width 56 height 17
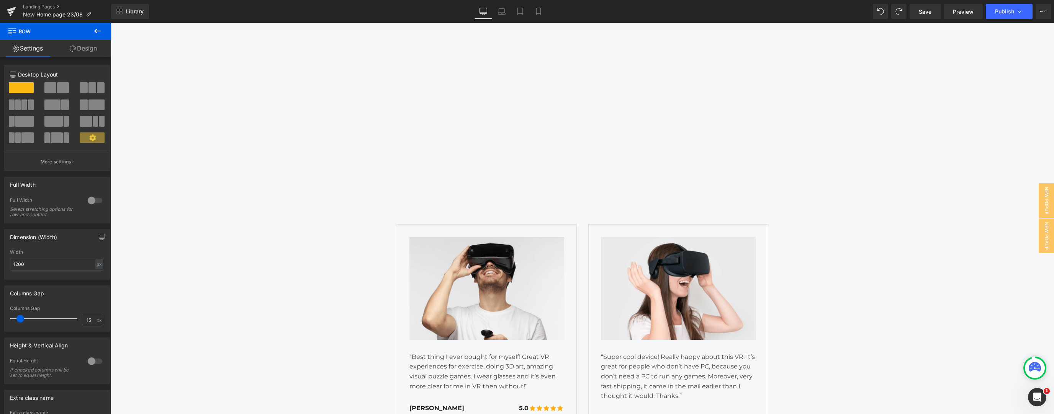
scroll to position [1383, 0]
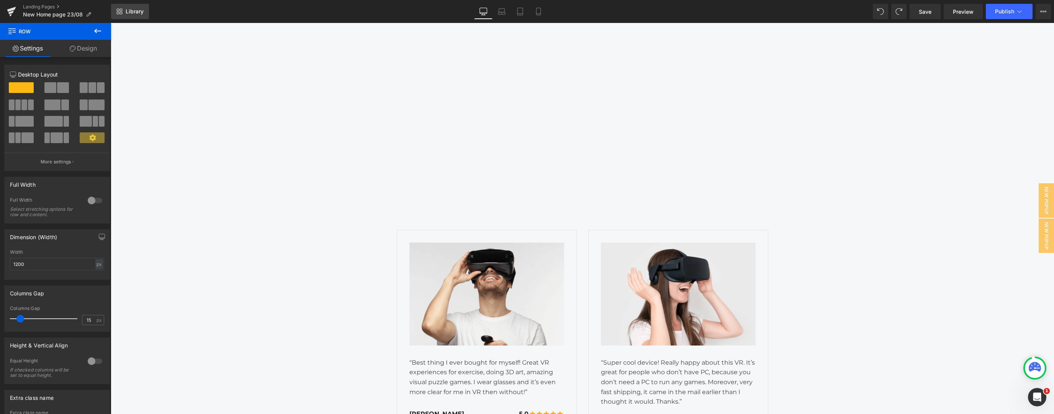
click at [125, 17] on link "Library" at bounding box center [130, 11] width 38 height 15
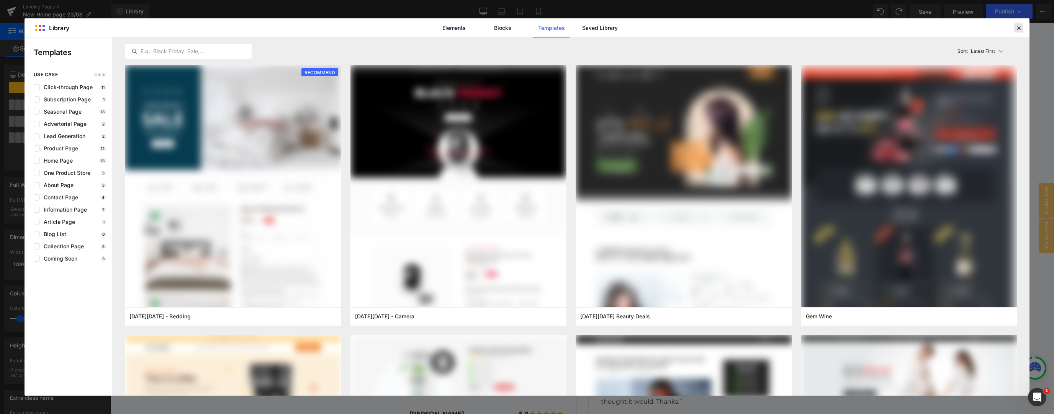
click at [0, 0] on div at bounding box center [0, 0] width 0 height 0
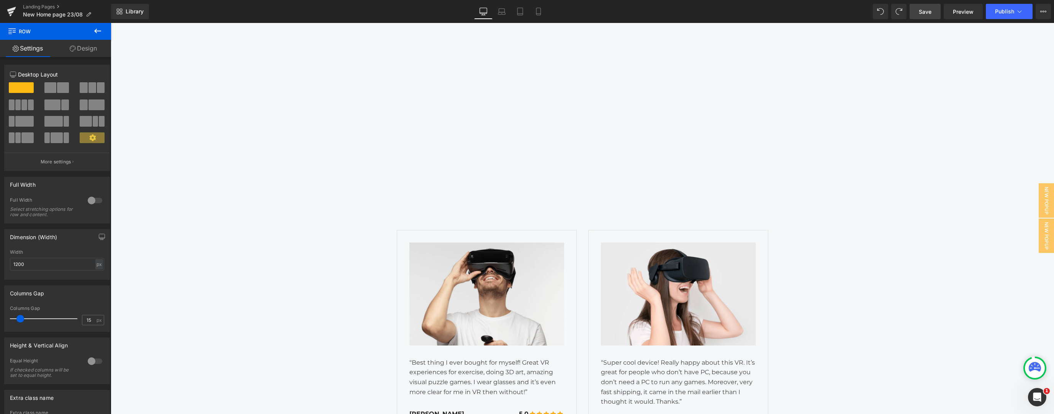
click at [927, 17] on link "Save" at bounding box center [925, 11] width 31 height 15
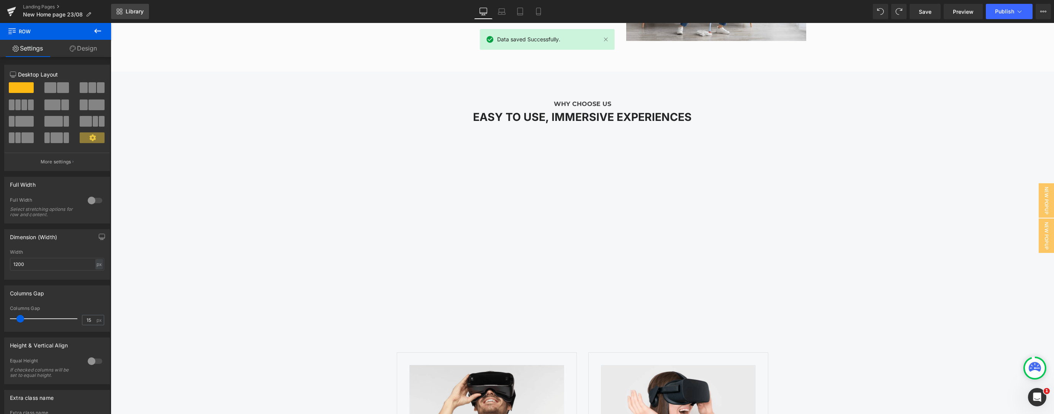
click at [118, 12] on icon at bounding box center [118, 13] width 3 height 3
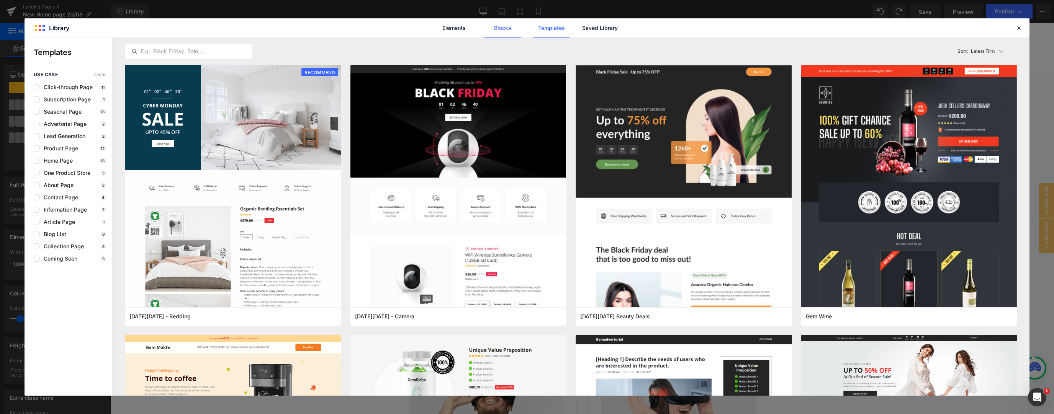
click at [500, 25] on link "Blocks" at bounding box center [502, 27] width 36 height 19
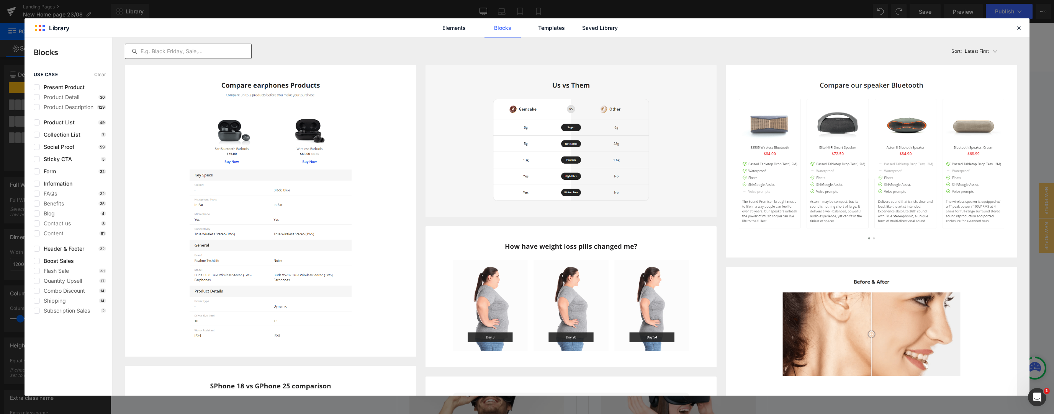
click at [0, 0] on input "text" at bounding box center [0, 0] width 0 height 0
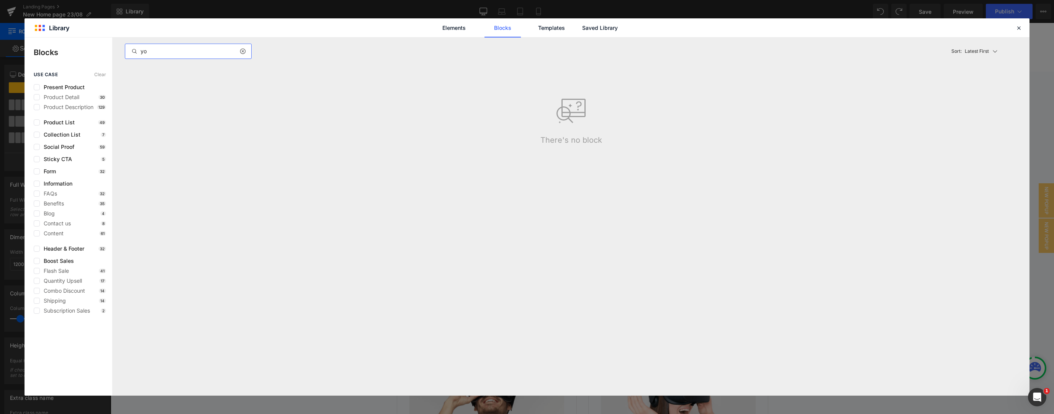
type input "y"
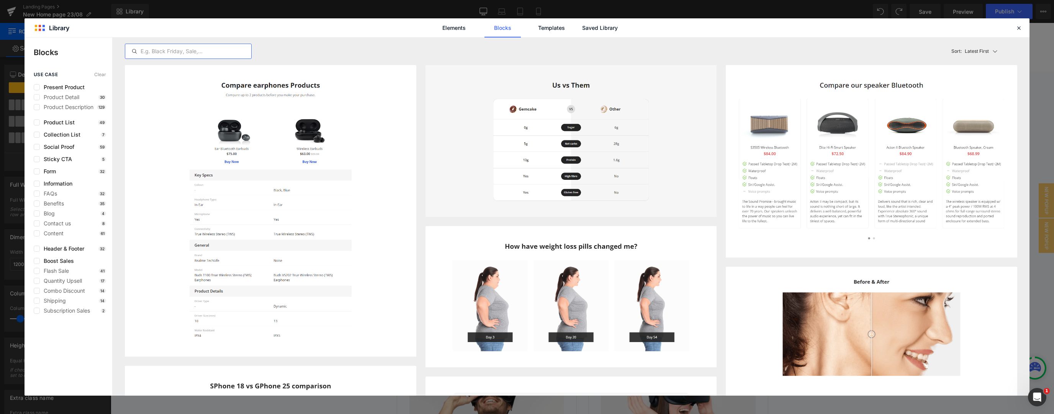
type input "p"
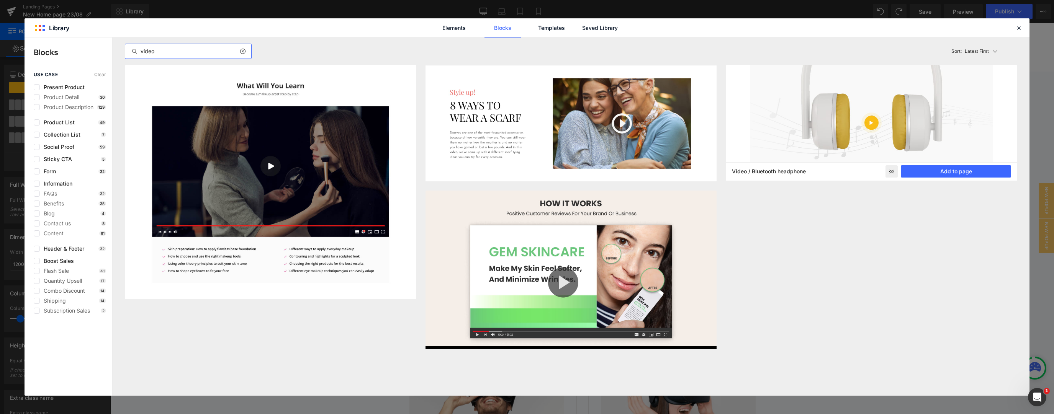
type input "video"
click at [0, 0] on img at bounding box center [0, 0] width 0 height 0
click at [0, 0] on button "Add to page" at bounding box center [0, 0] width 0 height 0
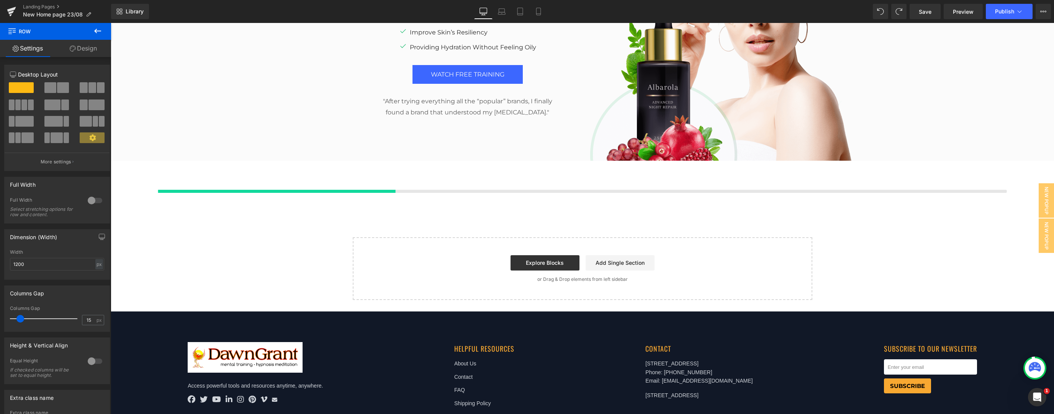
scroll to position [4722, 0]
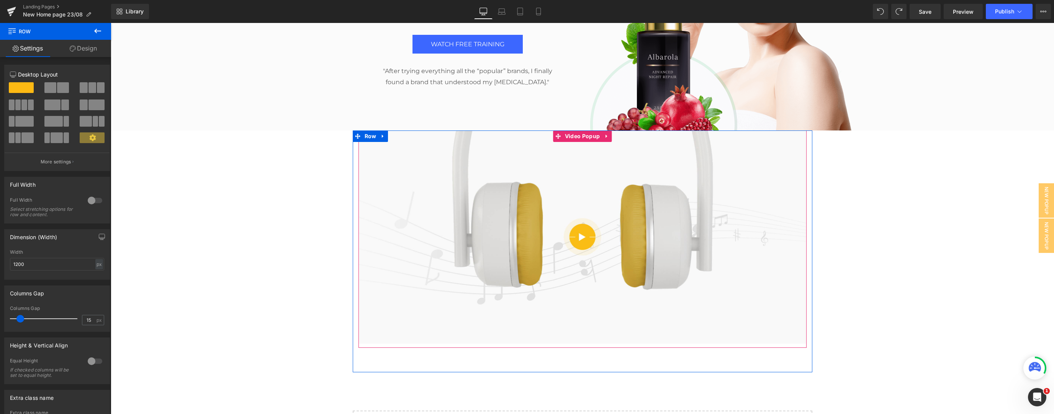
click at [486, 231] on img at bounding box center [582, 237] width 448 height 213
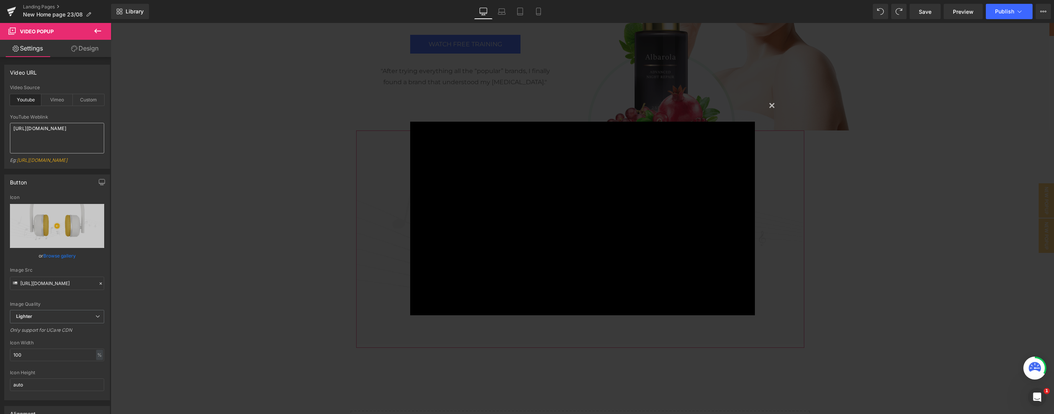
click at [52, 129] on textarea "https://www.youtube.com/watch?v=W86lAH5L3lU" at bounding box center [57, 138] width 94 height 31
click at [769, 105] on button "×" at bounding box center [771, 104] width 15 height 15
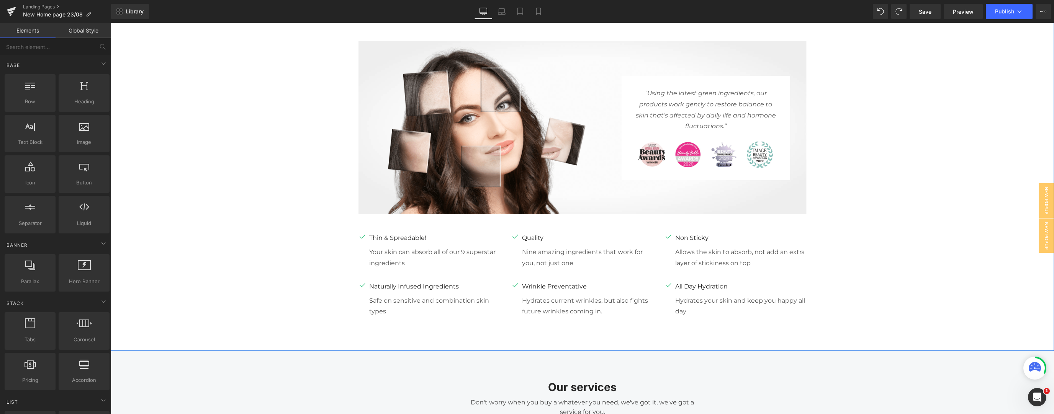
scroll to position [2802, 0]
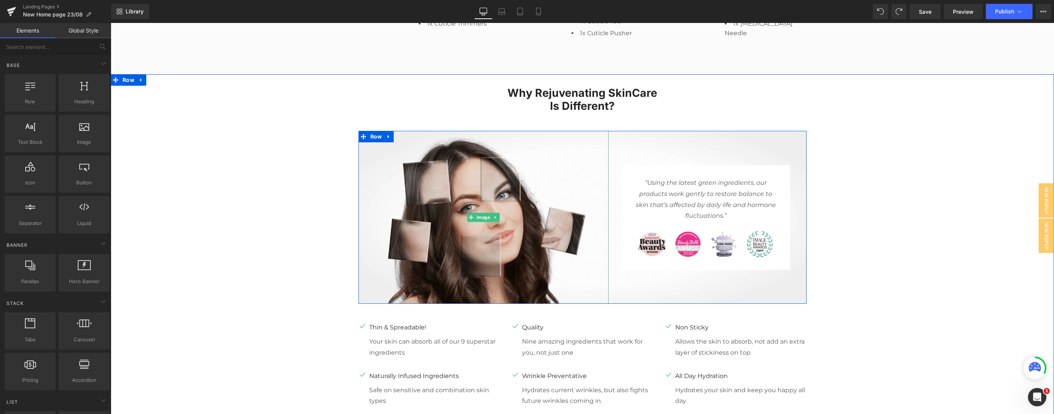
click at [562, 226] on img at bounding box center [483, 217] width 250 height 173
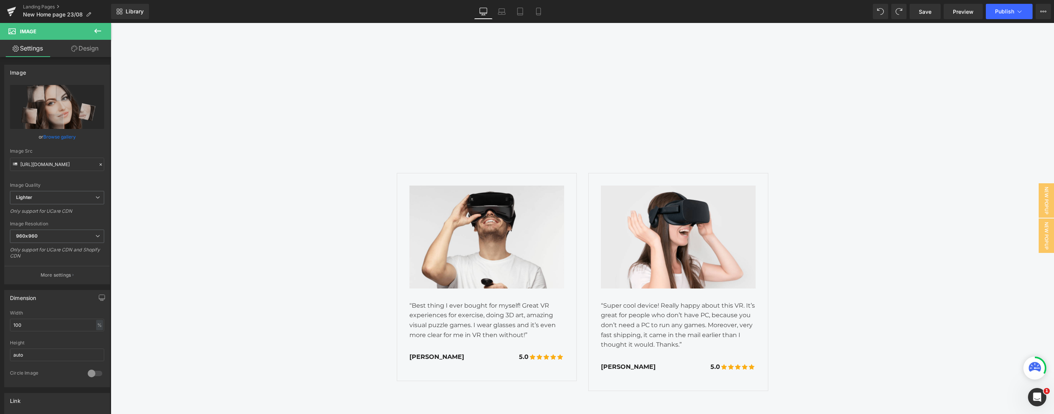
scroll to position [1511, 0]
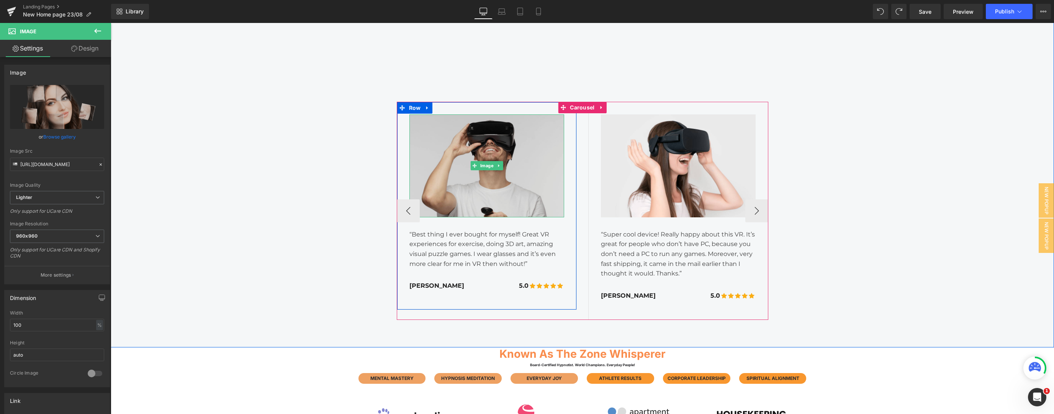
click at [446, 193] on img at bounding box center [486, 166] width 155 height 103
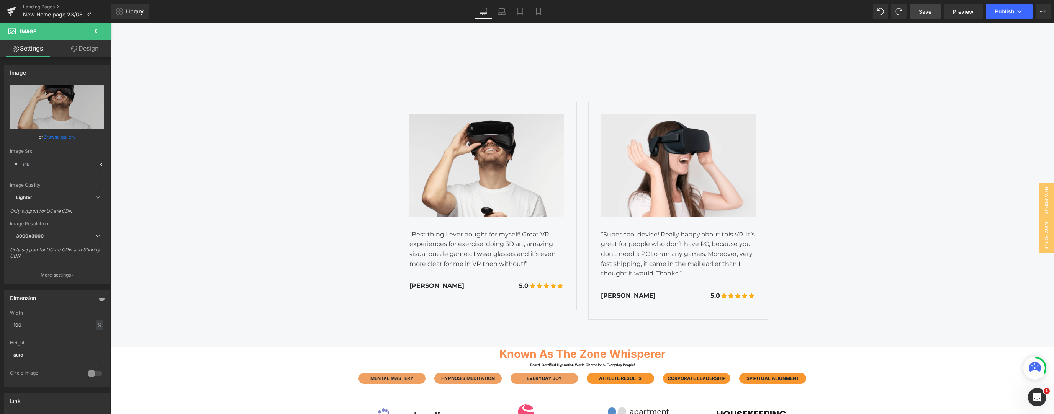
click at [922, 11] on span "Save" at bounding box center [925, 12] width 13 height 8
